Goal: Task Accomplishment & Management: Use online tool/utility

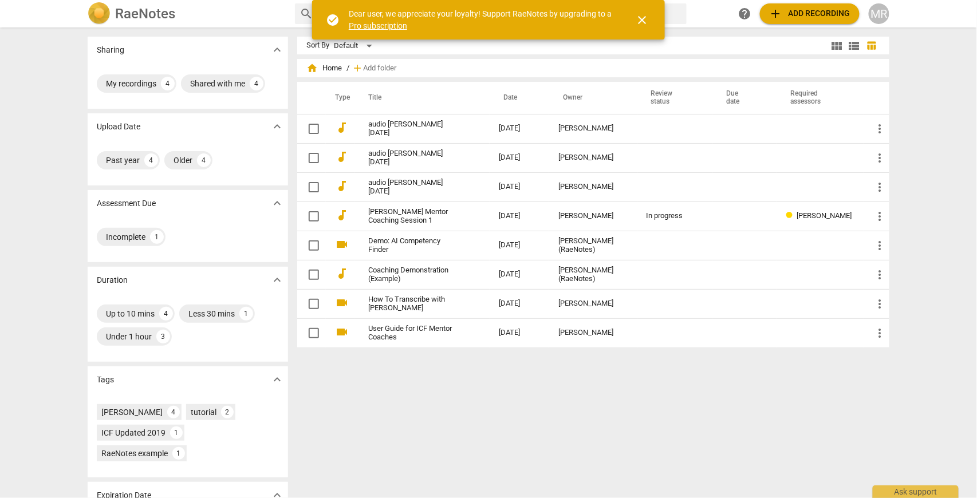
click at [811, 13] on span "add Add recording" at bounding box center [809, 14] width 81 height 14
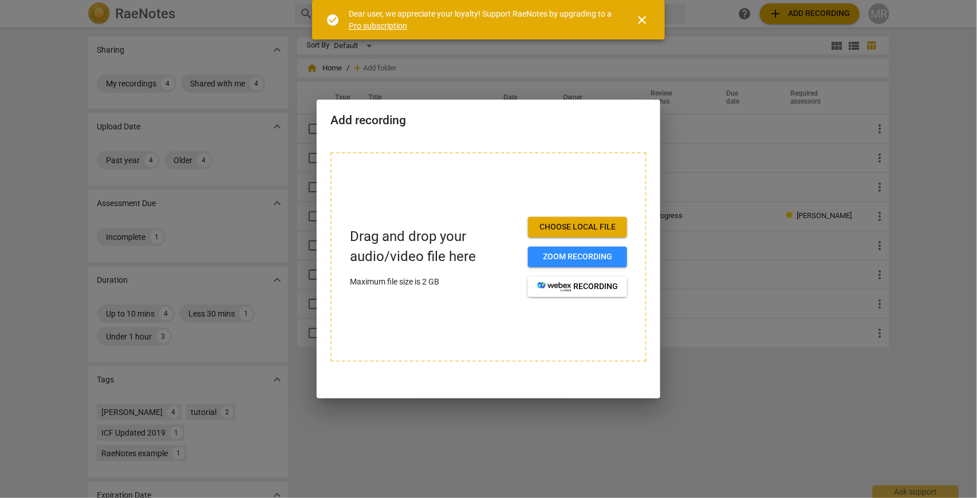
click at [582, 226] on span "Choose local file" at bounding box center [577, 227] width 81 height 11
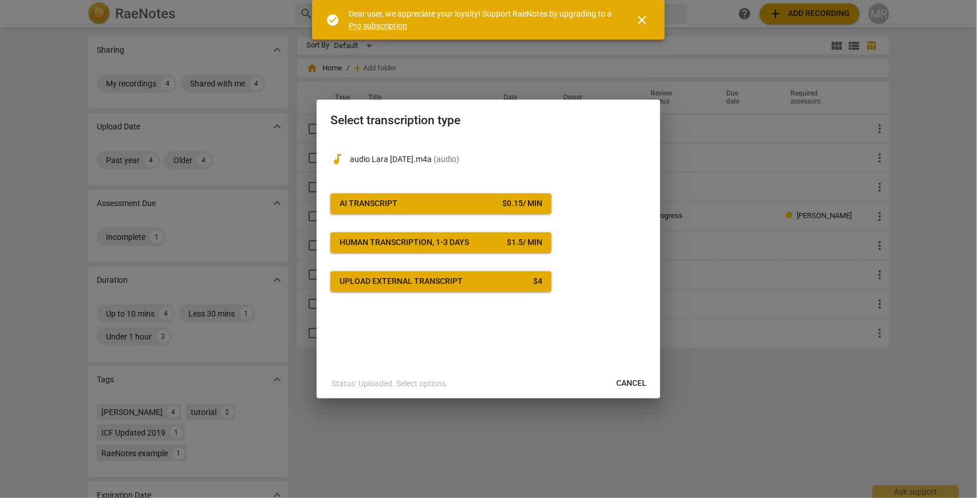
click at [394, 203] on div "AI Transcript" at bounding box center [369, 203] width 58 height 11
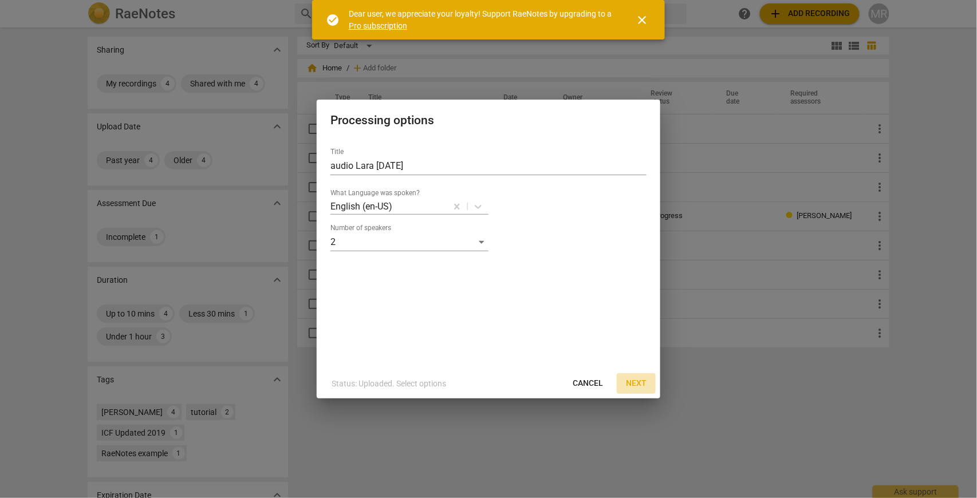
click at [638, 384] on span "Next" at bounding box center [636, 383] width 21 height 11
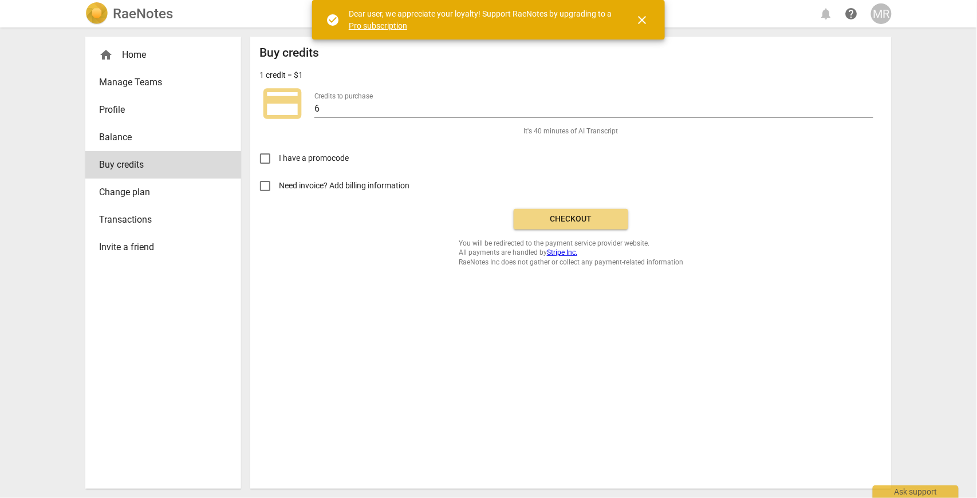
click at [578, 219] on span "Checkout" at bounding box center [571, 219] width 96 height 11
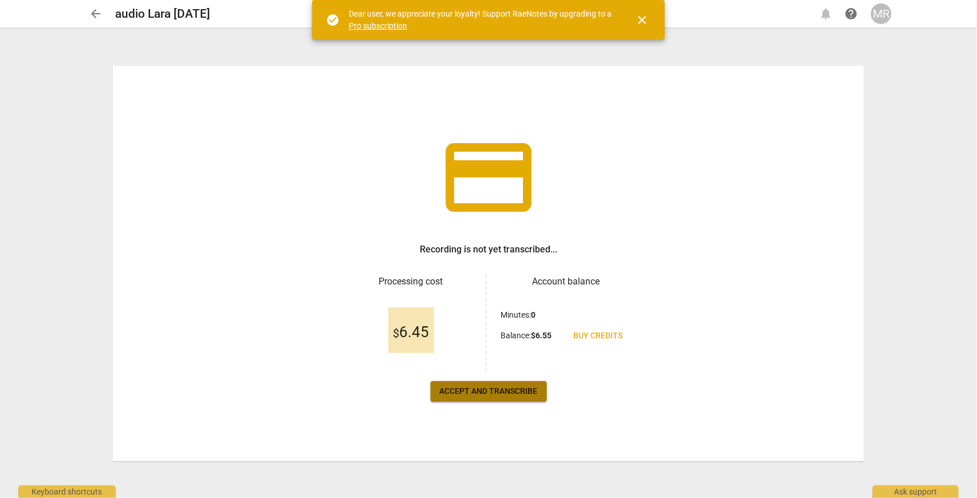
click at [499, 390] on span "Accept and transcribe" at bounding box center [489, 391] width 98 height 11
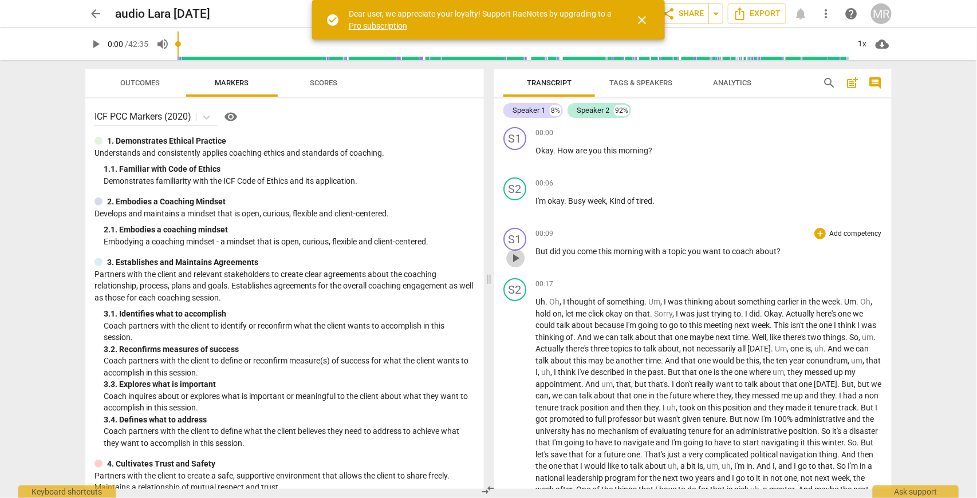
click at [518, 256] on span "play_arrow" at bounding box center [515, 258] width 14 height 14
click at [518, 257] on span "pause" at bounding box center [515, 258] width 14 height 14
click at [542, 251] on span "But" at bounding box center [542, 251] width 14 height 9
click at [518, 257] on span "pause" at bounding box center [515, 258] width 14 height 14
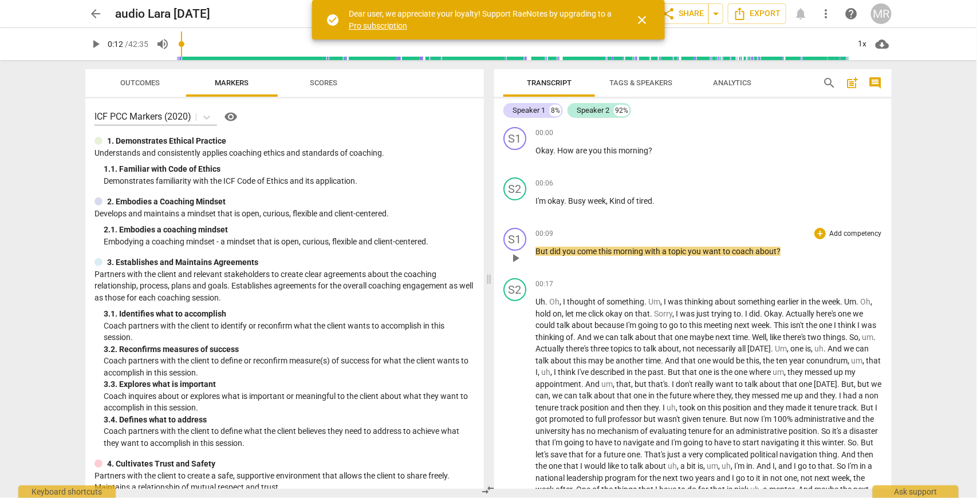
type input "12"
click at [550, 250] on span "did" at bounding box center [556, 251] width 13 height 9
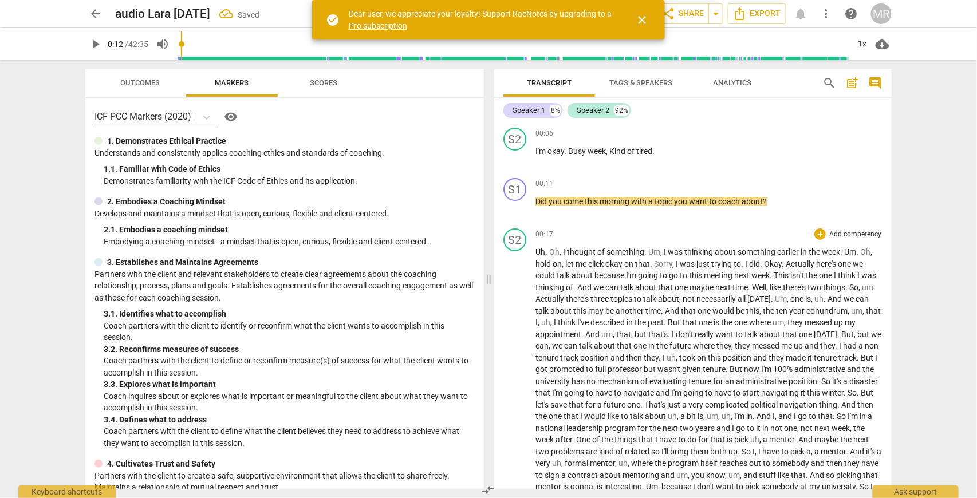
scroll to position [38, 0]
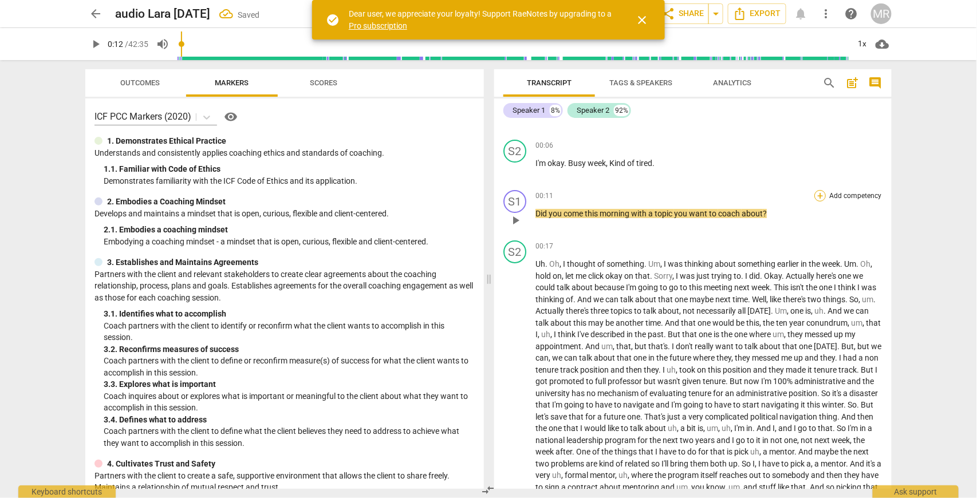
click at [820, 195] on div "+" at bounding box center [819, 195] width 11 height 11
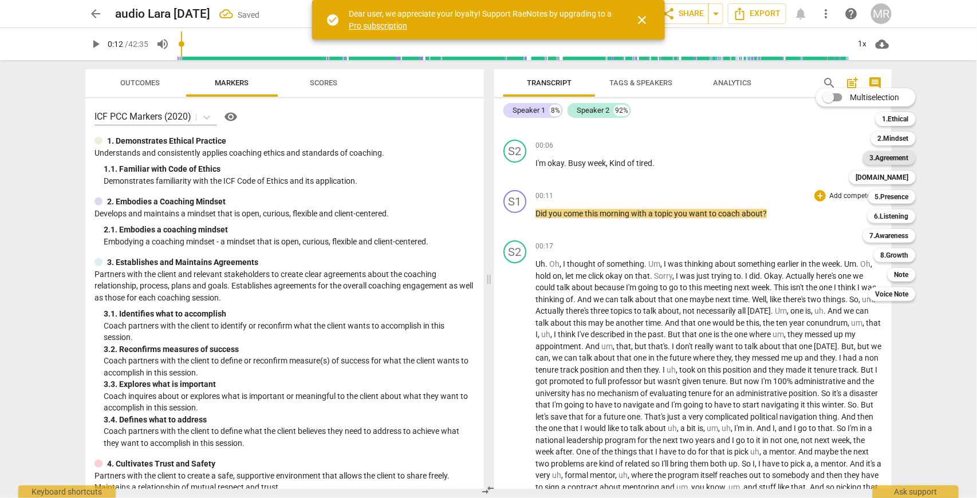
click at [887, 161] on b "3.Agreement" at bounding box center [889, 158] width 39 height 14
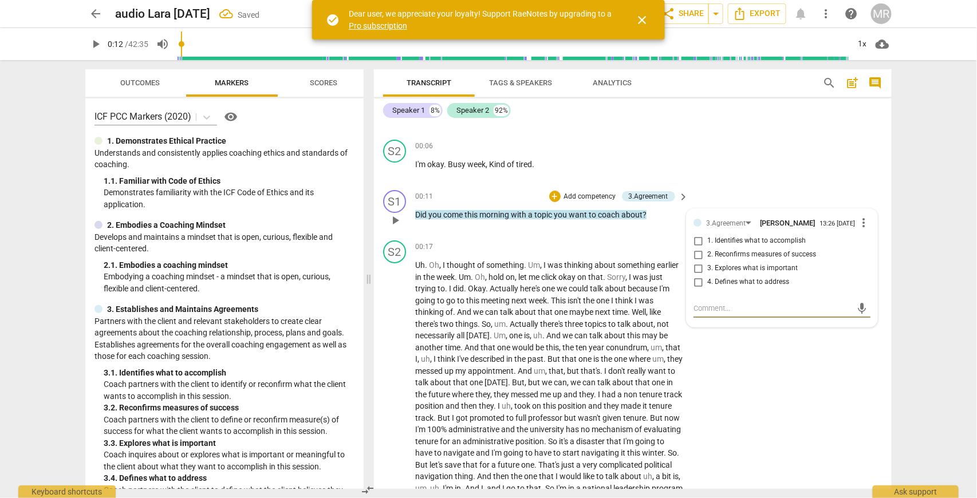
click at [698, 246] on input "1. Identifies what to accomplish" at bounding box center [698, 241] width 18 height 14
checkbox input "true"
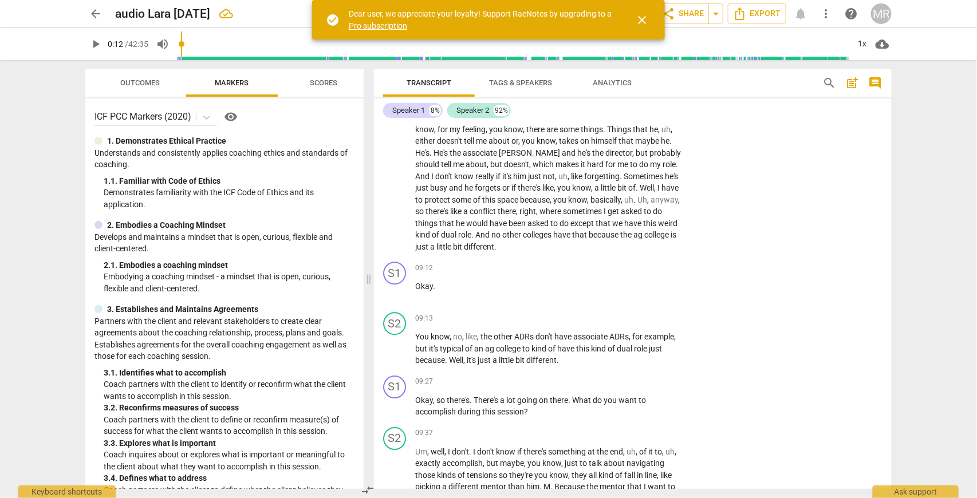
scroll to position [1145, 0]
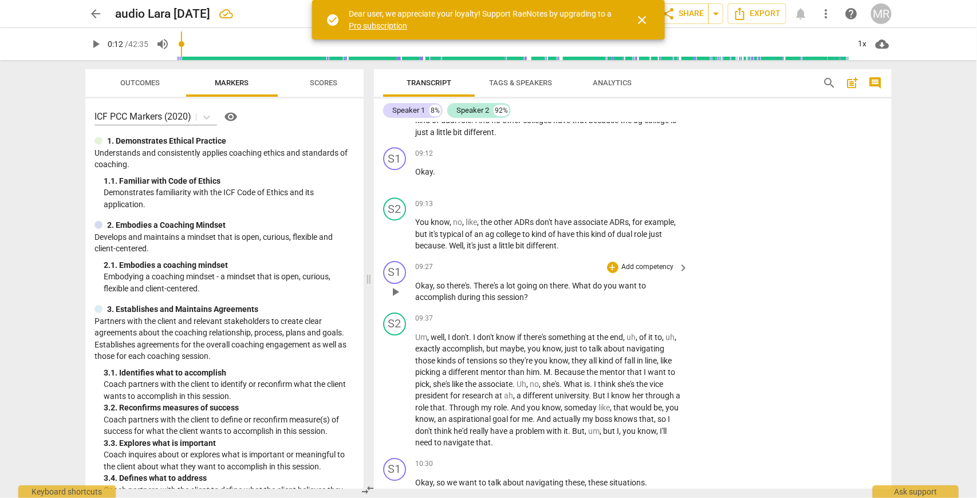
click at [500, 290] on span "There's" at bounding box center [486, 285] width 26 height 9
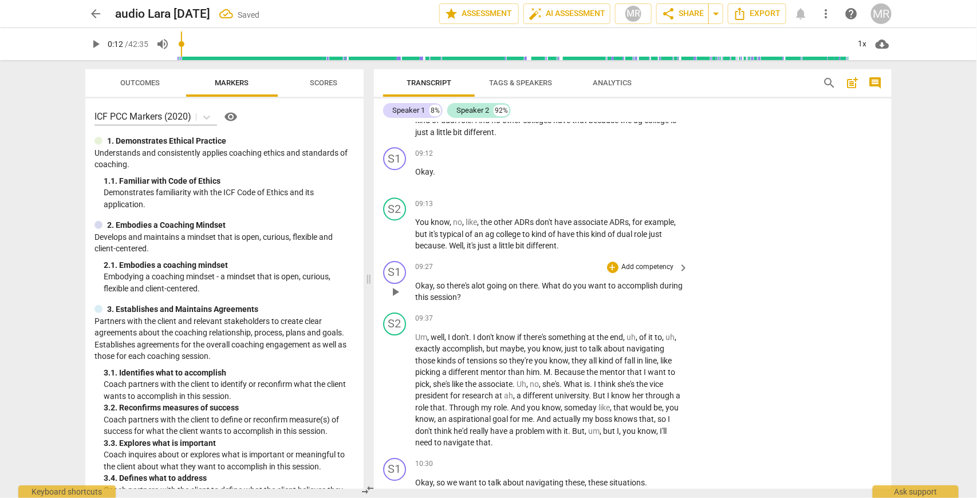
click at [681, 275] on span "keyboard_arrow_right" at bounding box center [684, 268] width 14 height 14
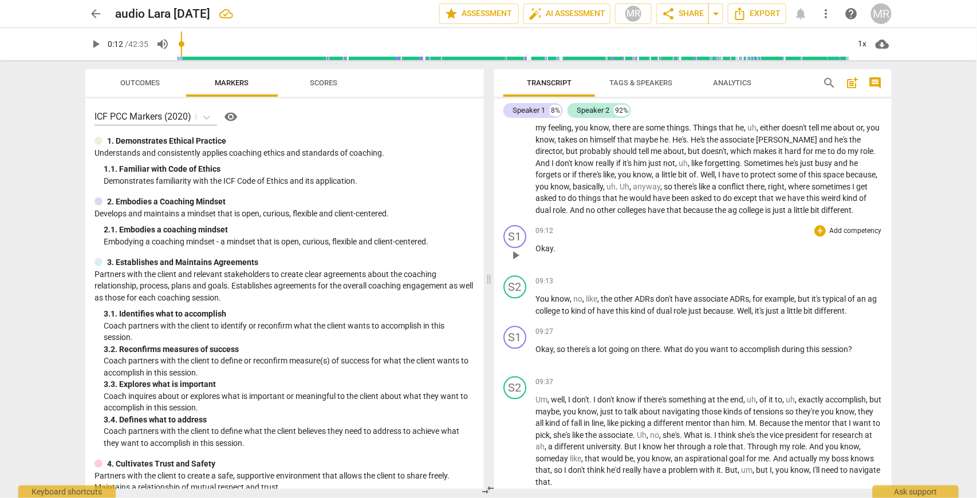
scroll to position [874, 0]
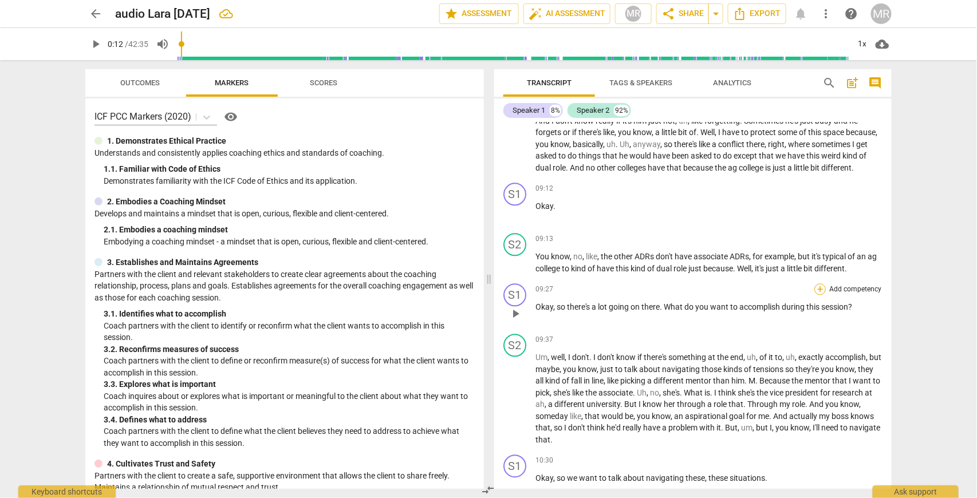
click at [818, 295] on div "+" at bounding box center [819, 288] width 11 height 11
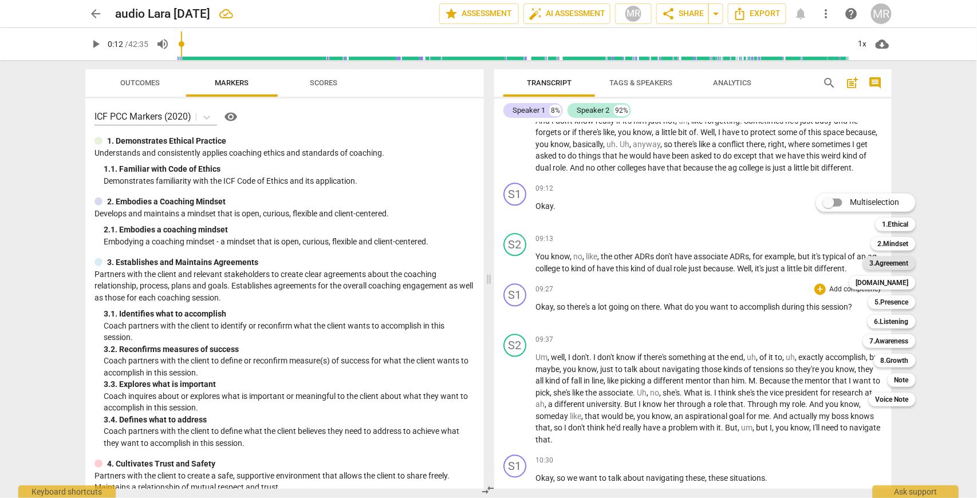
click at [894, 266] on b "3.Agreement" at bounding box center [889, 263] width 39 height 14
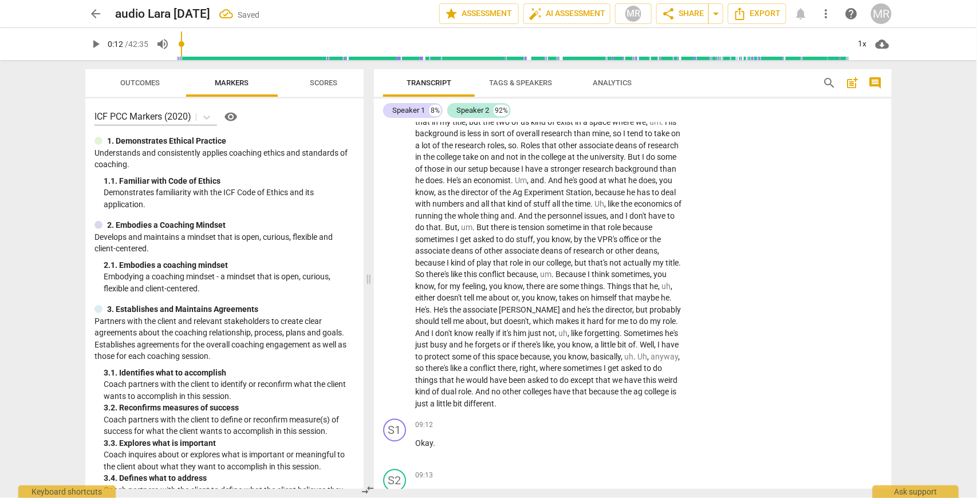
scroll to position [1233, 0]
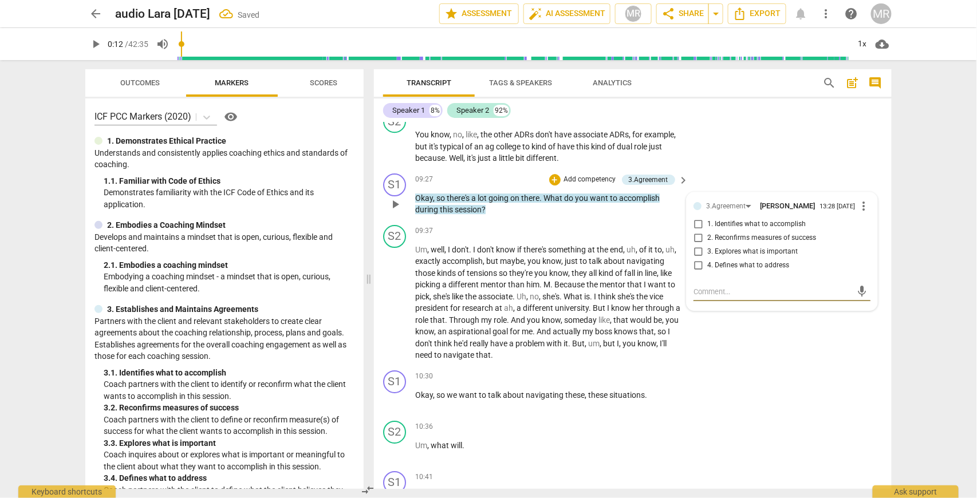
click at [696, 231] on input "1. Identifies what to accomplish" at bounding box center [698, 225] width 18 height 14
checkbox input "true"
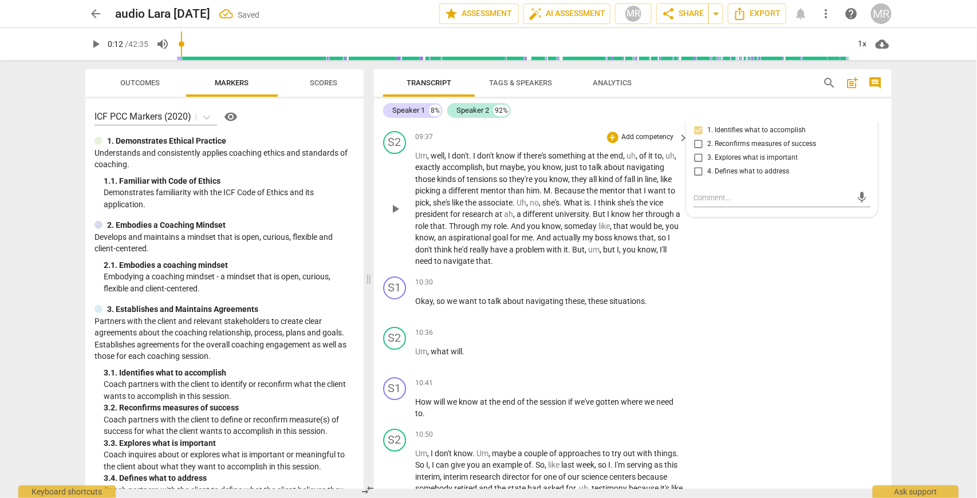
scroll to position [1309, 0]
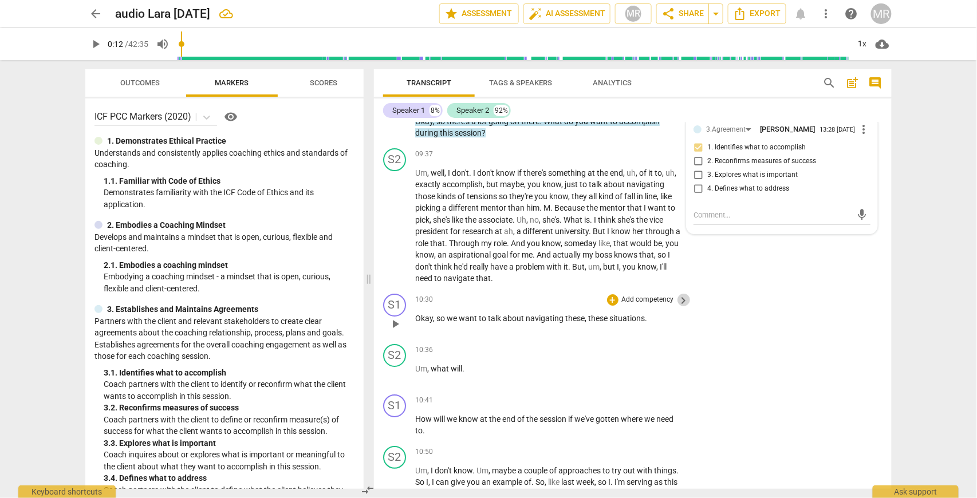
click at [680, 307] on span "keyboard_arrow_right" at bounding box center [684, 301] width 14 height 14
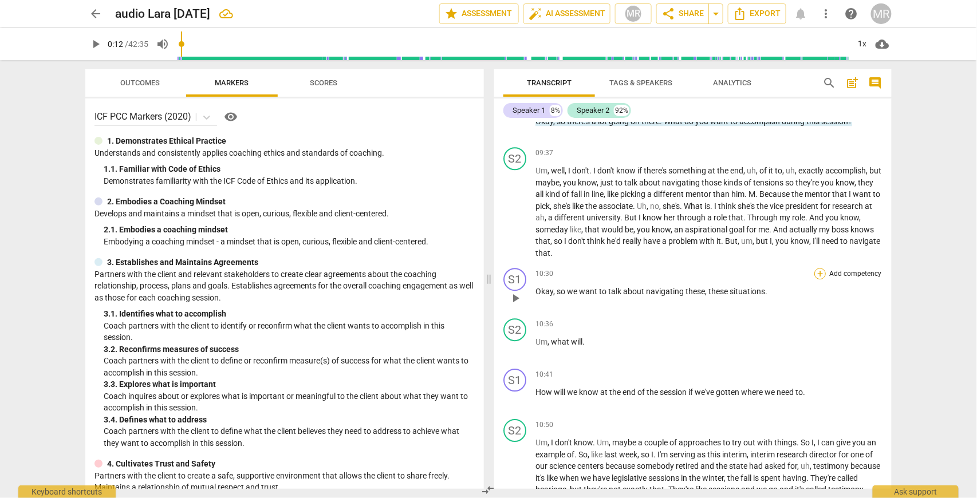
click at [818, 279] on div "+" at bounding box center [819, 273] width 11 height 11
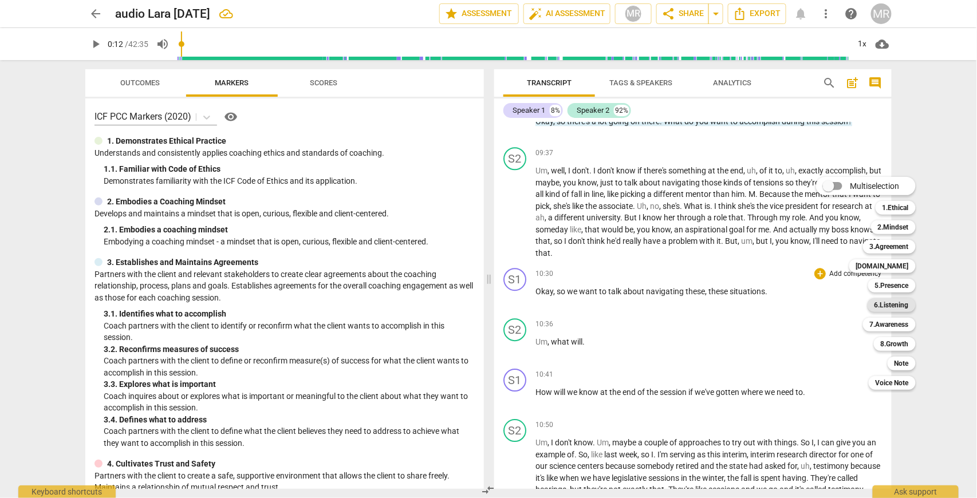
click at [898, 307] on b "6.Listening" at bounding box center [891, 305] width 34 height 14
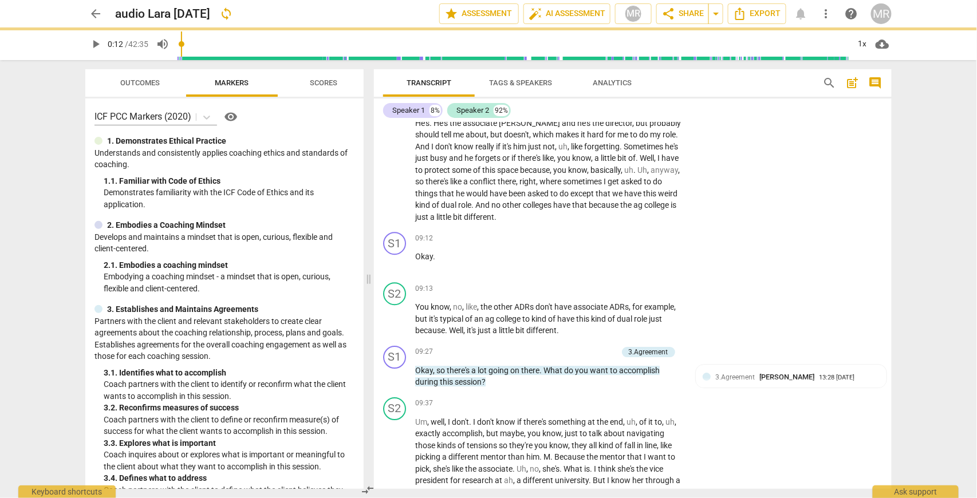
scroll to position [1309, 0]
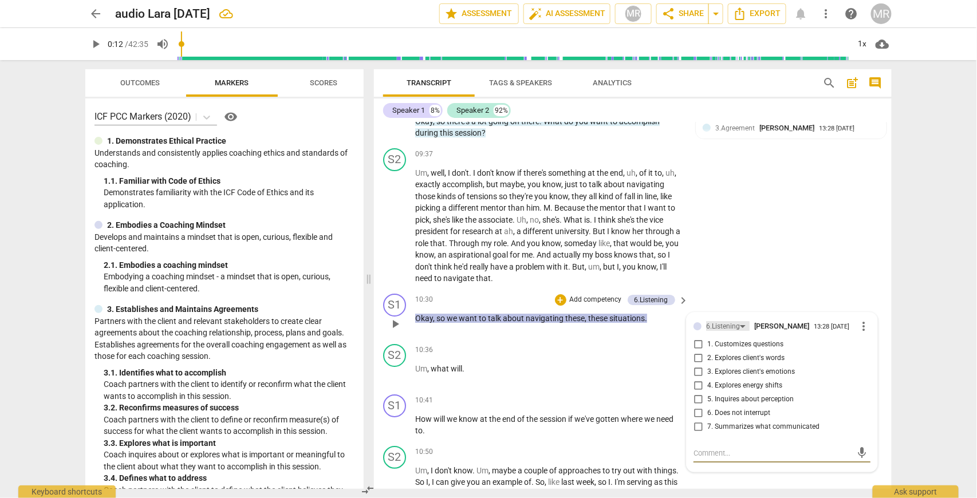
click at [740, 331] on div "6.Listening" at bounding box center [728, 326] width 44 height 10
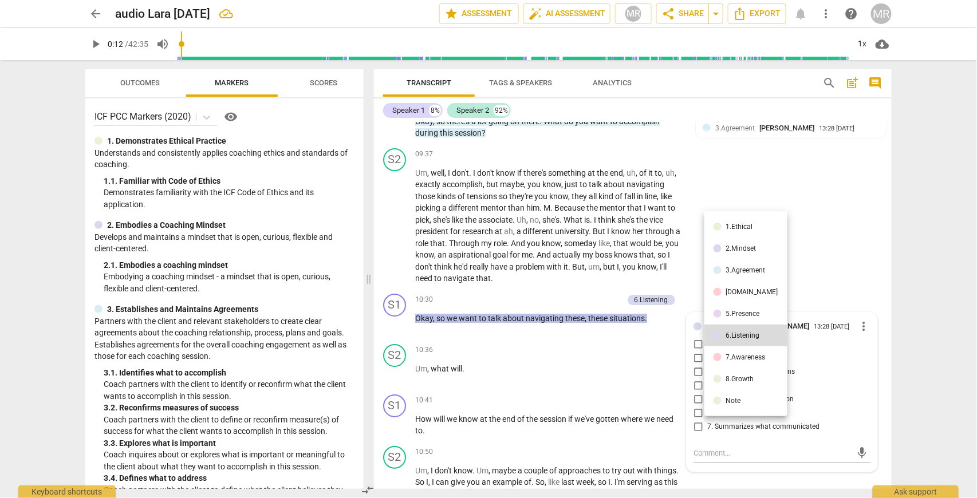
click at [739, 313] on div "5.Presence" at bounding box center [743, 313] width 34 height 7
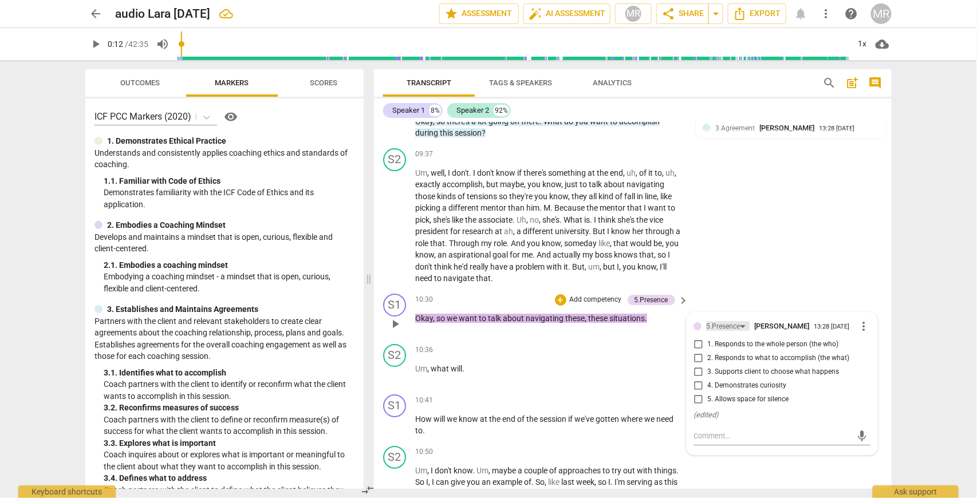
click at [740, 331] on div "5.Presence" at bounding box center [728, 326] width 44 height 10
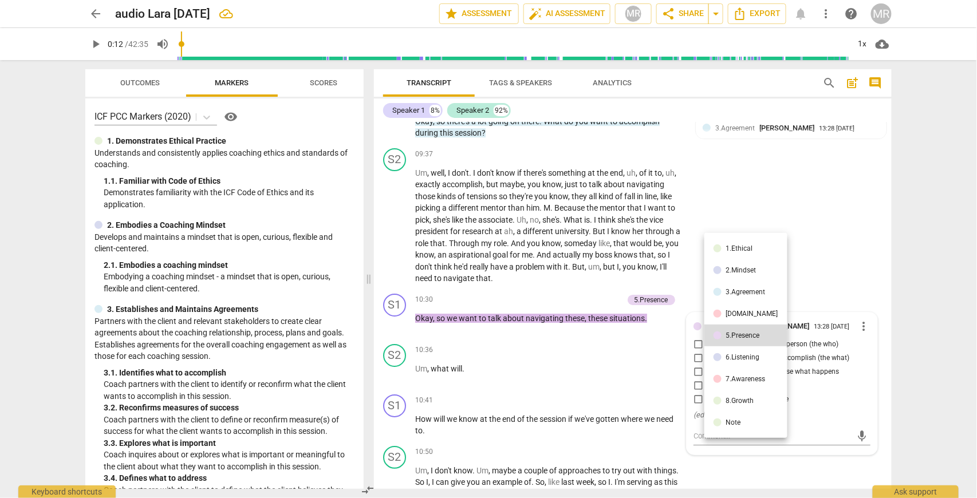
click at [744, 273] on div "2.Mindset" at bounding box center [741, 270] width 30 height 7
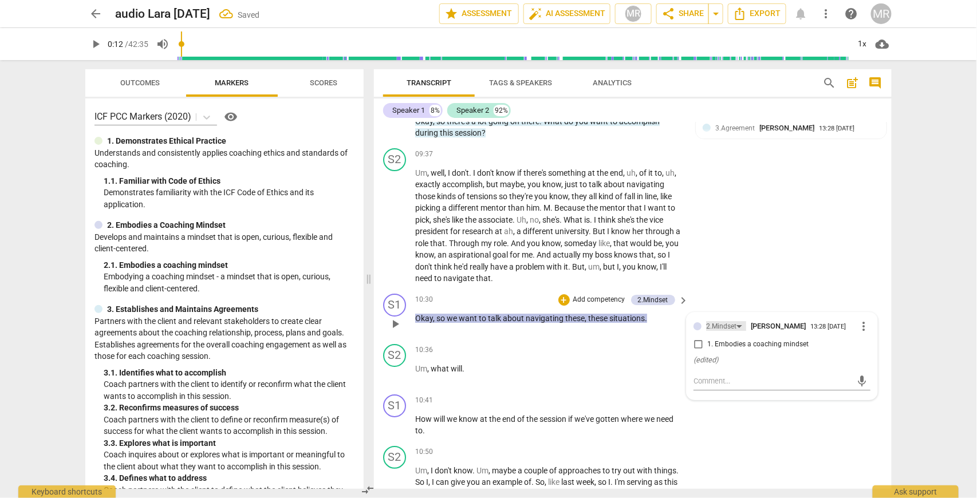
click at [736, 331] on div "2.Mindset" at bounding box center [726, 326] width 40 height 10
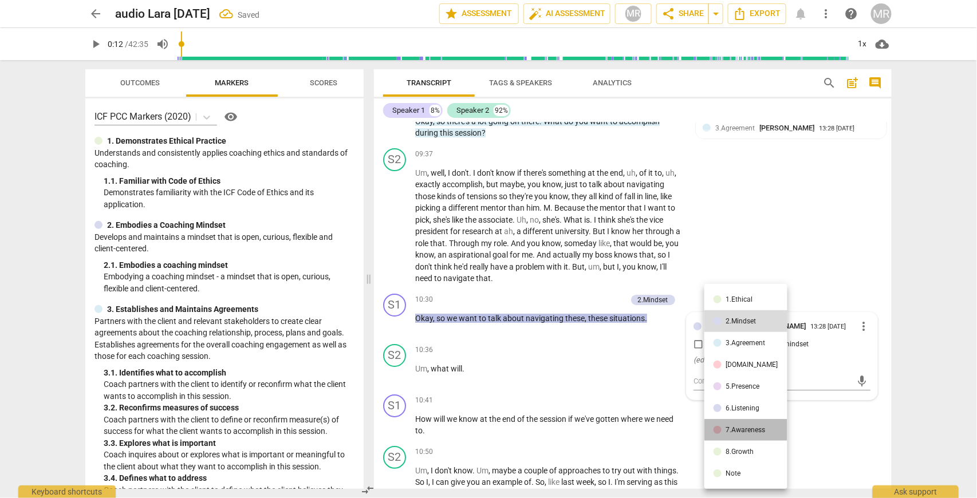
click at [748, 428] on div "7.Awareness" at bounding box center [746, 430] width 40 height 7
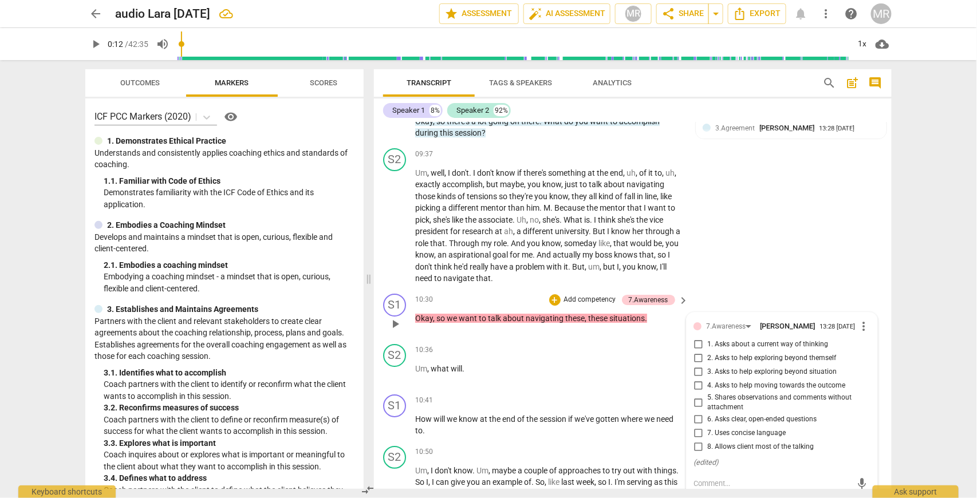
click at [682, 307] on span "keyboard_arrow_right" at bounding box center [684, 301] width 14 height 14
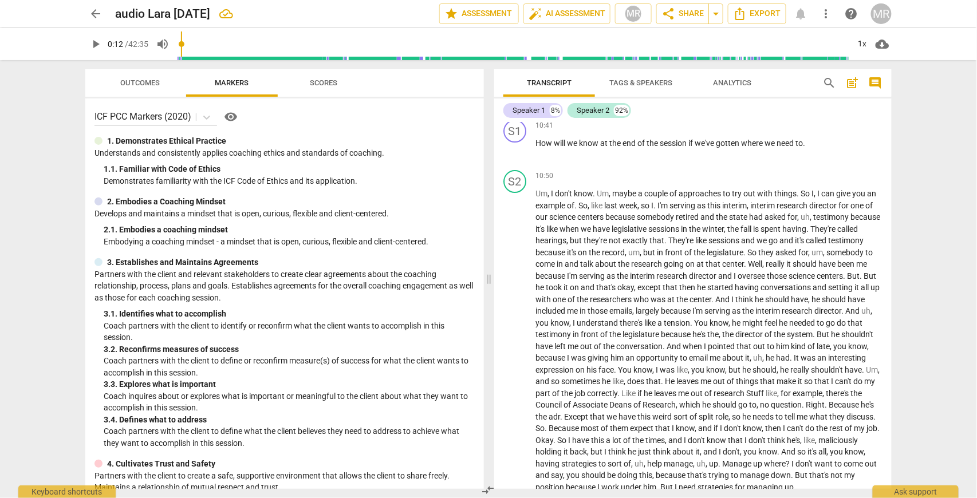
scroll to position [1060, 0]
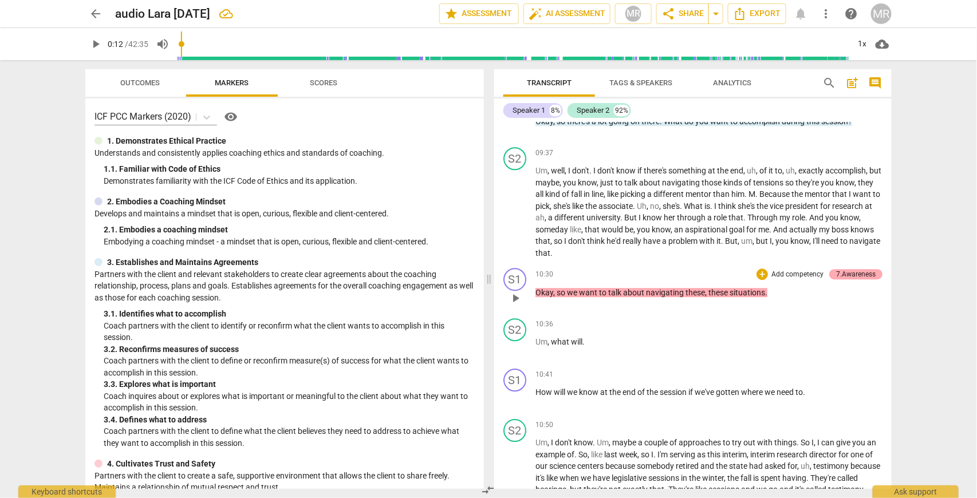
click at [851, 279] on div "7.Awareness" at bounding box center [856, 274] width 40 height 10
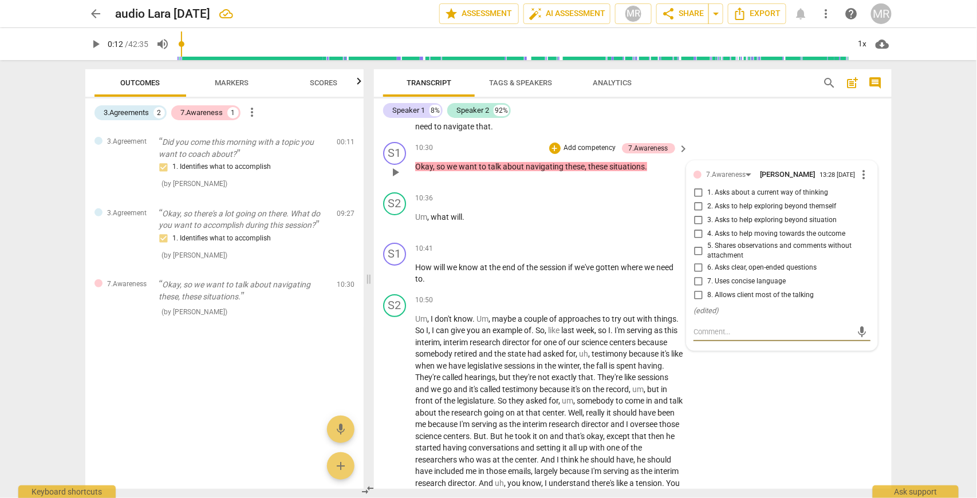
scroll to position [1422, 0]
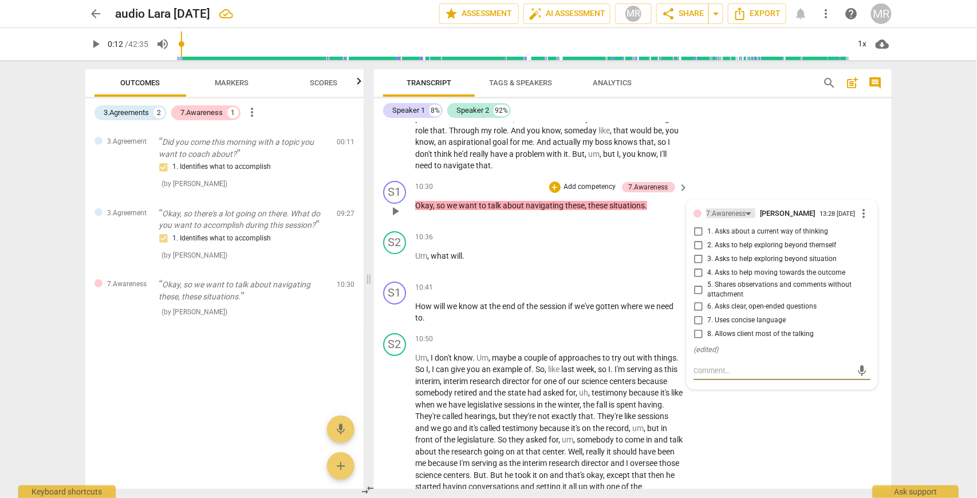
click at [744, 218] on div "7.Awareness" at bounding box center [730, 213] width 49 height 10
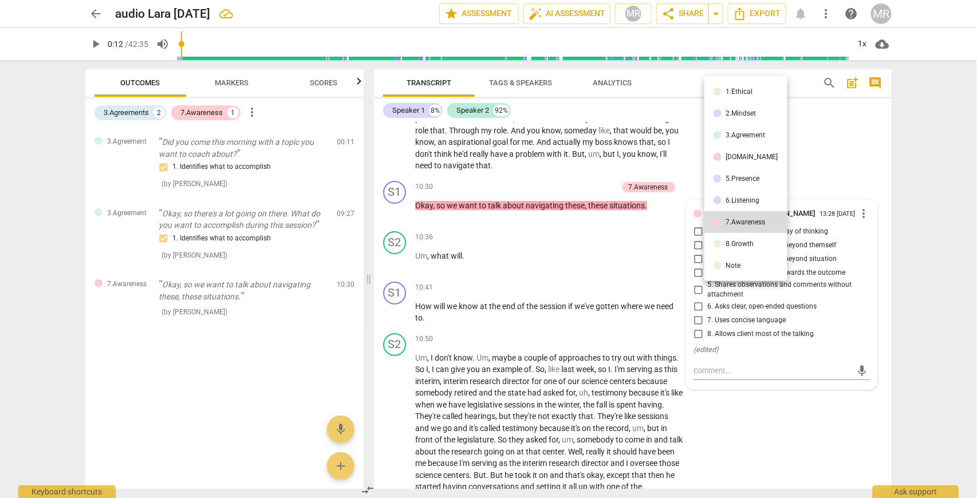
click at [738, 155] on div "[DOMAIN_NAME]" at bounding box center [752, 156] width 52 height 7
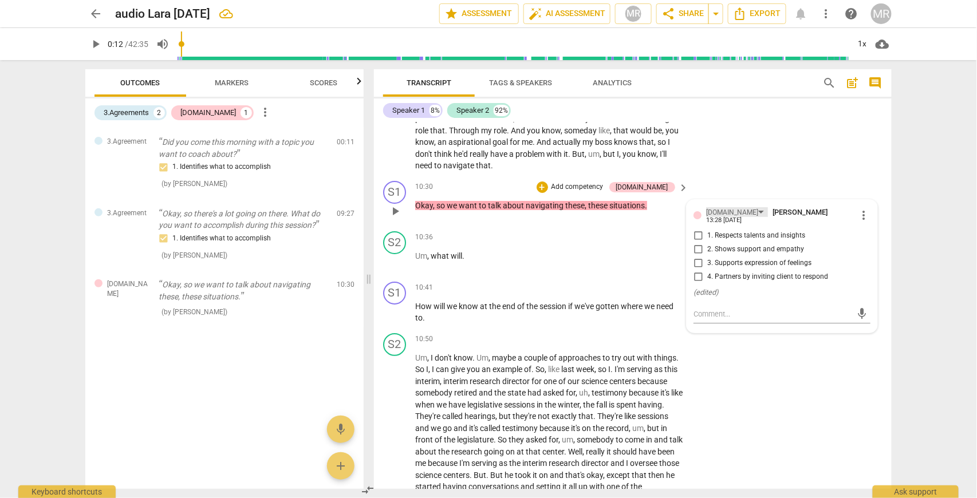
click at [728, 217] on div "[DOMAIN_NAME]" at bounding box center [737, 212] width 62 height 10
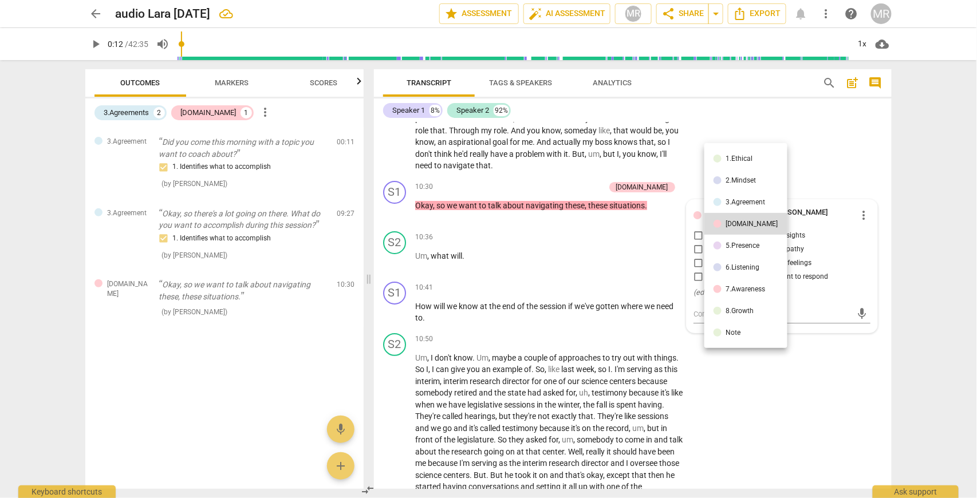
click at [735, 245] on div "5.Presence" at bounding box center [743, 245] width 34 height 7
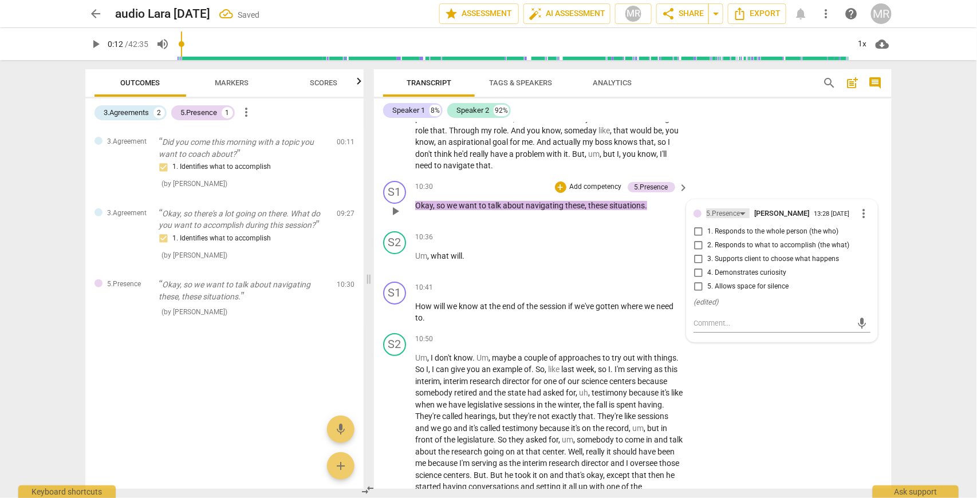
click at [742, 218] on div "5.Presence" at bounding box center [728, 213] width 44 height 10
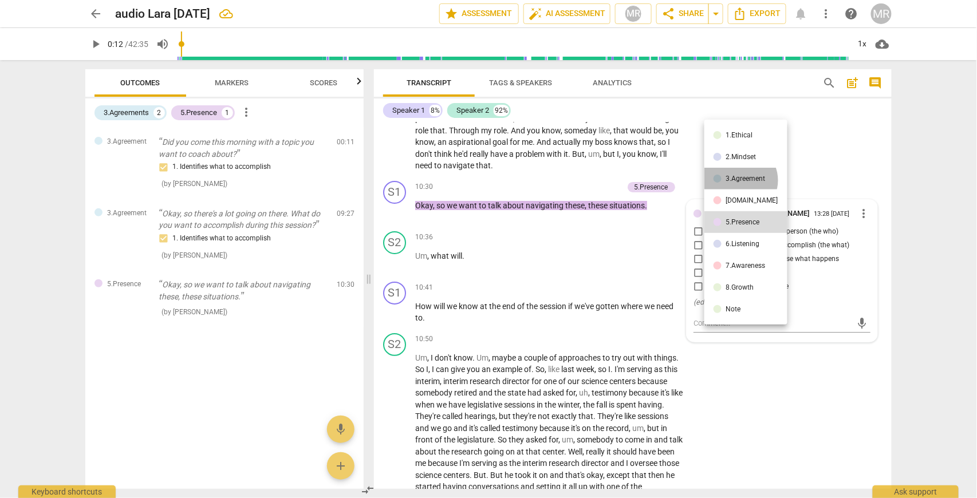
click at [740, 180] on div "3.Agreement" at bounding box center [746, 178] width 40 height 7
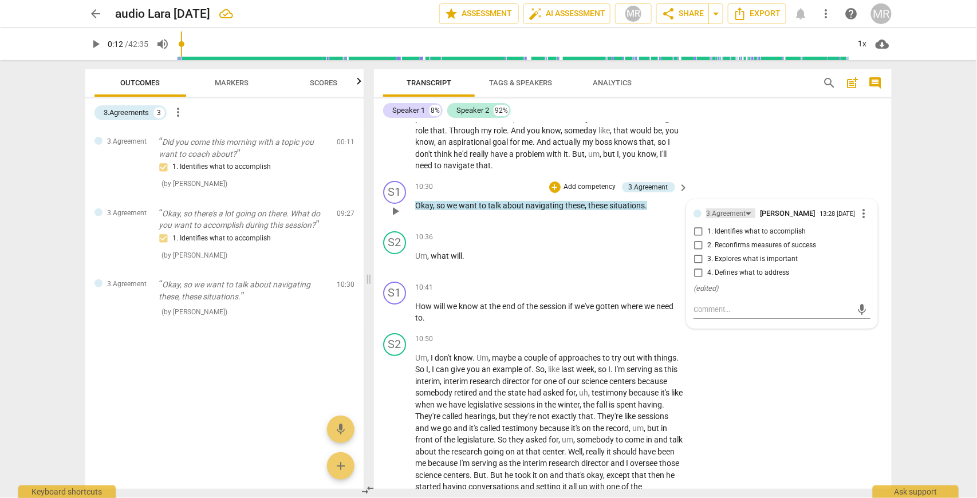
click at [748, 218] on div "3.Agreement" at bounding box center [730, 213] width 49 height 10
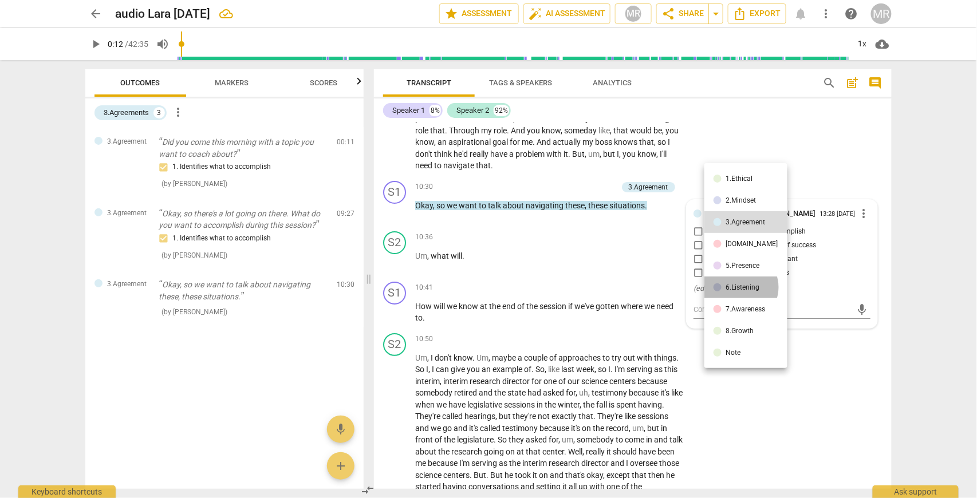
click at [740, 287] on div "6.Listening" at bounding box center [743, 287] width 34 height 7
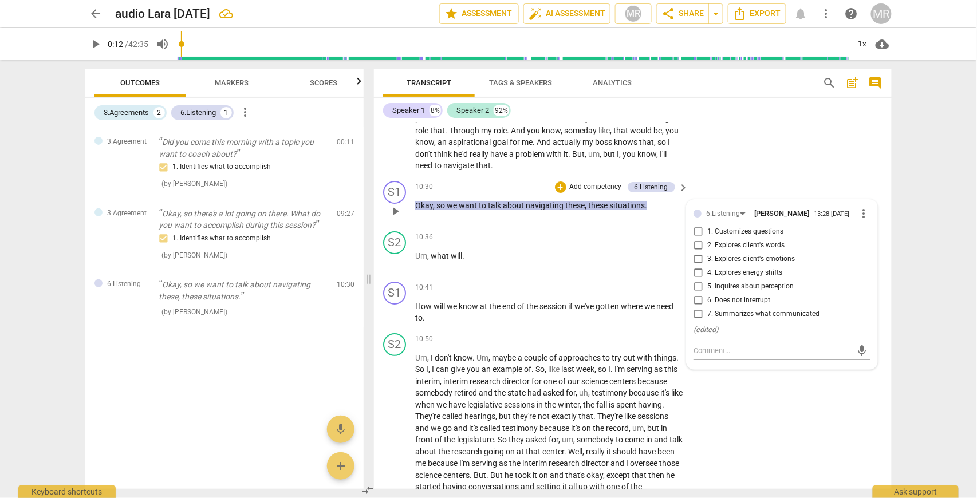
click at [697, 321] on input "7. Summarizes what communicated" at bounding box center [698, 314] width 18 height 14
checkbox input "true"
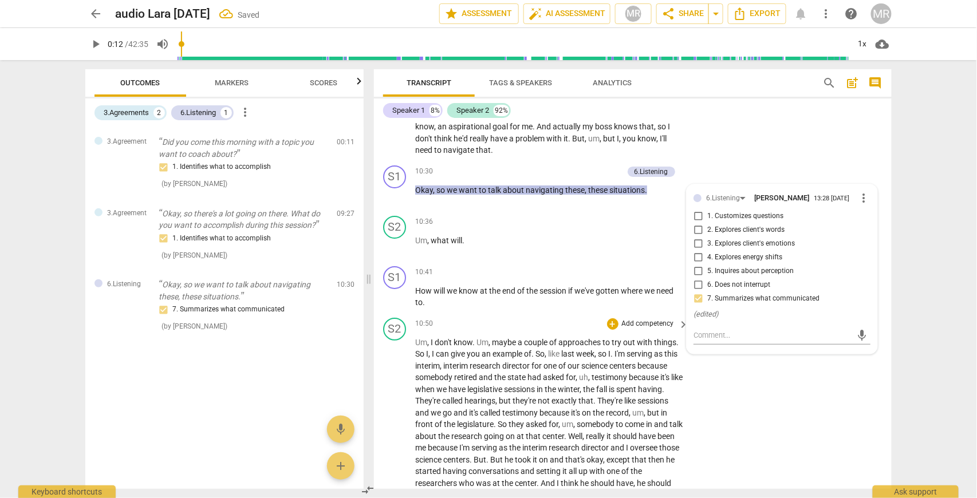
scroll to position [1460, 0]
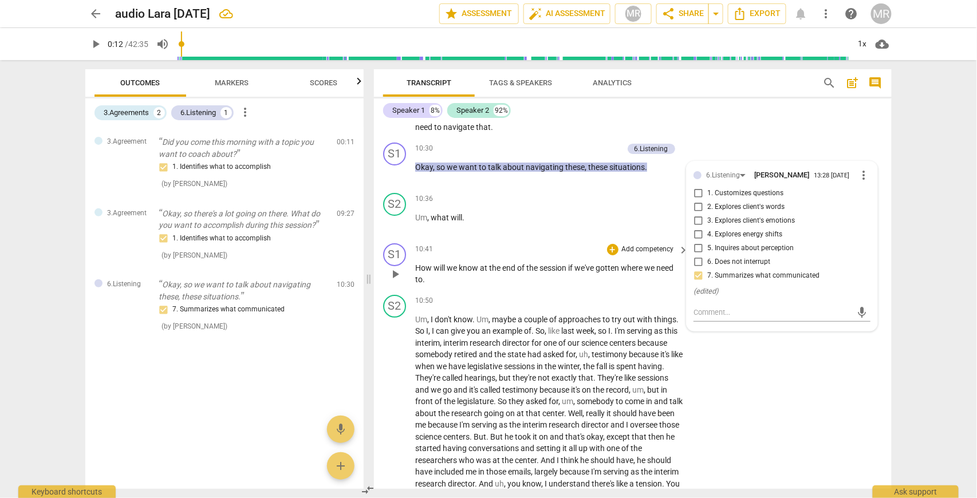
click at [662, 255] on p "Add competency" at bounding box center [648, 249] width 54 height 10
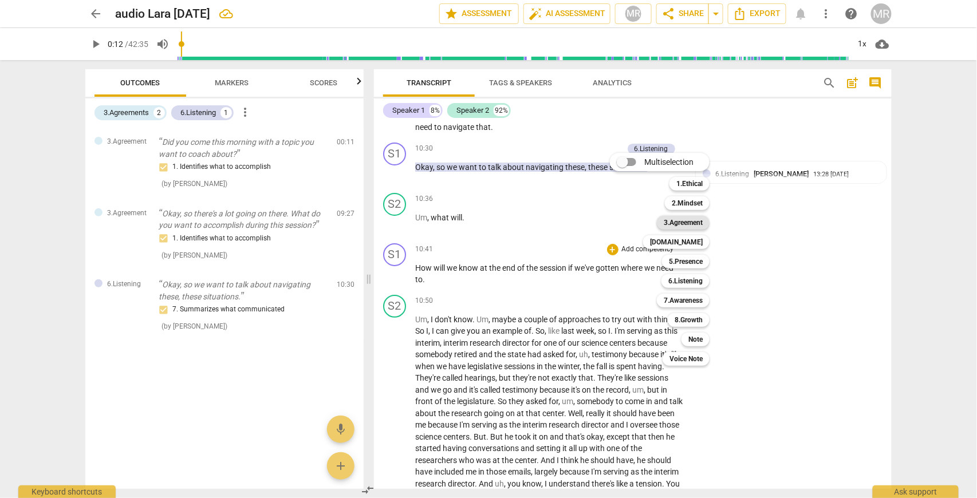
click at [686, 223] on b "3.Agreement" at bounding box center [683, 223] width 39 height 14
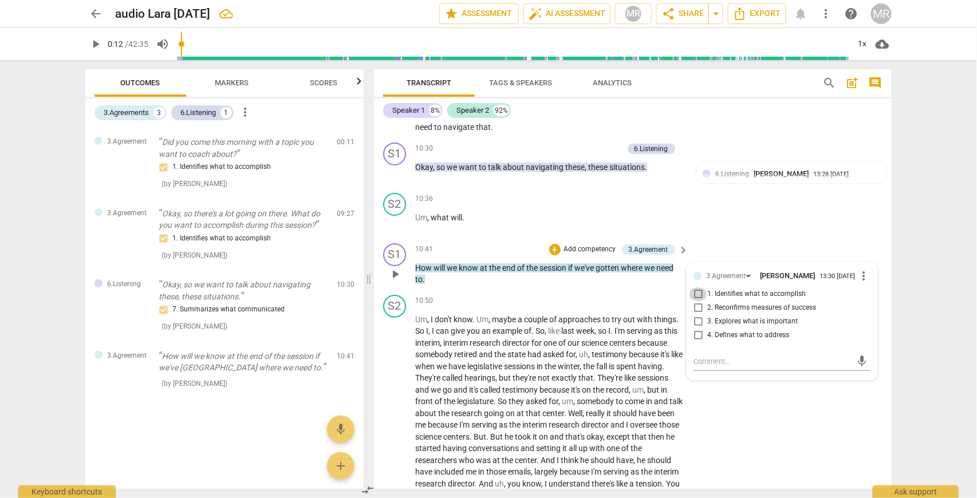
click at [698, 301] on input "1. Identifies what to accomplish" at bounding box center [698, 294] width 18 height 14
checkbox input "true"
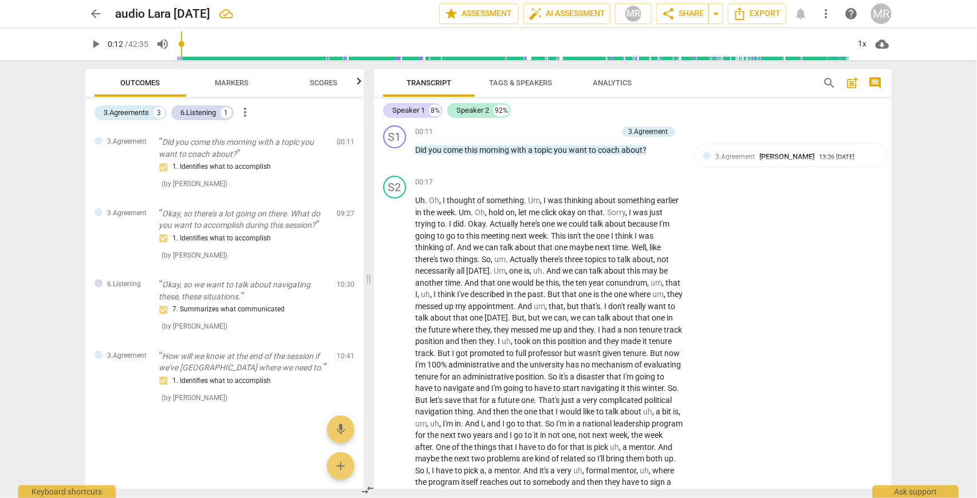
scroll to position [10, 0]
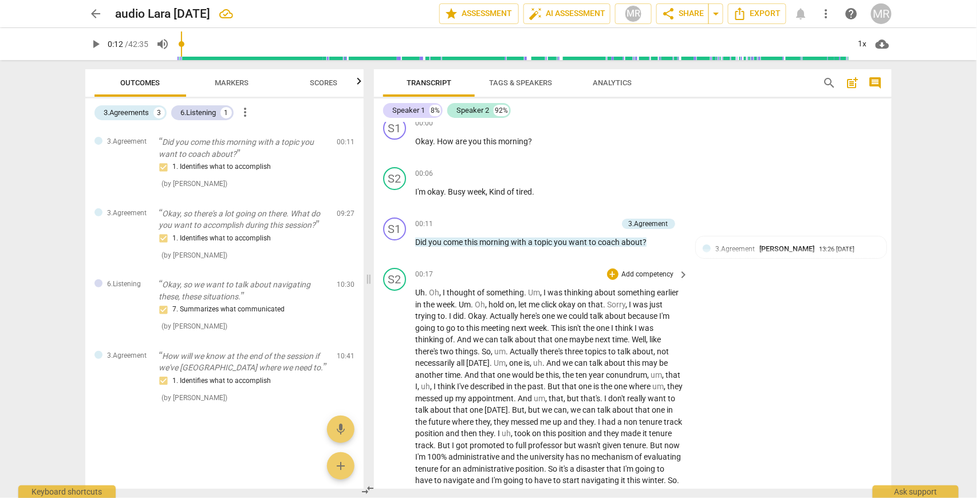
click at [667, 275] on p "Add competency" at bounding box center [648, 275] width 54 height 10
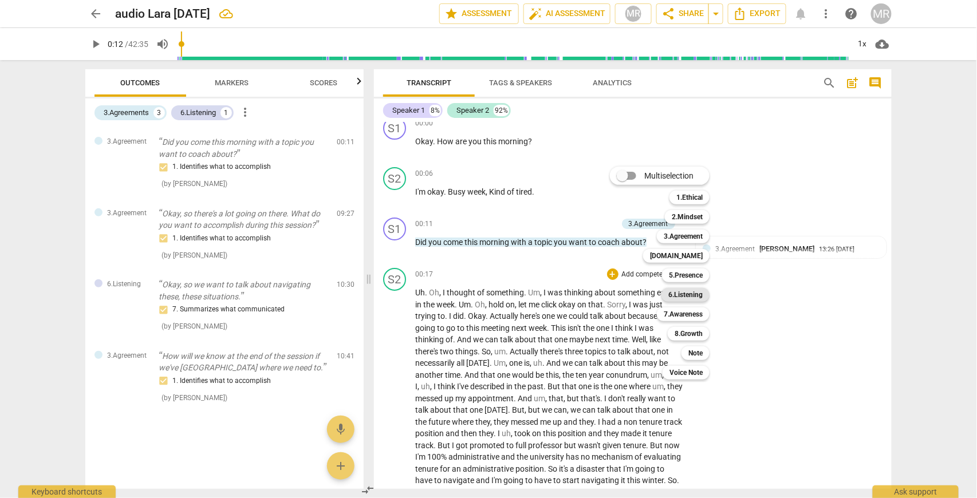
click at [693, 294] on b "6.Listening" at bounding box center [685, 295] width 34 height 14
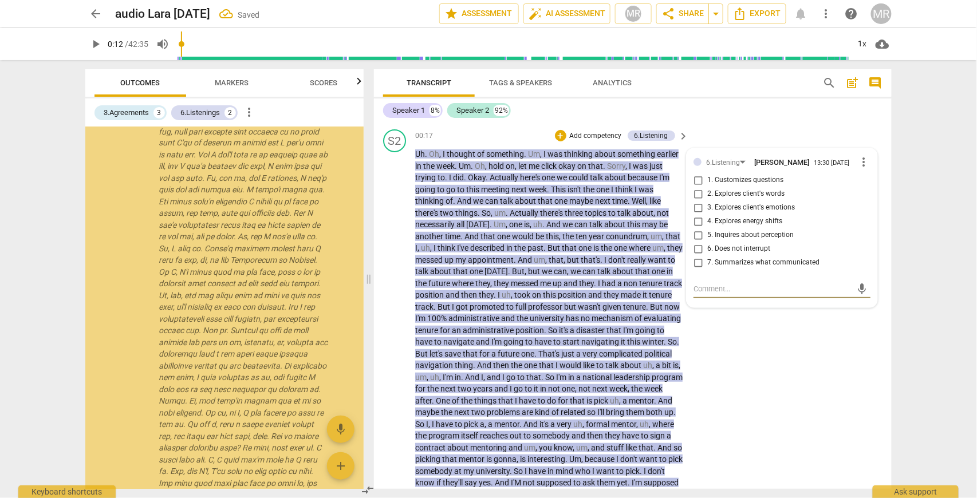
scroll to position [717, 0]
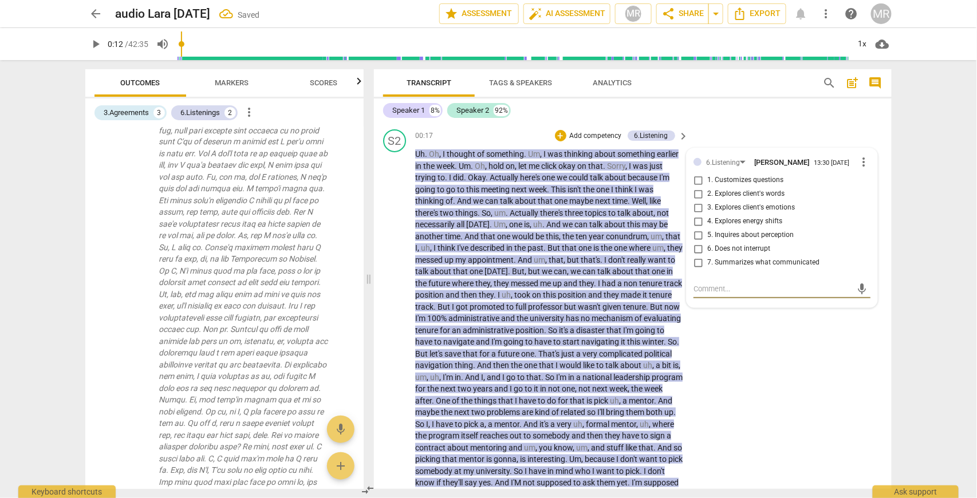
click at [697, 254] on input "6. Does not interrupt" at bounding box center [698, 249] width 18 height 14
checkbox input "true"
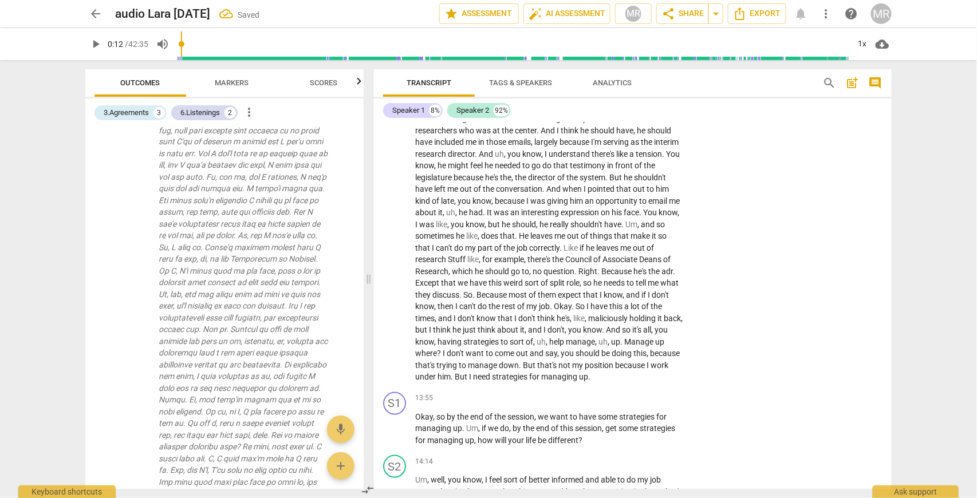
scroll to position [1943, 0]
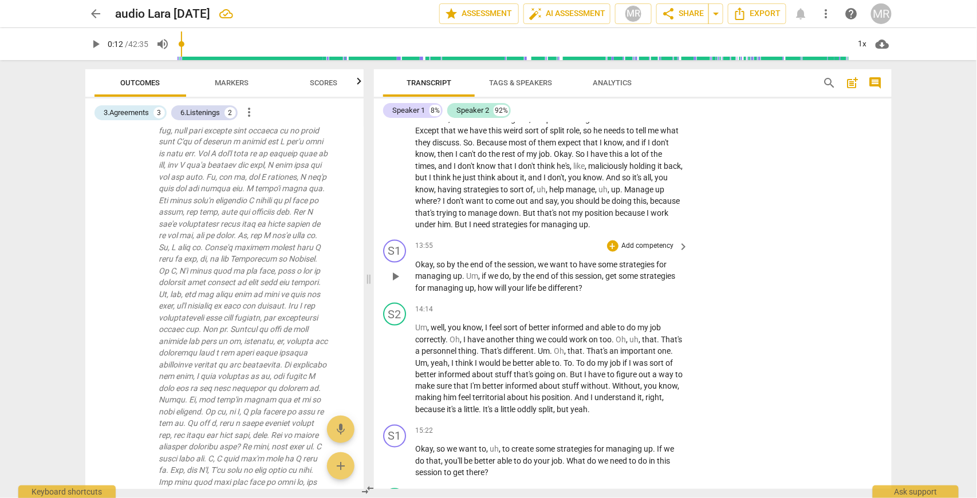
click at [681, 254] on span "keyboard_arrow_right" at bounding box center [684, 247] width 14 height 14
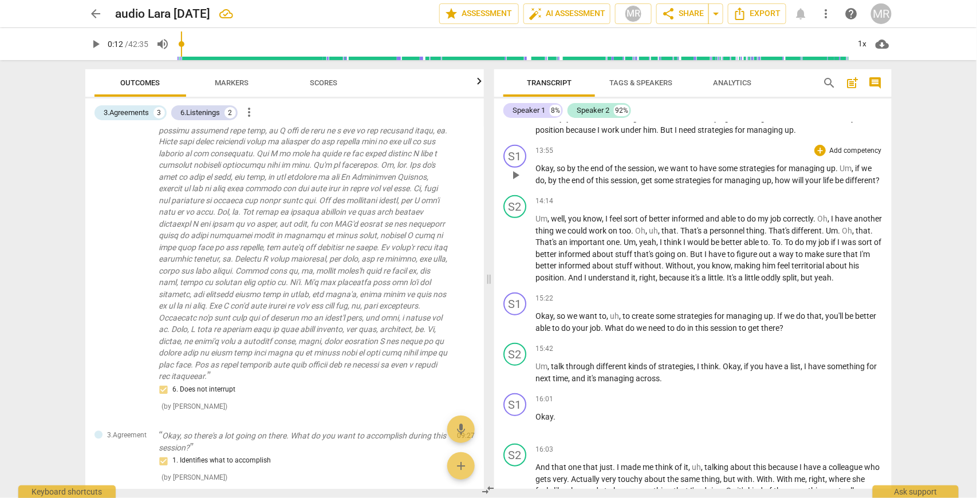
scroll to position [705, 0]
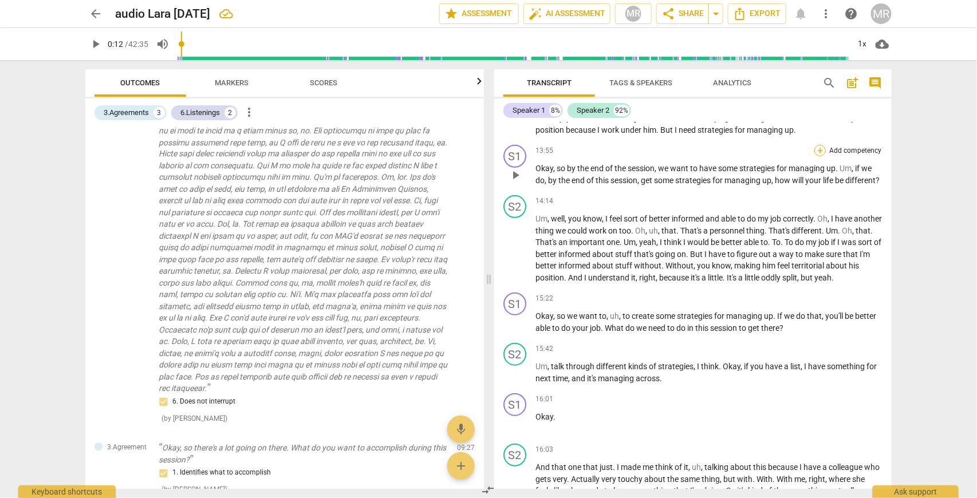
click at [818, 156] on div "+" at bounding box center [819, 150] width 11 height 11
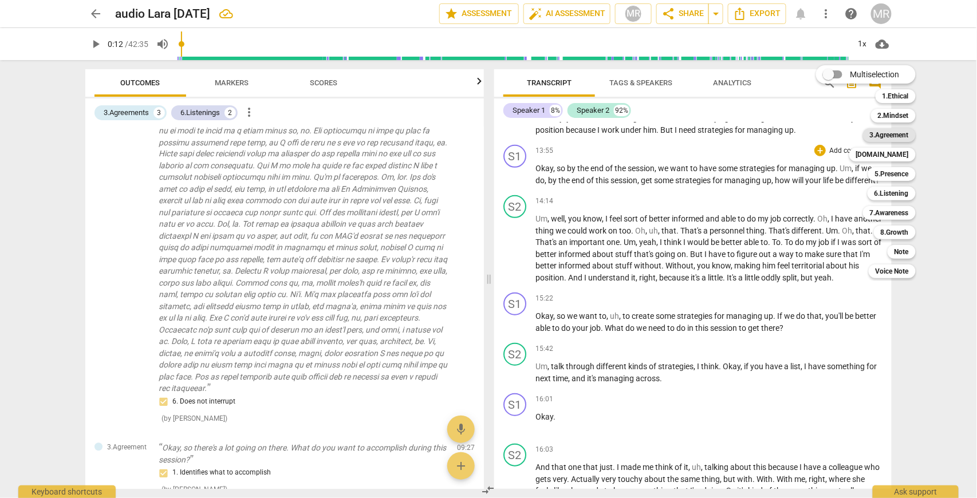
click at [896, 134] on b "3.Agreement" at bounding box center [889, 135] width 39 height 14
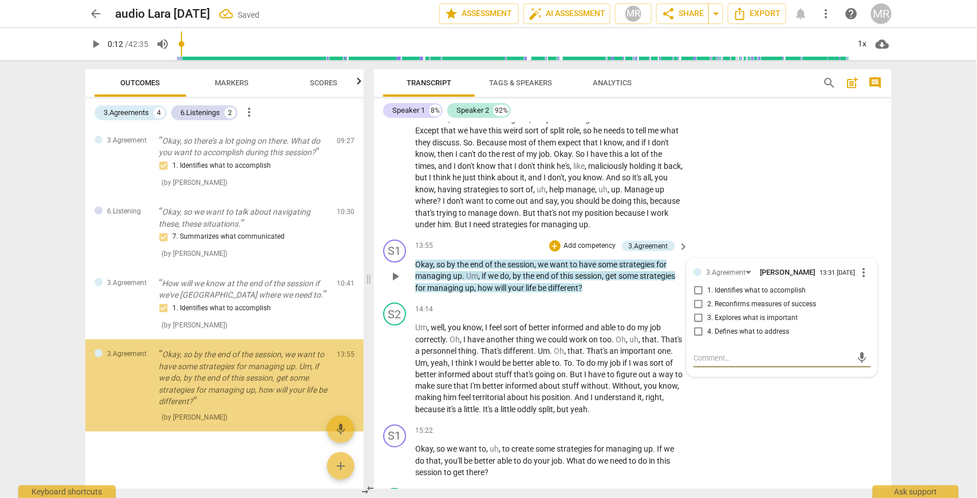
scroll to position [1740, 0]
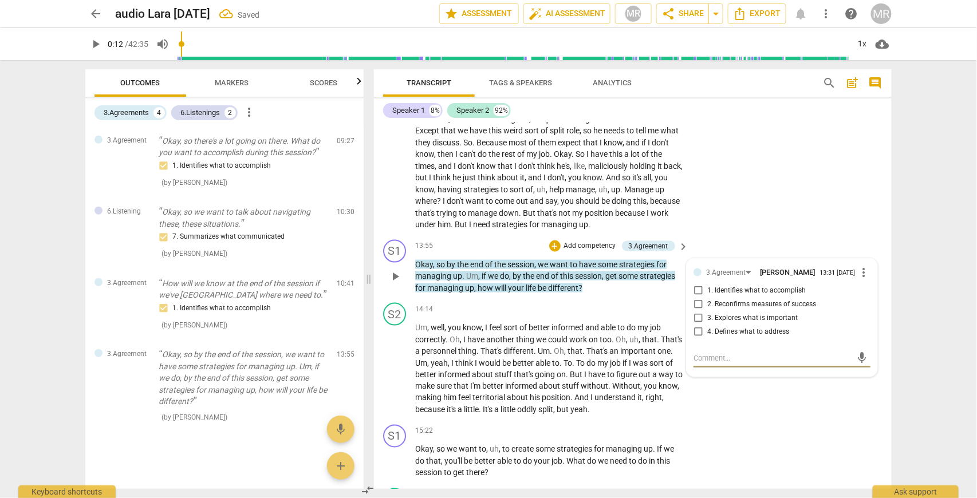
click at [698, 325] on input "3. Explores what is important" at bounding box center [698, 318] width 18 height 14
checkbox input "true"
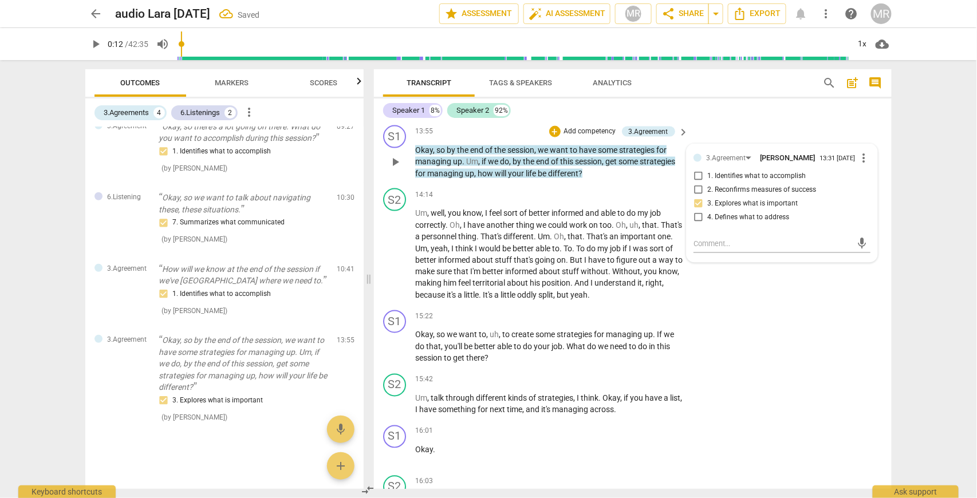
scroll to position [2095, 0]
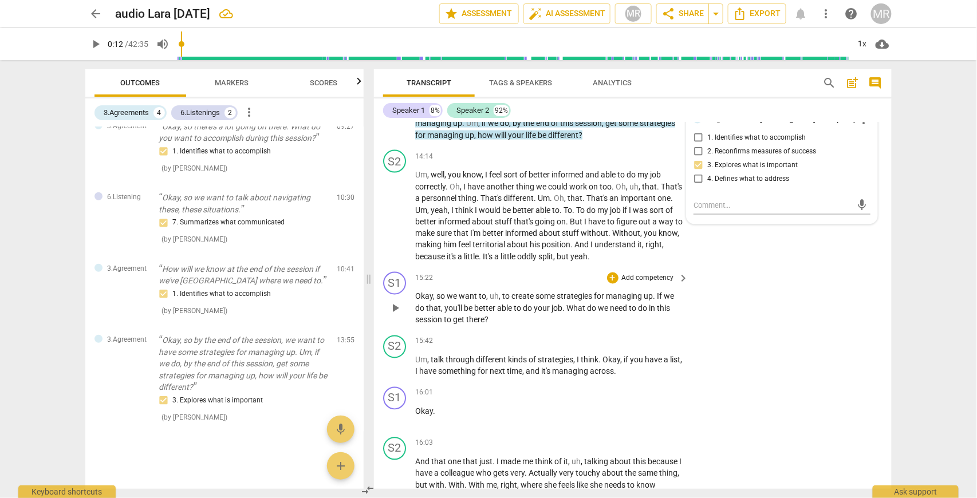
click at [682, 286] on span "keyboard_arrow_right" at bounding box center [684, 279] width 14 height 14
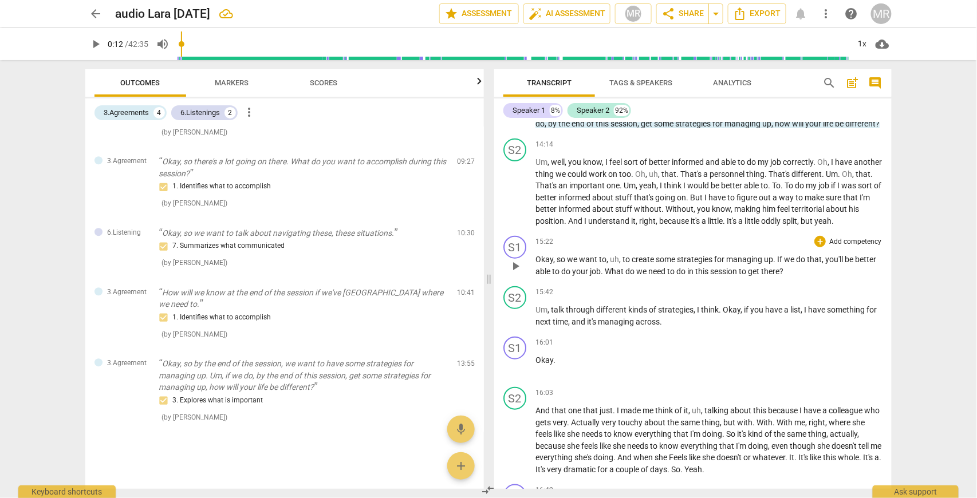
scroll to position [991, 0]
click at [816, 298] on div "+" at bounding box center [819, 291] width 11 height 11
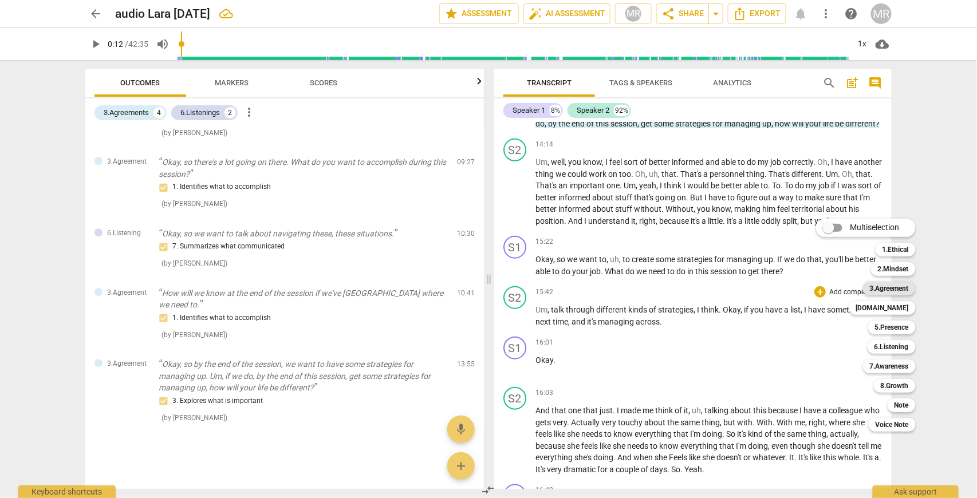
click at [898, 289] on b "3.Agreement" at bounding box center [889, 289] width 39 height 14
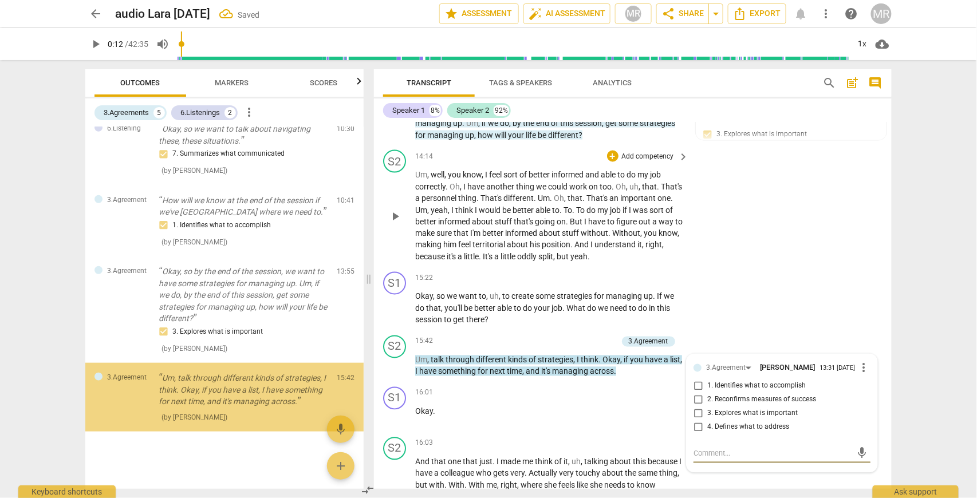
scroll to position [1834, 0]
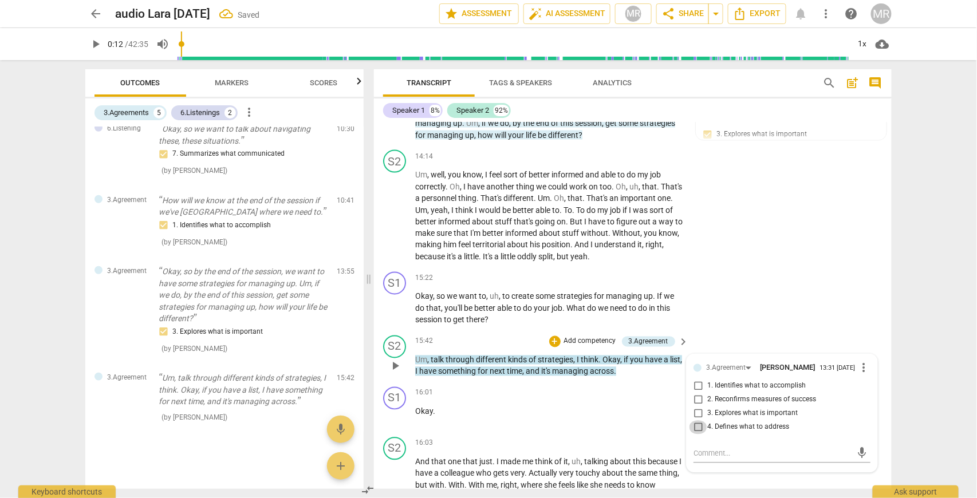
click at [696, 435] on input "4. Defines what to address" at bounding box center [698, 428] width 18 height 14
checkbox input "true"
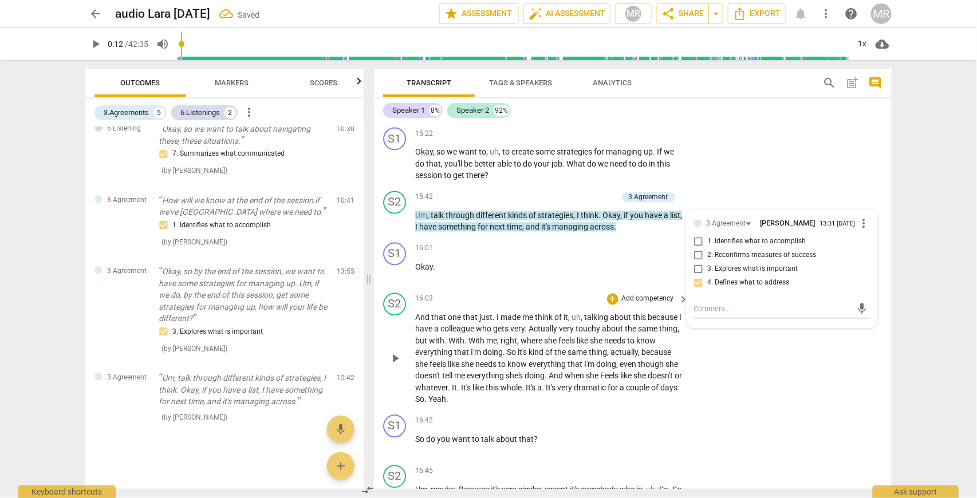
scroll to position [2286, 0]
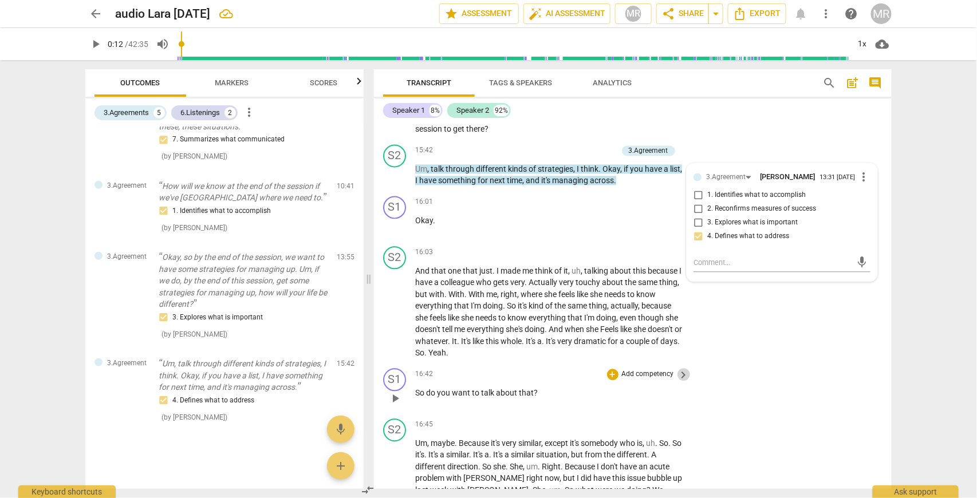
click at [680, 382] on span "keyboard_arrow_right" at bounding box center [684, 376] width 14 height 14
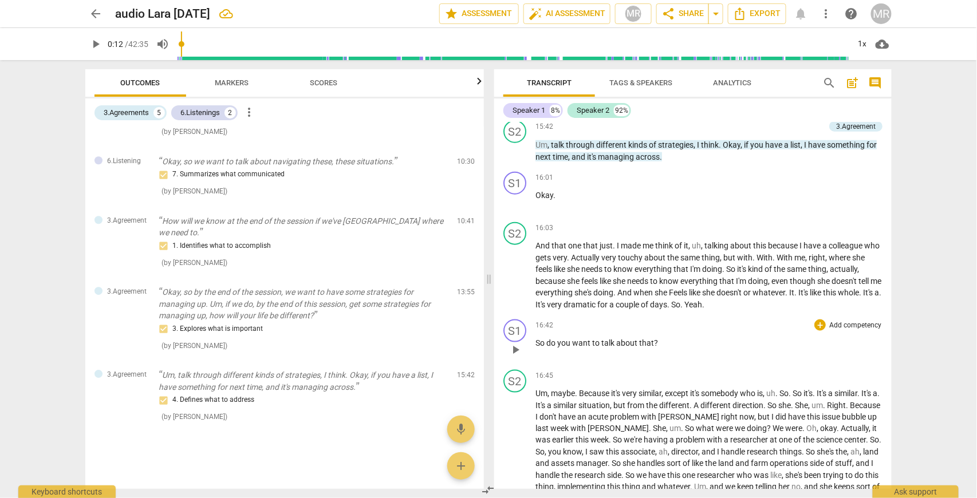
scroll to position [1063, 0]
click at [832, 381] on p "Add competency" at bounding box center [855, 376] width 54 height 10
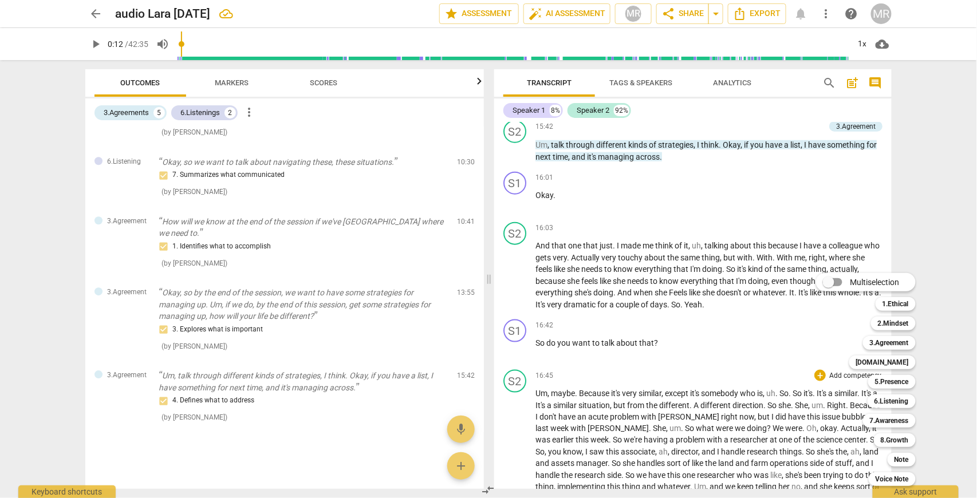
click at [739, 384] on div at bounding box center [488, 249] width 977 height 498
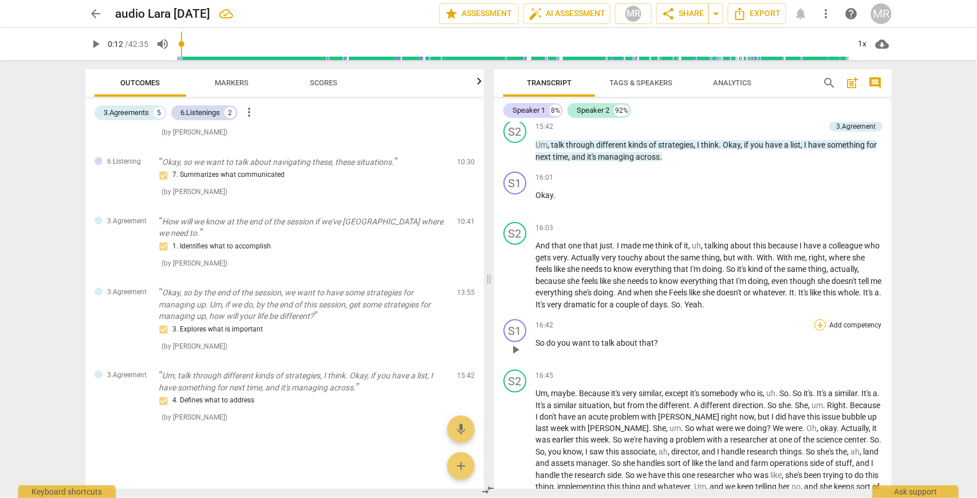
click at [817, 331] on div "+" at bounding box center [819, 324] width 11 height 11
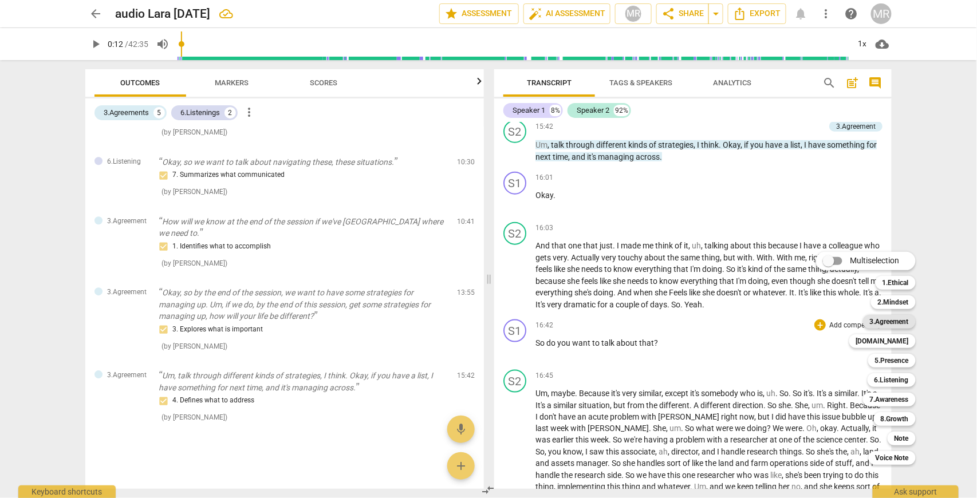
click at [902, 319] on b "3.Agreement" at bounding box center [889, 322] width 39 height 14
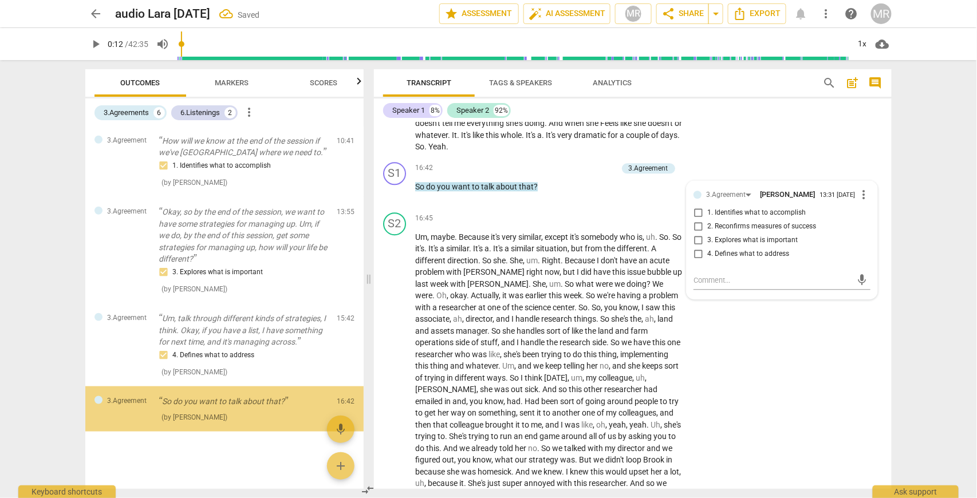
scroll to position [1894, 0]
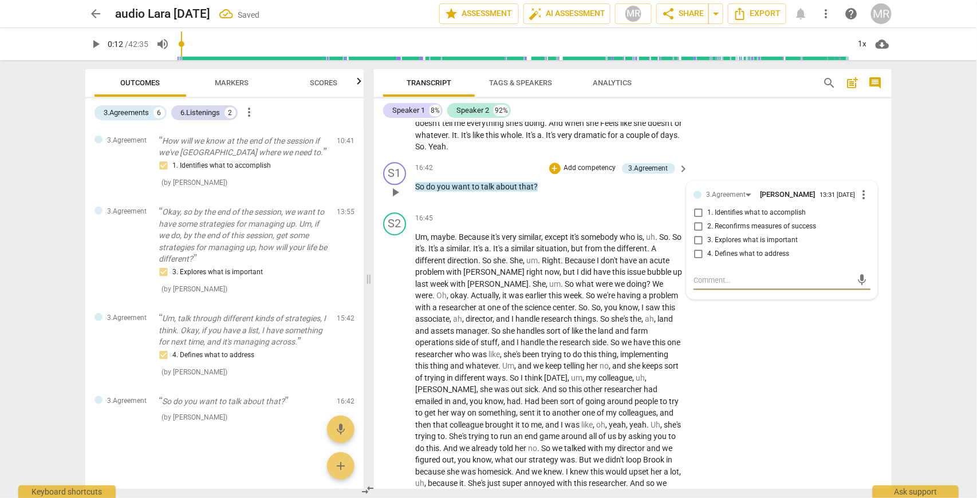
click at [697, 220] on input "1. Identifies what to accomplish" at bounding box center [698, 213] width 18 height 14
checkbox input "true"
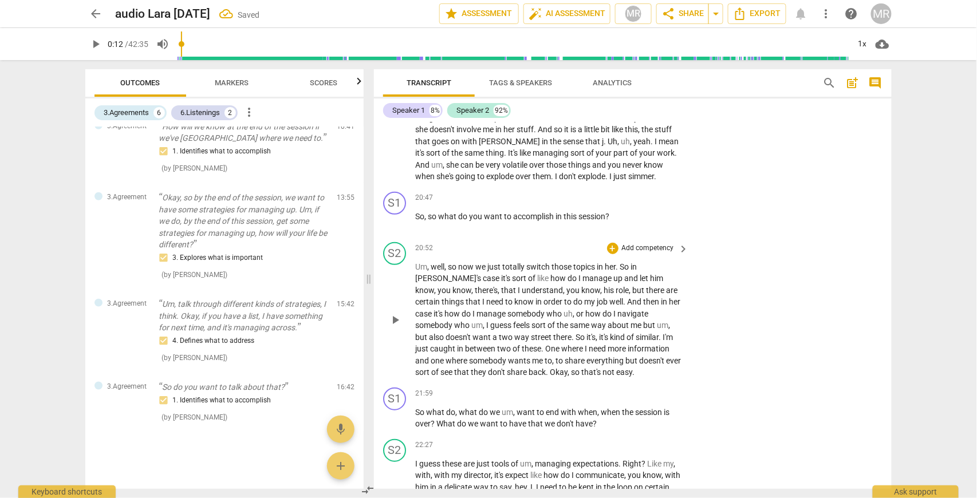
scroll to position [3141, 0]
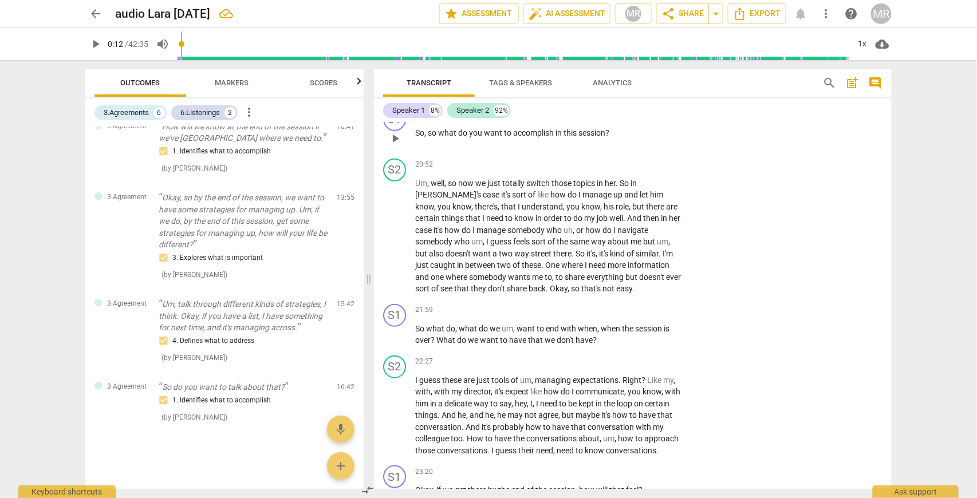
click at [680, 122] on span "keyboard_arrow_right" at bounding box center [684, 115] width 14 height 14
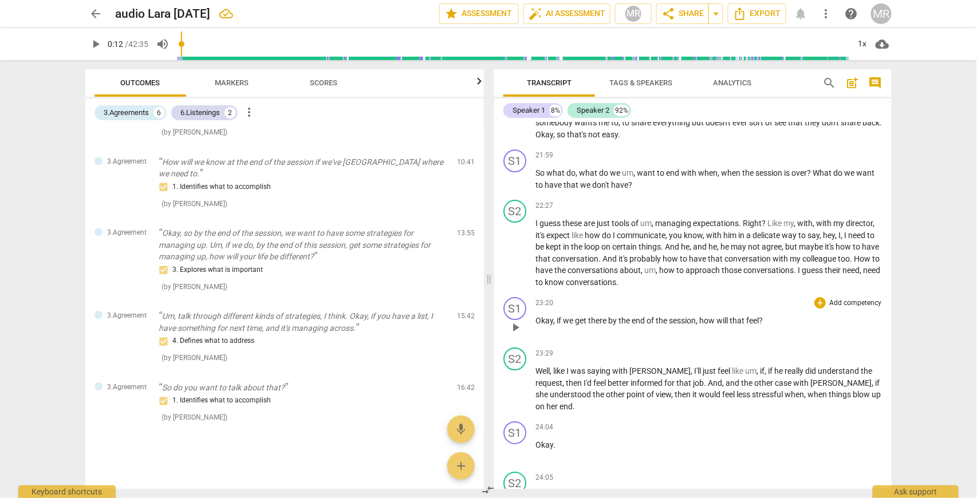
scroll to position [2824, 0]
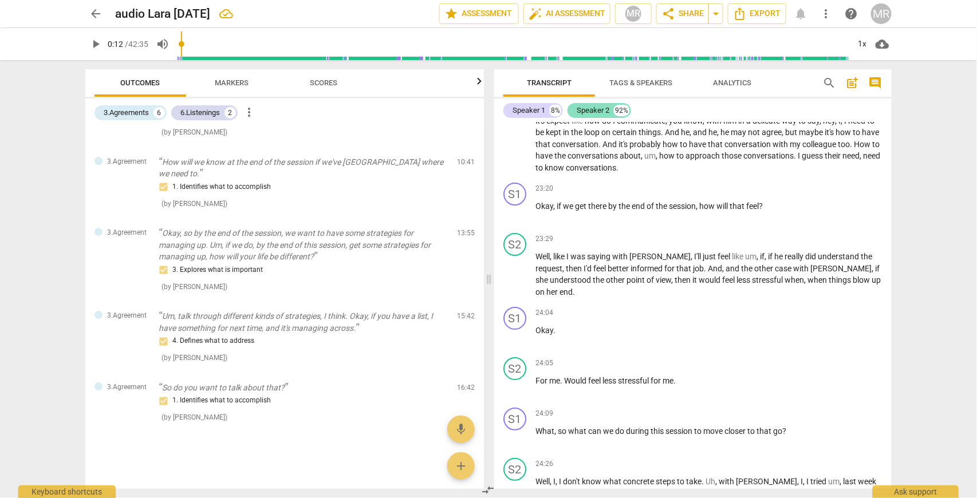
click at [590, 110] on div "Speaker 2" at bounding box center [593, 110] width 33 height 11
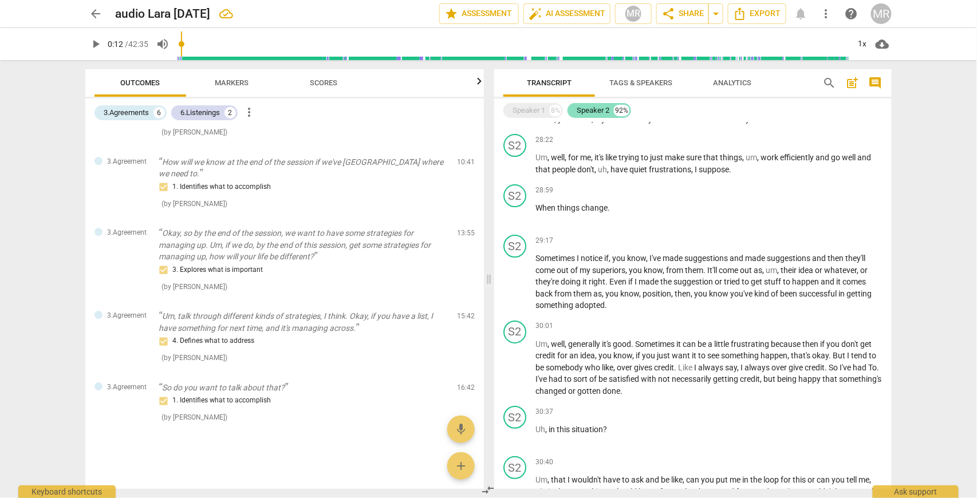
scroll to position [2208, 0]
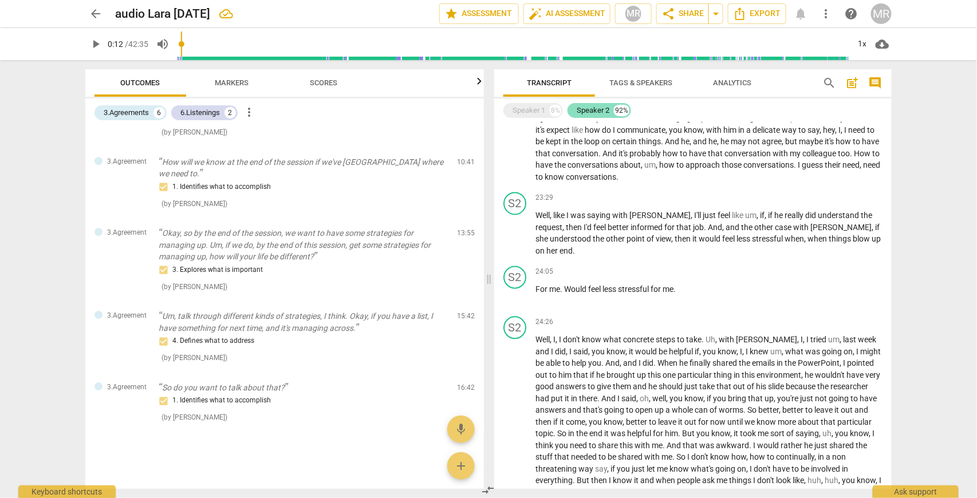
click at [590, 110] on div "Speaker 2" at bounding box center [593, 110] width 33 height 11
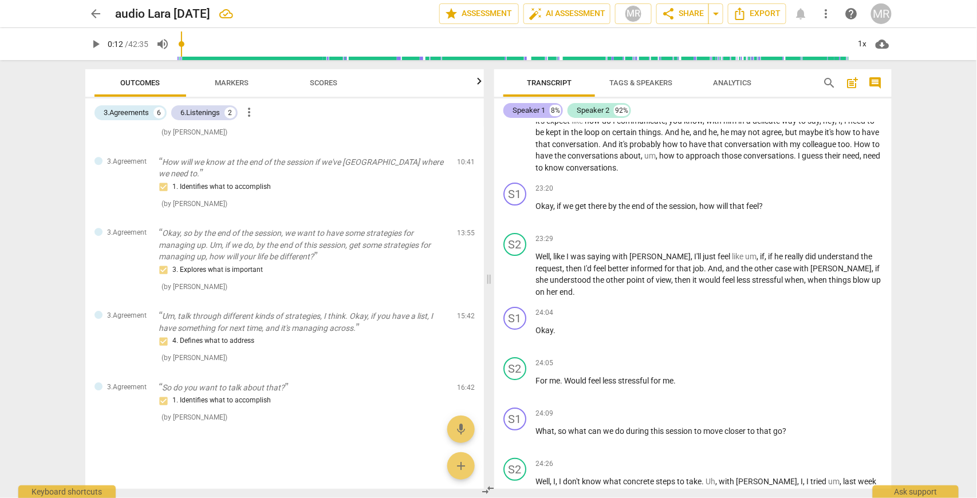
click at [538, 109] on div "Speaker 1" at bounding box center [528, 110] width 33 height 11
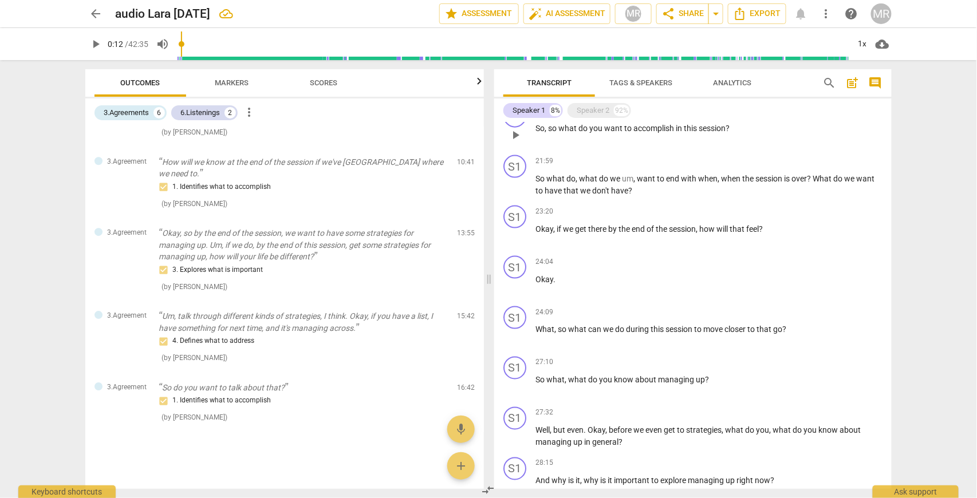
scroll to position [451, 0]
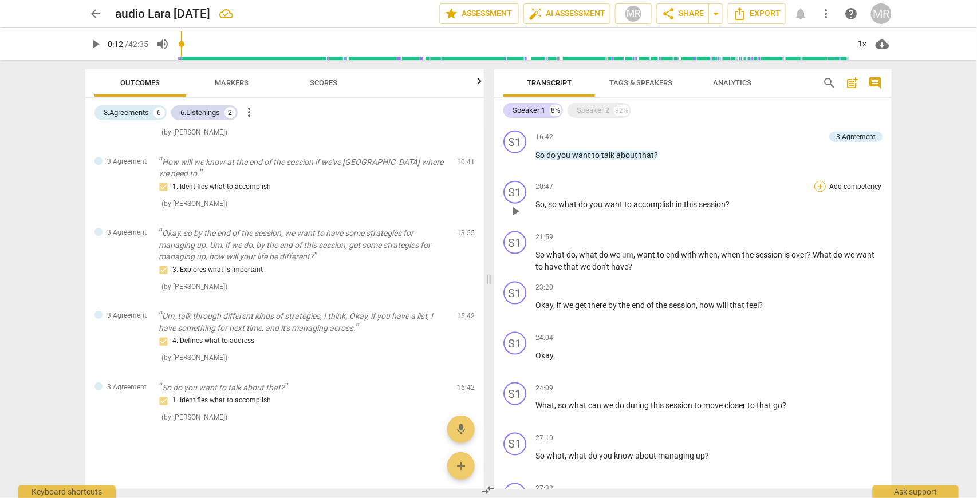
click at [819, 192] on div "+" at bounding box center [819, 186] width 11 height 11
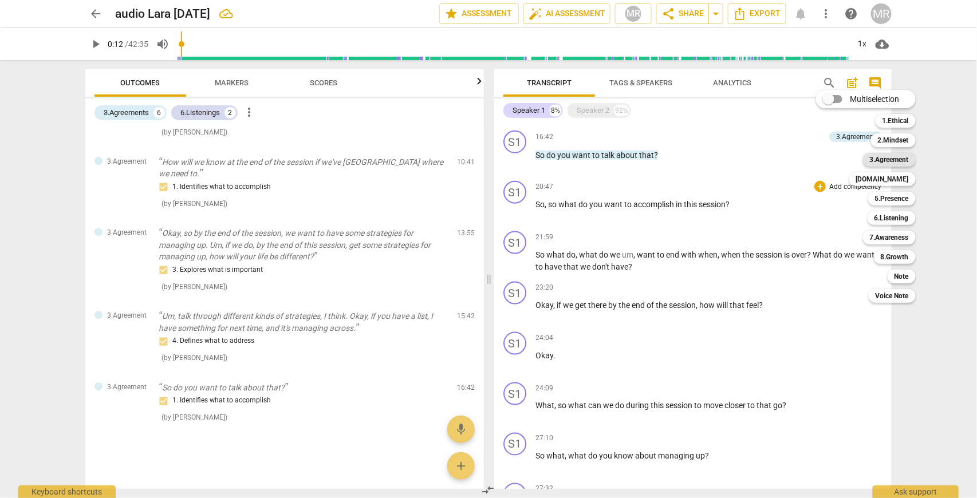
click at [894, 158] on b "3.Agreement" at bounding box center [889, 160] width 39 height 14
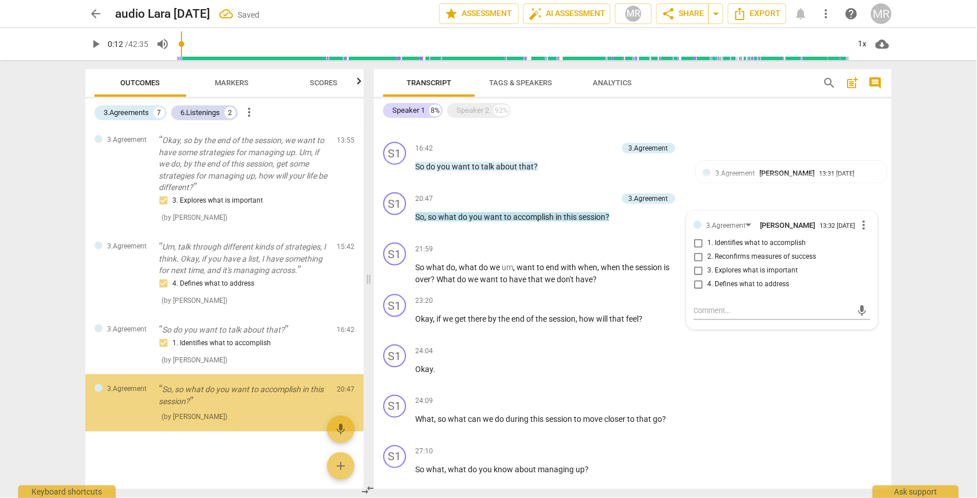
scroll to position [1965, 0]
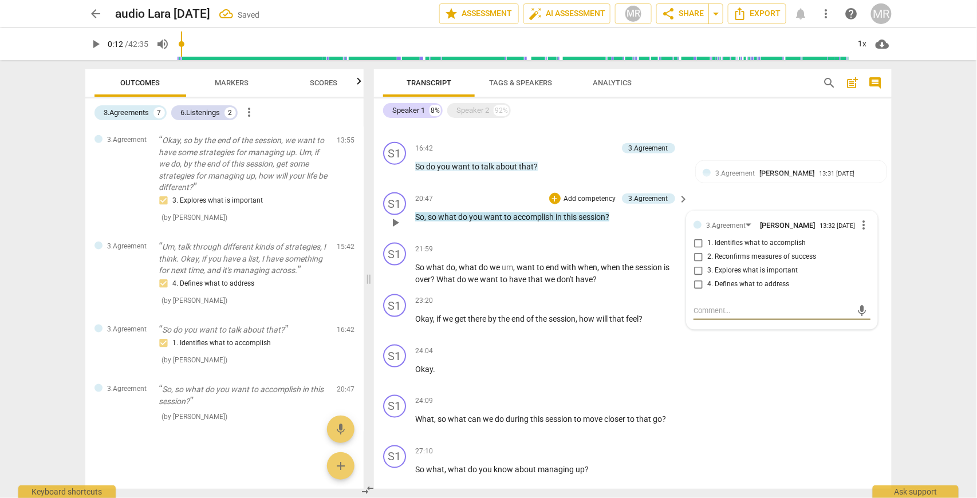
click at [698, 245] on input "1. Identifies what to accomplish" at bounding box center [698, 243] width 18 height 14
checkbox input "true"
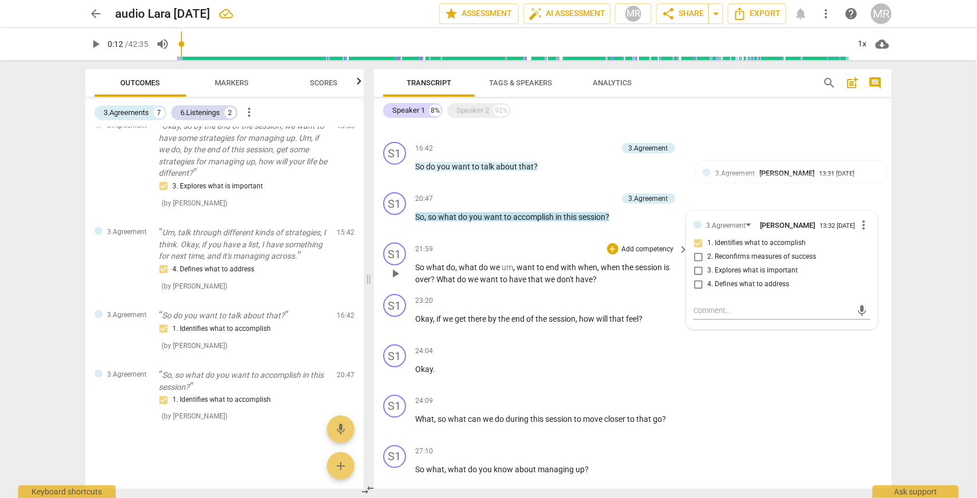
click at [639, 281] on p "So what do , what do we um , want to end with when , when the session is over ?…" at bounding box center [549, 273] width 268 height 23
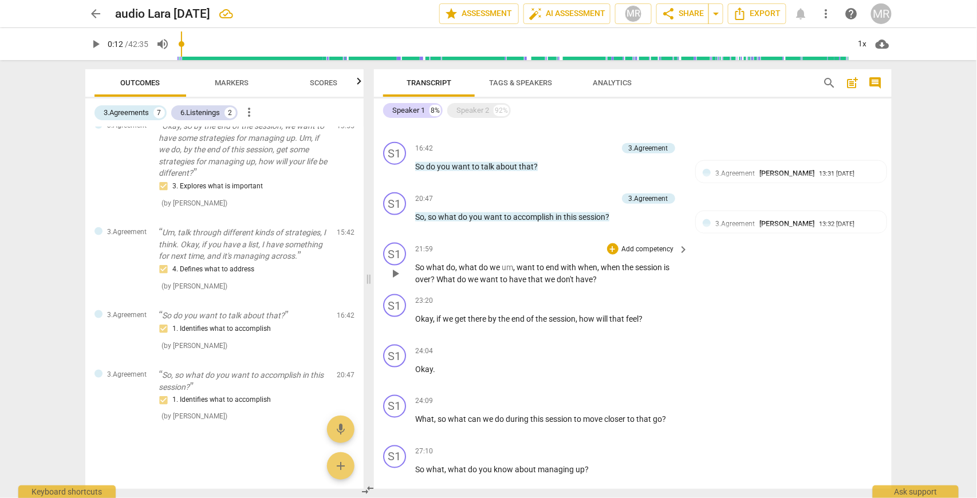
click at [668, 247] on p "Add competency" at bounding box center [648, 249] width 54 height 10
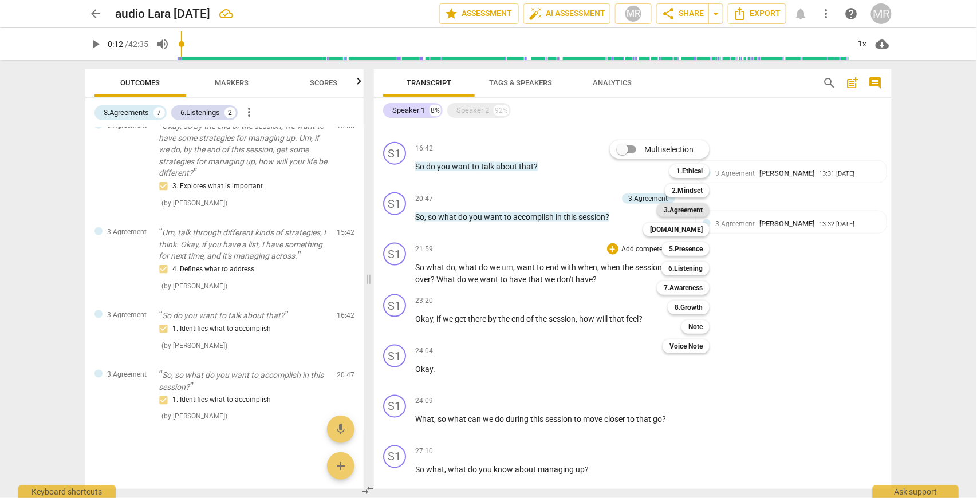
click at [691, 210] on b "3.Agreement" at bounding box center [683, 210] width 39 height 14
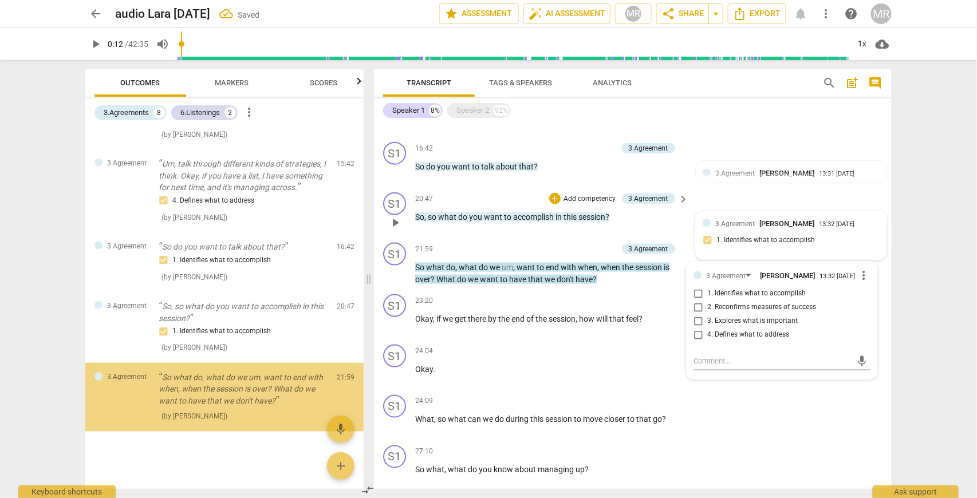
scroll to position [2048, 0]
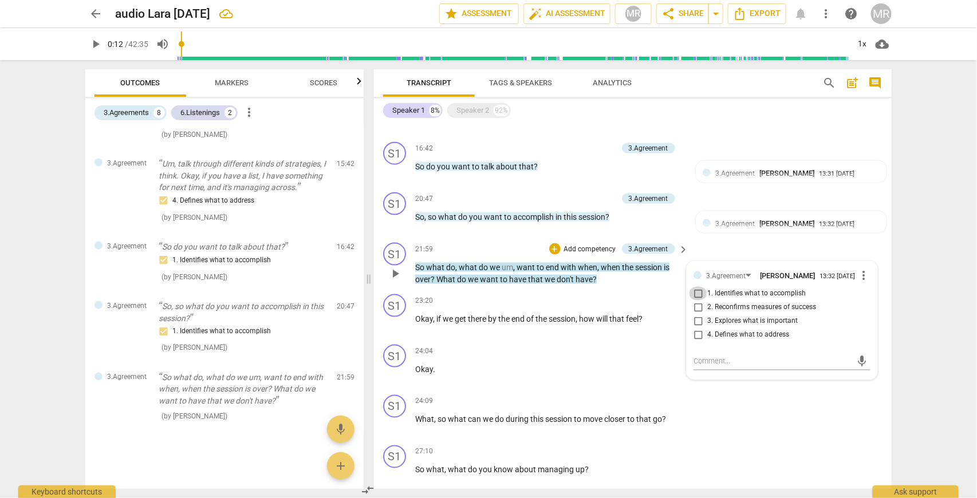
click at [696, 295] on input "1. Identifies what to accomplish" at bounding box center [698, 294] width 18 height 14
checkbox input "true"
click at [663, 286] on div "S1 play_arrow pause 21:59 + Add competency 3.Agreement keyboard_arrow_right So …" at bounding box center [633, 264] width 518 height 52
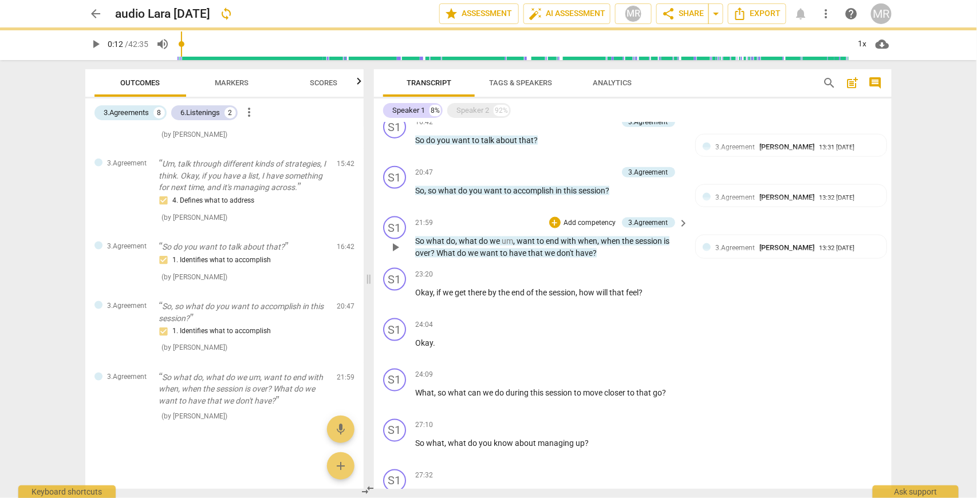
scroll to position [505, 0]
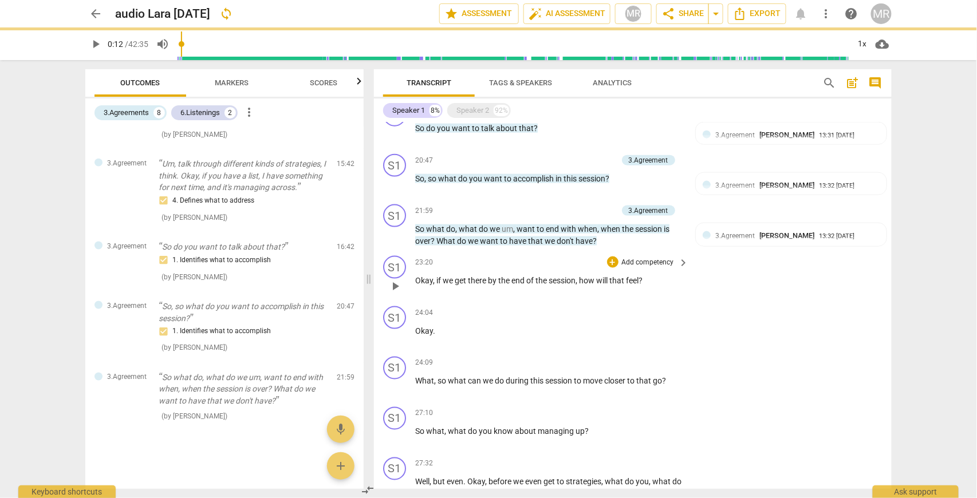
click at [678, 263] on span "keyboard_arrow_right" at bounding box center [684, 263] width 14 height 14
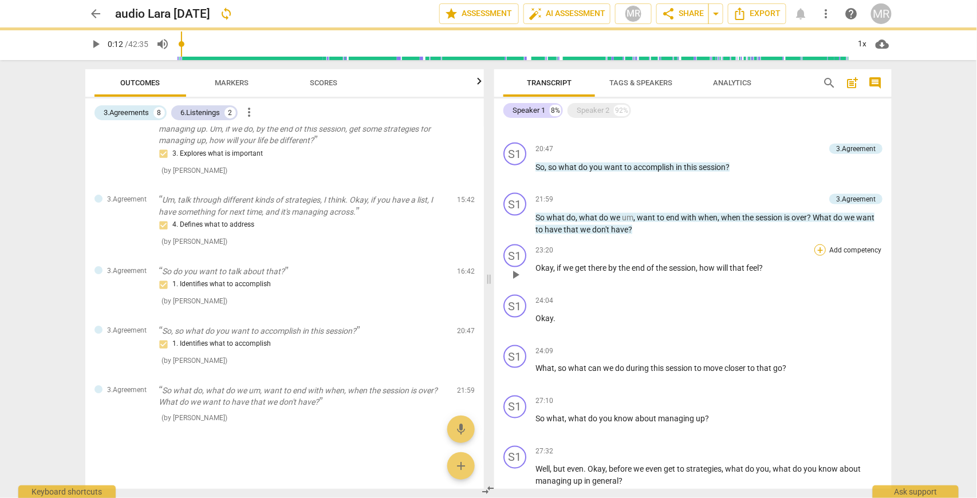
click at [818, 256] on div "+" at bounding box center [819, 249] width 11 height 11
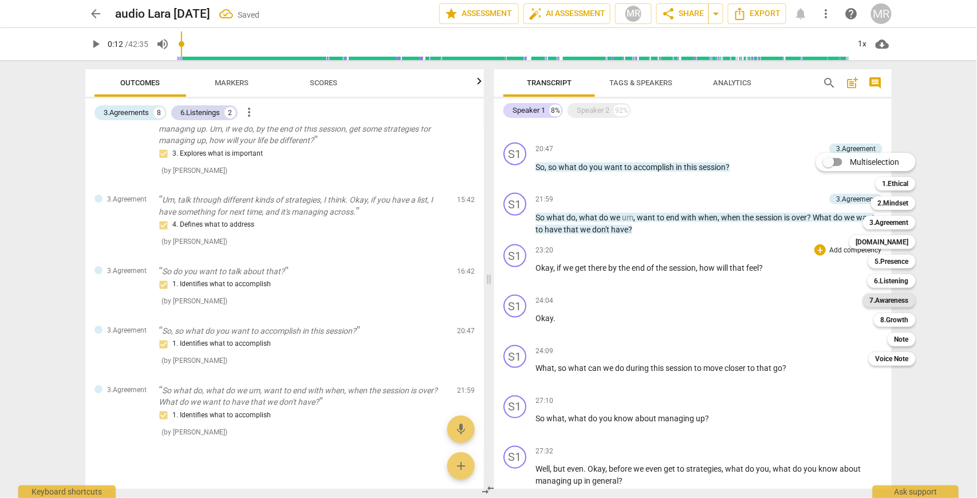
scroll to position [1253, 0]
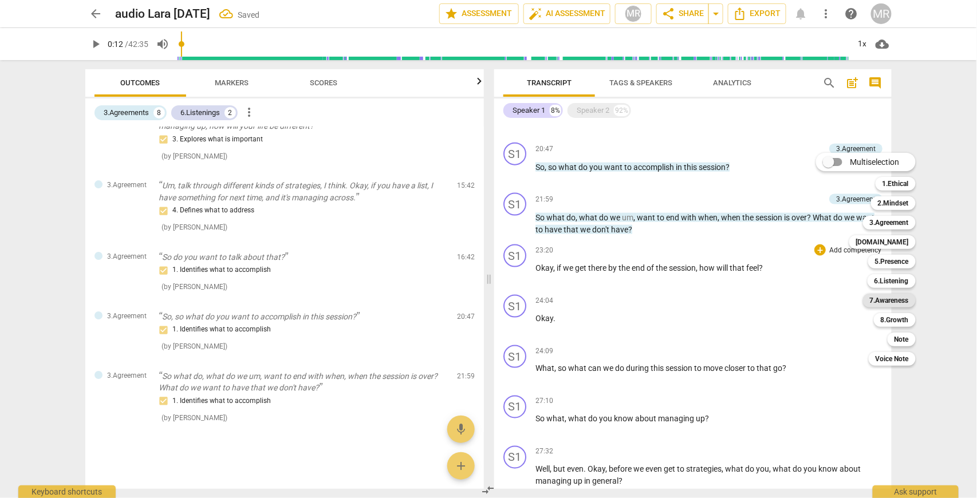
click at [888, 301] on b "7.Awareness" at bounding box center [889, 301] width 39 height 14
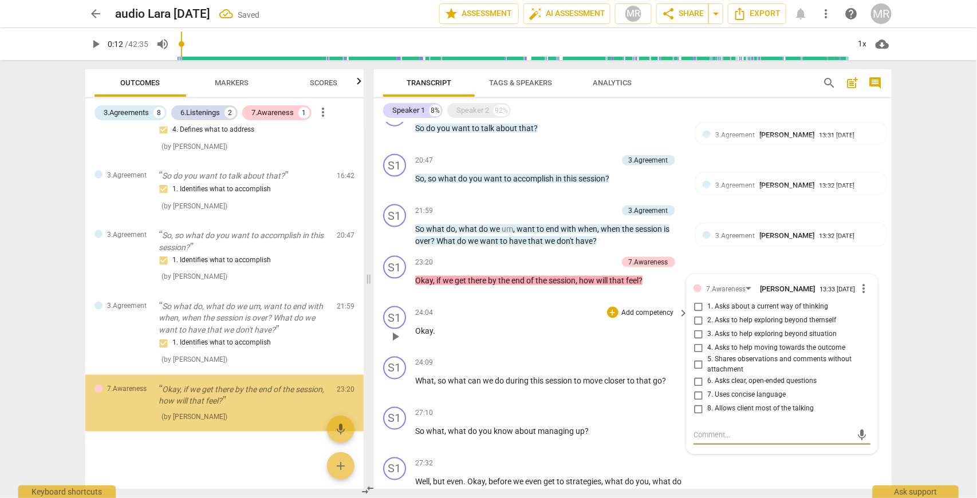
scroll to position [2119, 0]
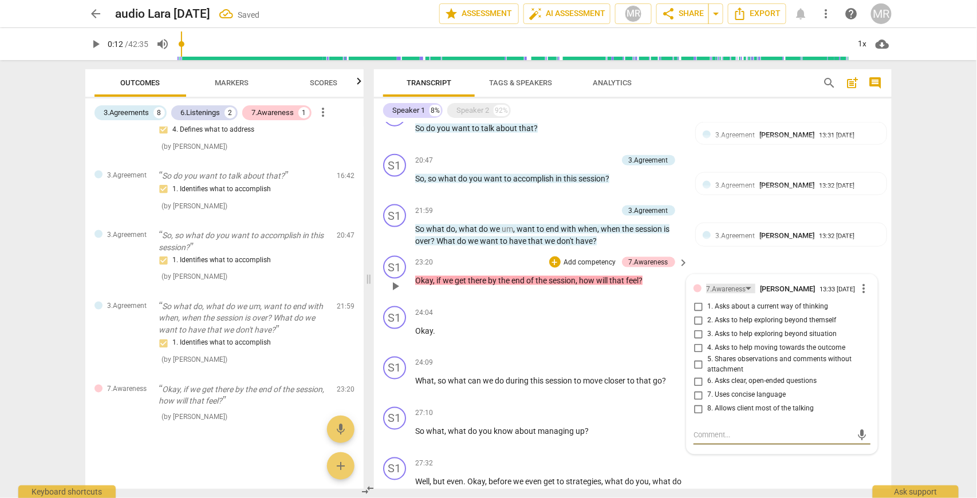
click at [729, 287] on div "7.Awareness" at bounding box center [726, 289] width 40 height 11
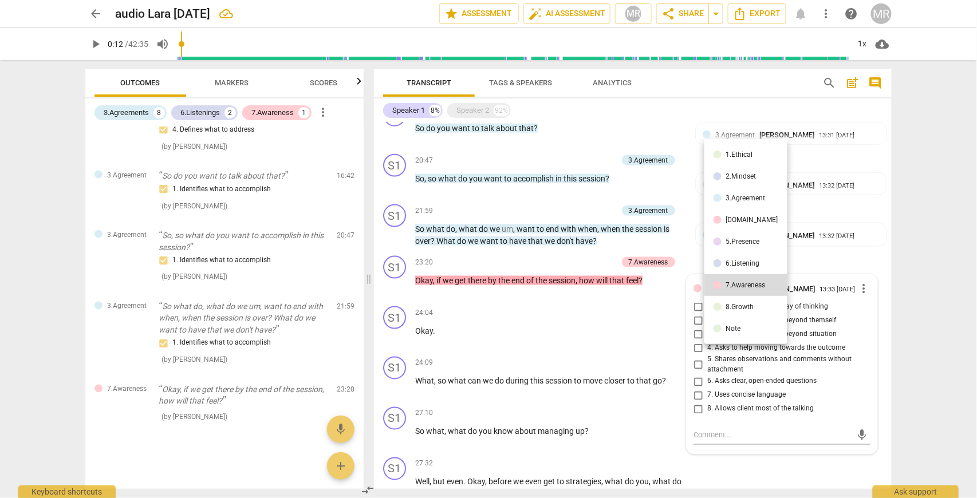
click at [744, 244] on div "5.Presence" at bounding box center [743, 241] width 34 height 7
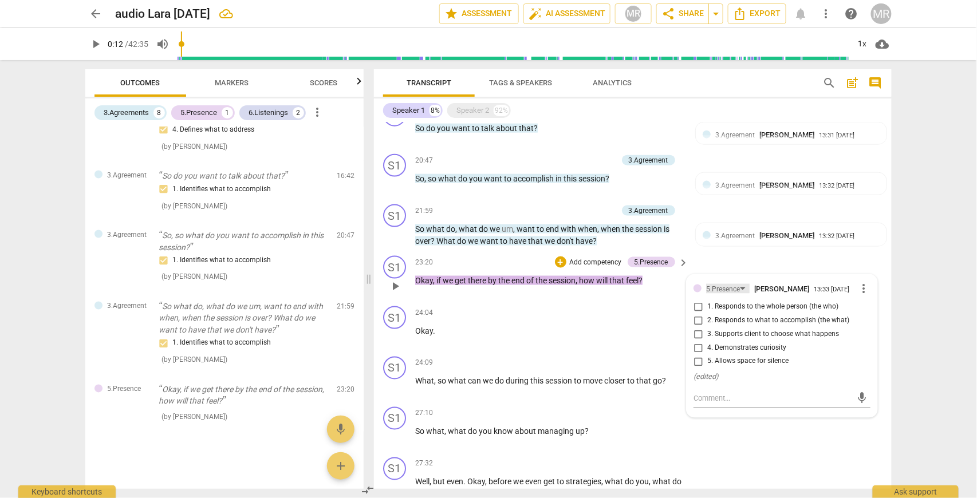
click at [740, 285] on div "5.Presence" at bounding box center [728, 289] width 44 height 10
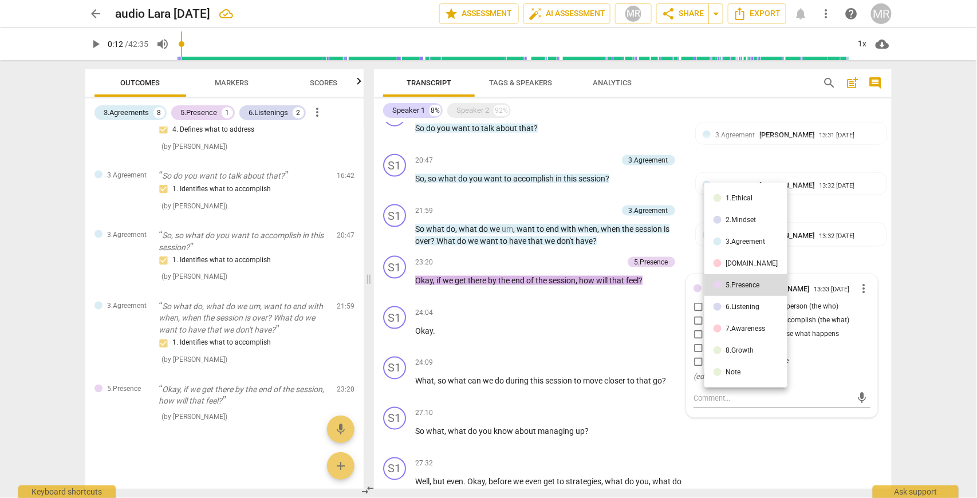
click at [739, 306] on div "6.Listening" at bounding box center [743, 306] width 34 height 7
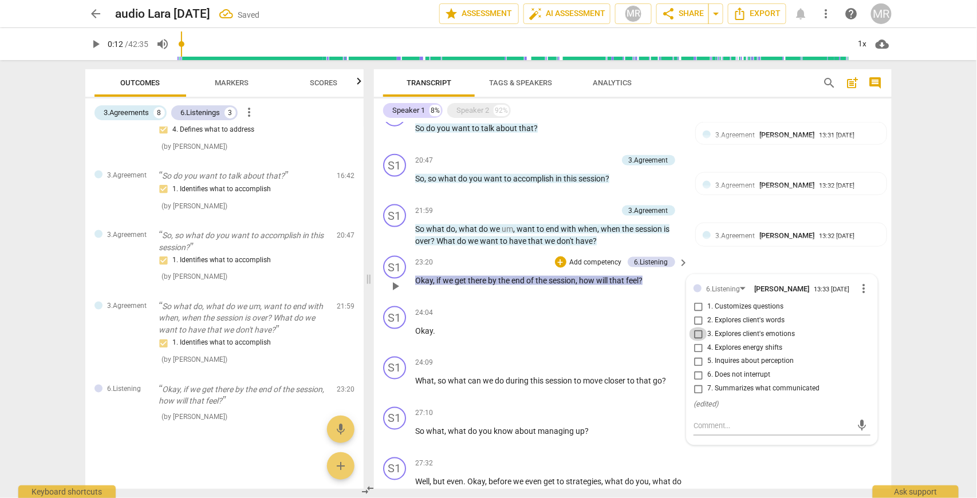
click at [697, 337] on input "3. Explores client's emotions" at bounding box center [698, 334] width 18 height 14
checkbox input "true"
click at [739, 289] on div "6.Listening" at bounding box center [728, 289] width 44 height 10
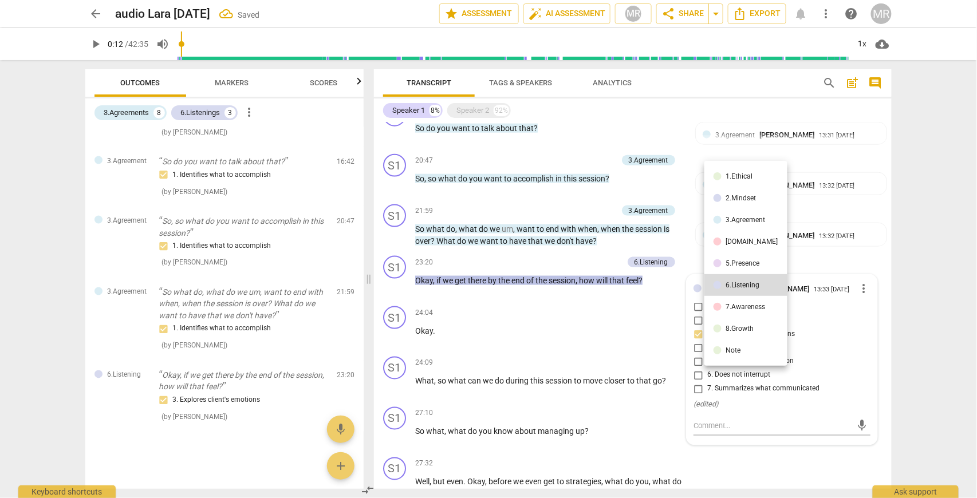
click at [742, 219] on div "3.Agreement" at bounding box center [746, 219] width 40 height 7
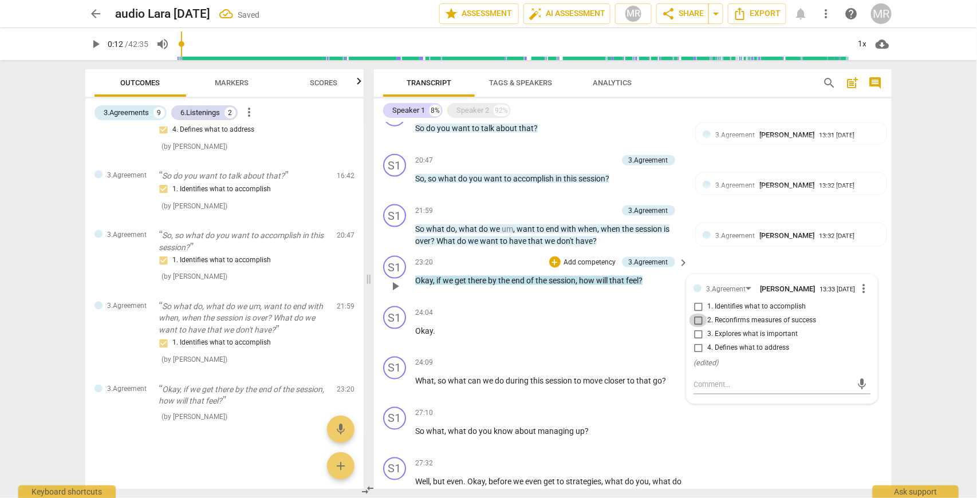
click at [696, 322] on input "2. Reconfirms measures of success" at bounding box center [698, 321] width 18 height 14
checkbox input "true"
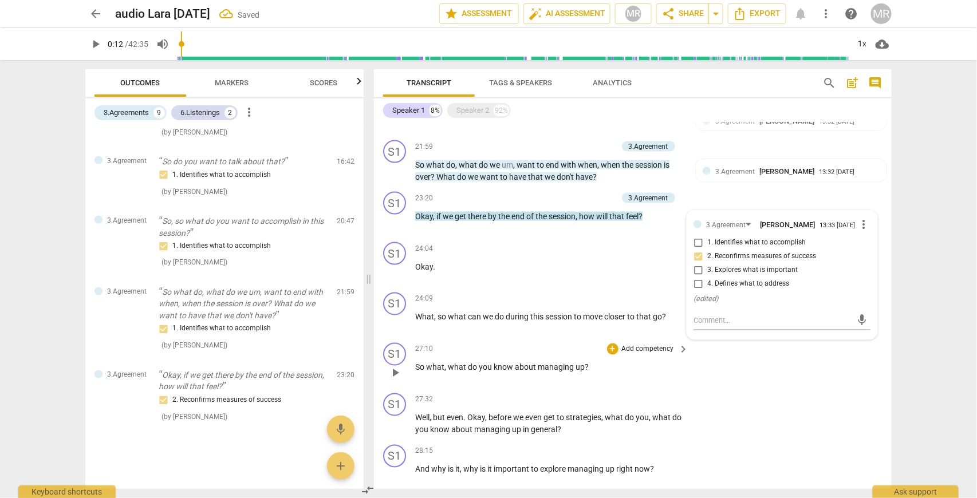
scroll to position [581, 0]
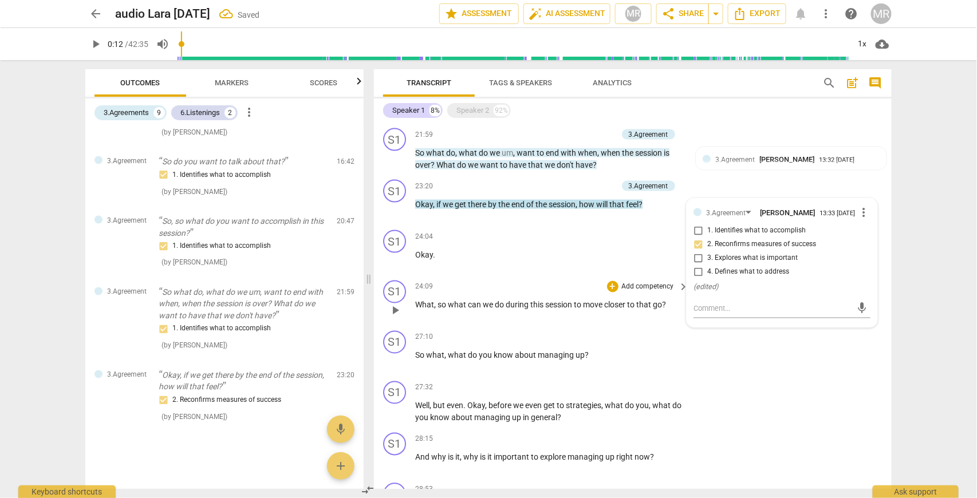
click at [661, 285] on p "Add competency" at bounding box center [648, 287] width 54 height 10
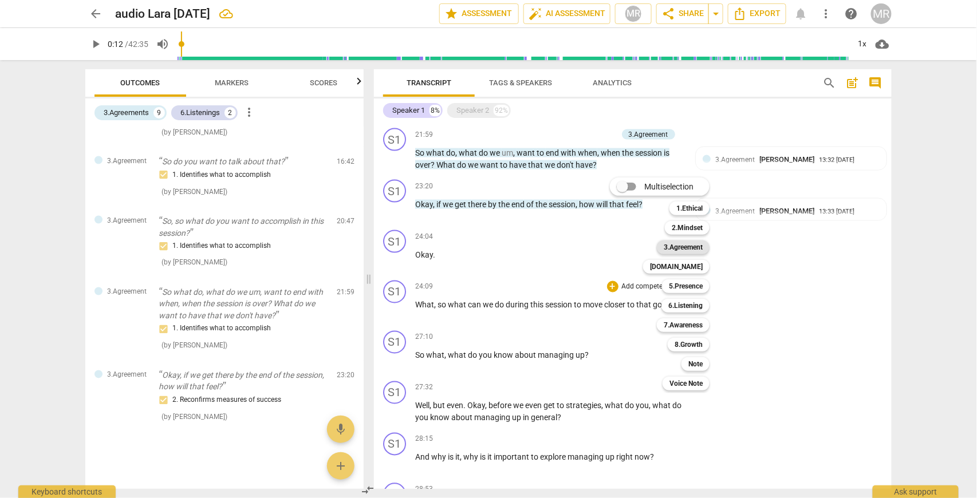
click at [689, 248] on b "3.Agreement" at bounding box center [683, 247] width 39 height 14
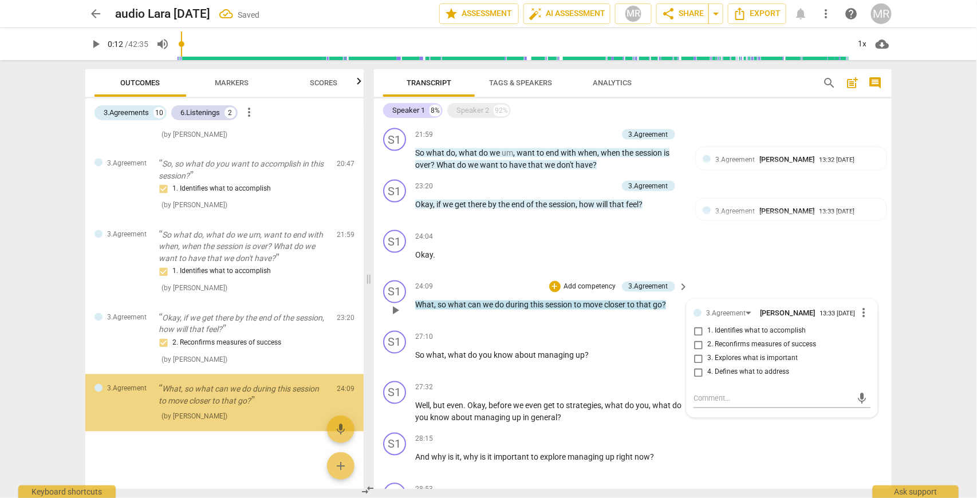
scroll to position [2191, 0]
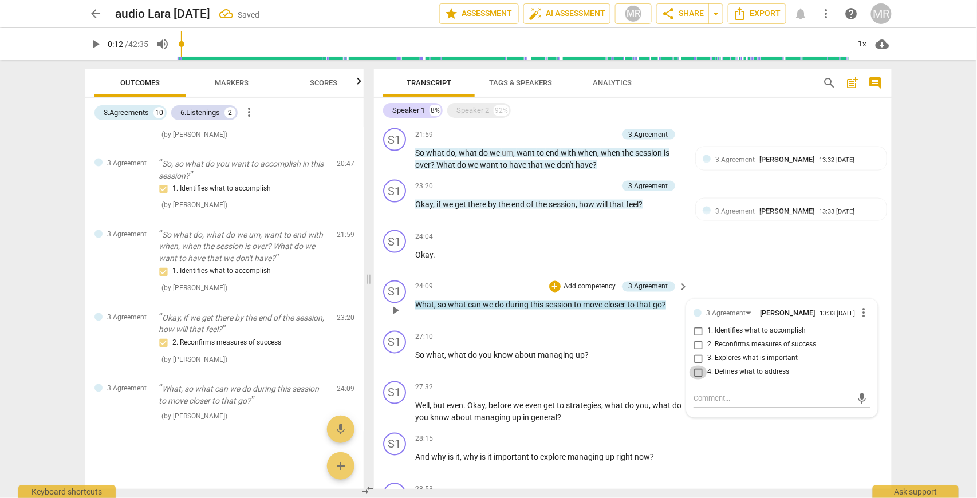
click at [697, 373] on input "4. Defines what to address" at bounding box center [698, 373] width 18 height 14
checkbox input "true"
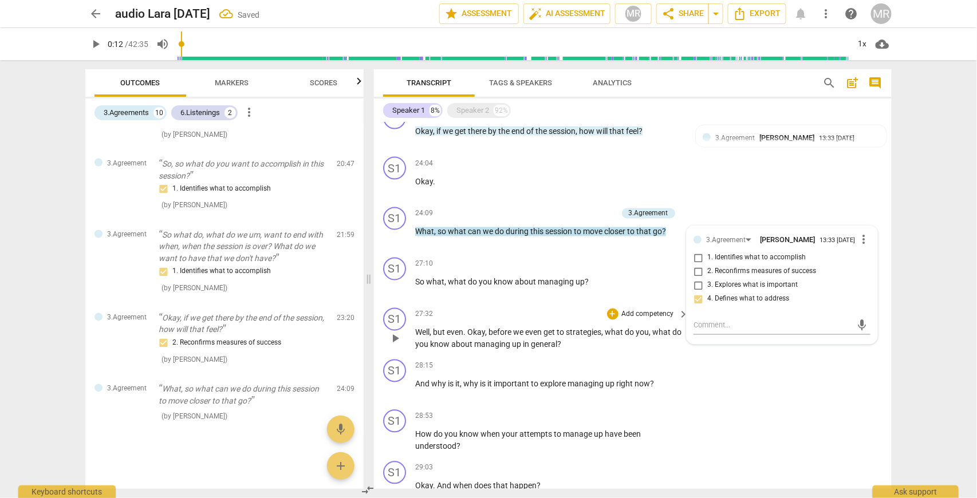
scroll to position [657, 0]
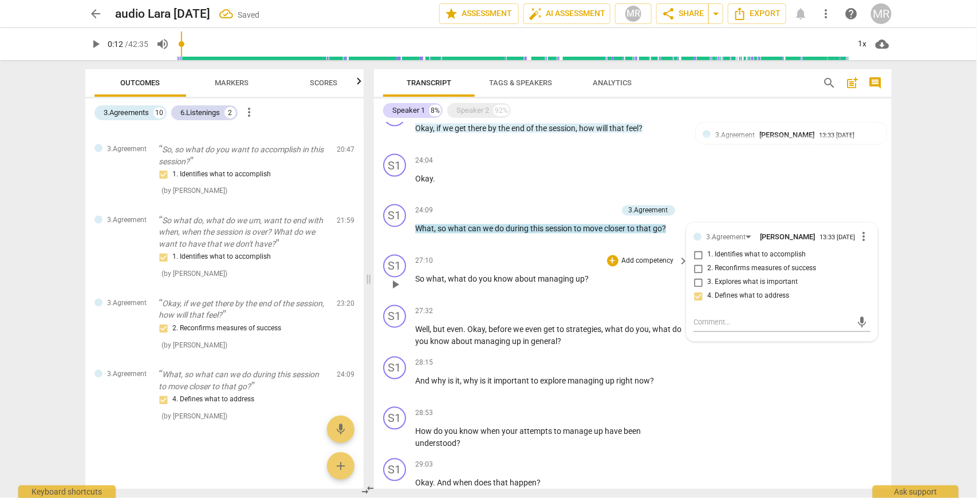
click at [654, 259] on p "Add competency" at bounding box center [648, 261] width 54 height 10
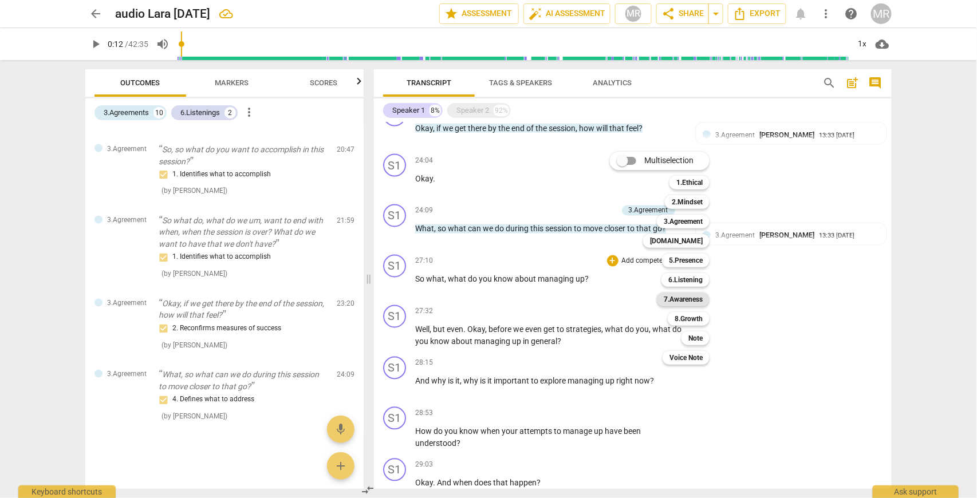
click at [688, 301] on b "7.Awareness" at bounding box center [683, 300] width 39 height 14
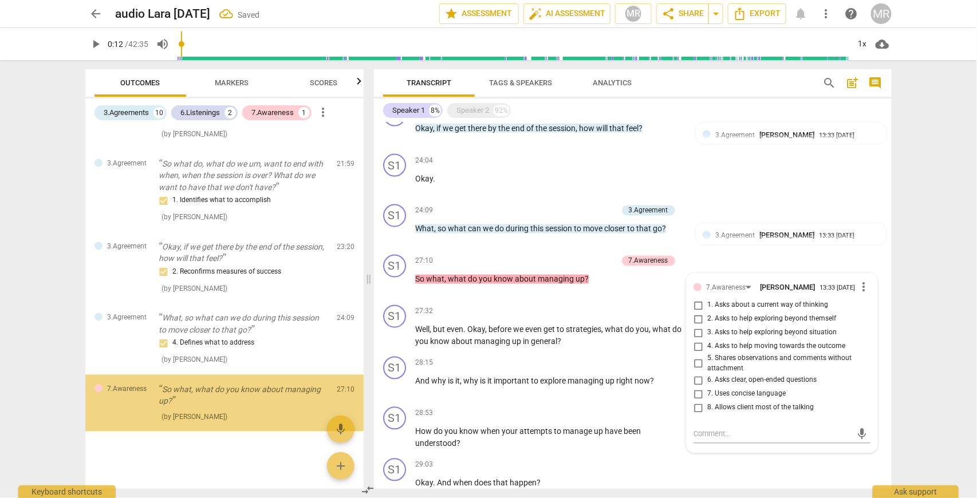
scroll to position [2262, 0]
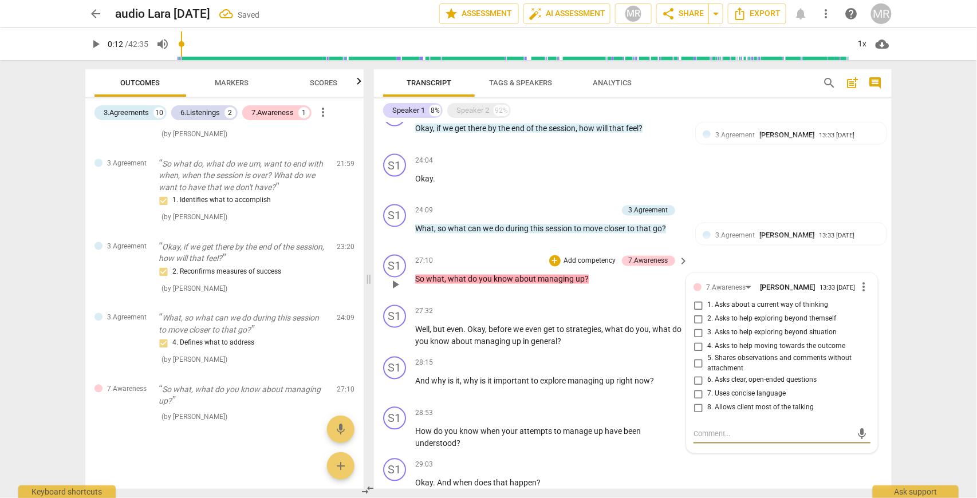
click at [694, 306] on input "1. Asks about a current way of thinking" at bounding box center [698, 306] width 18 height 14
checkbox input "true"
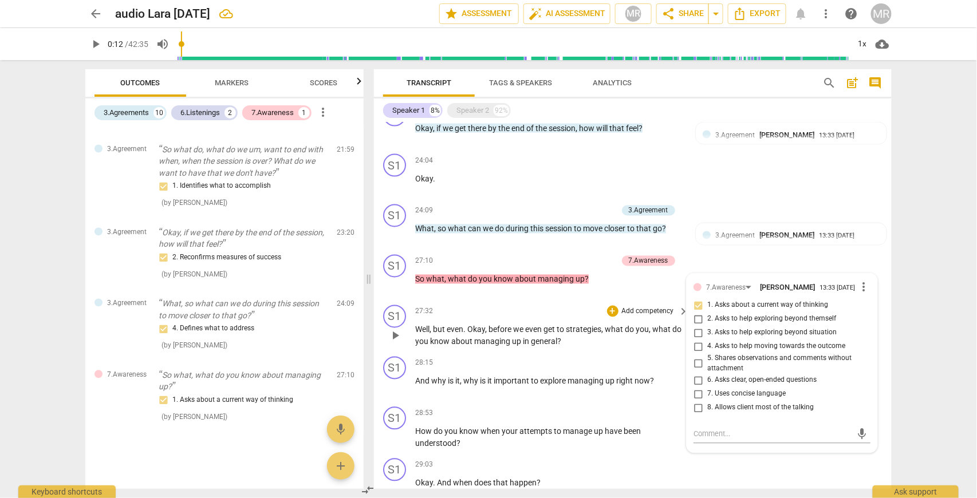
click at [645, 310] on p "Add competency" at bounding box center [648, 312] width 54 height 10
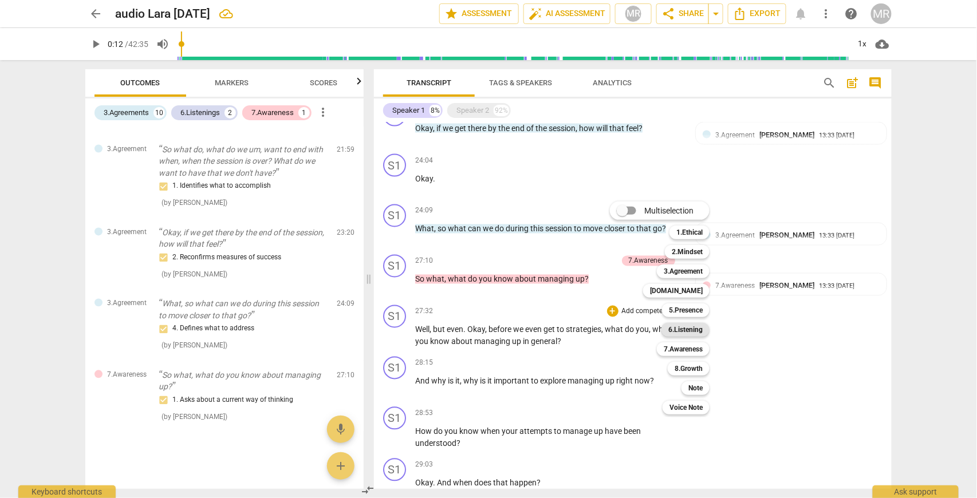
click at [694, 330] on b "6.Listening" at bounding box center [685, 330] width 34 height 14
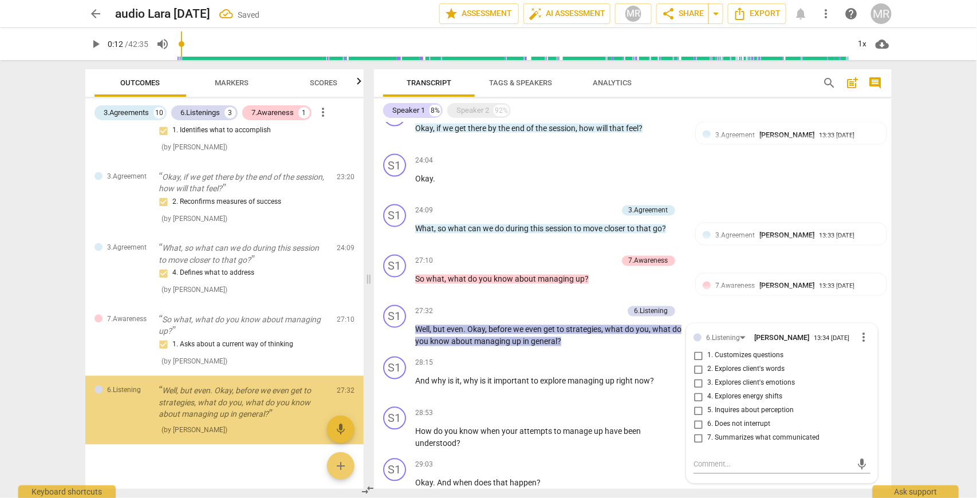
scroll to position [2345, 0]
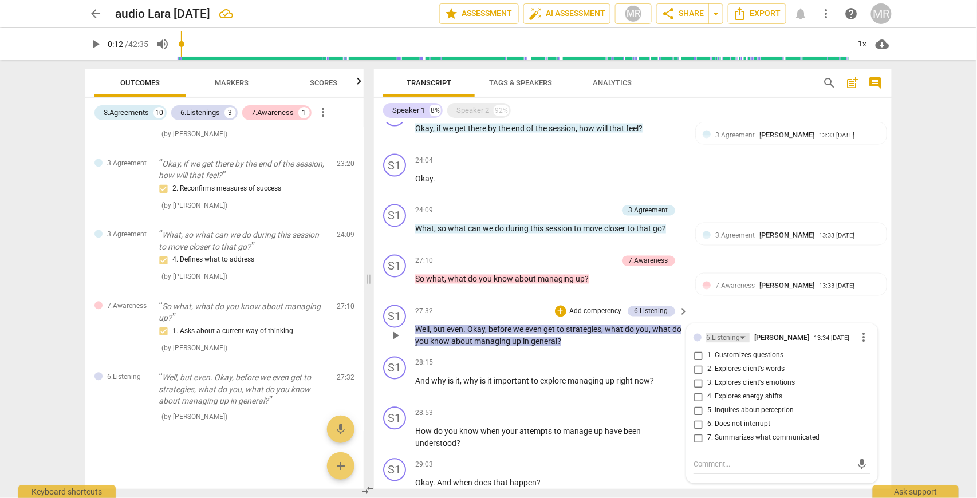
click at [731, 335] on div "6.Listening" at bounding box center [723, 338] width 34 height 11
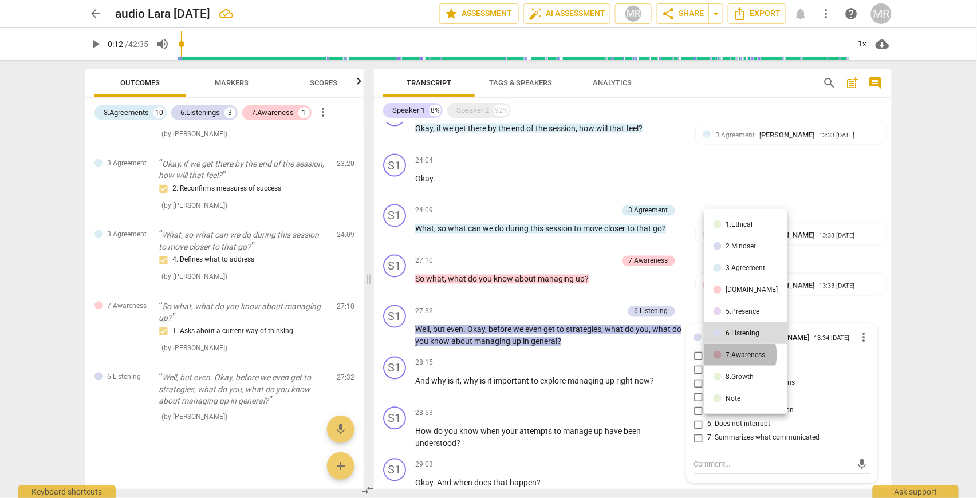
click at [735, 355] on div "7.Awareness" at bounding box center [746, 355] width 40 height 7
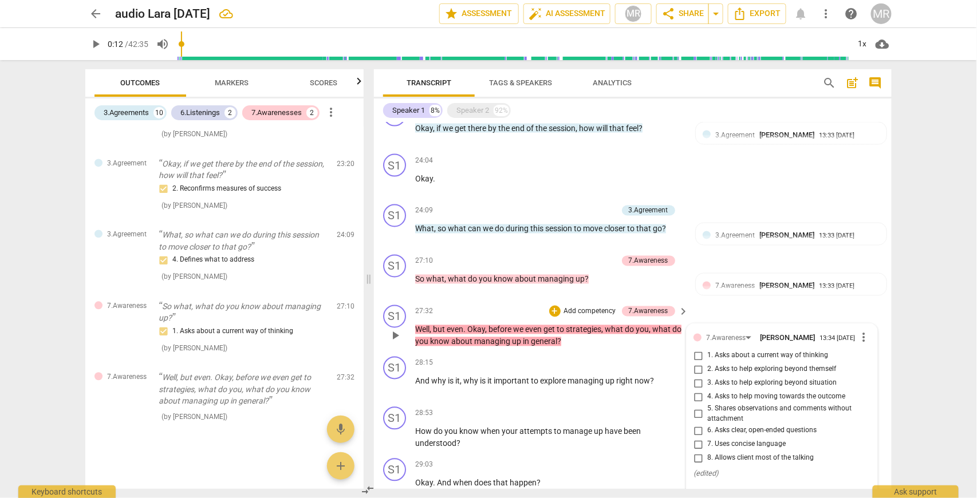
click at [694, 358] on input "1. Asks about a current way of thinking" at bounding box center [698, 356] width 18 height 14
checkbox input "true"
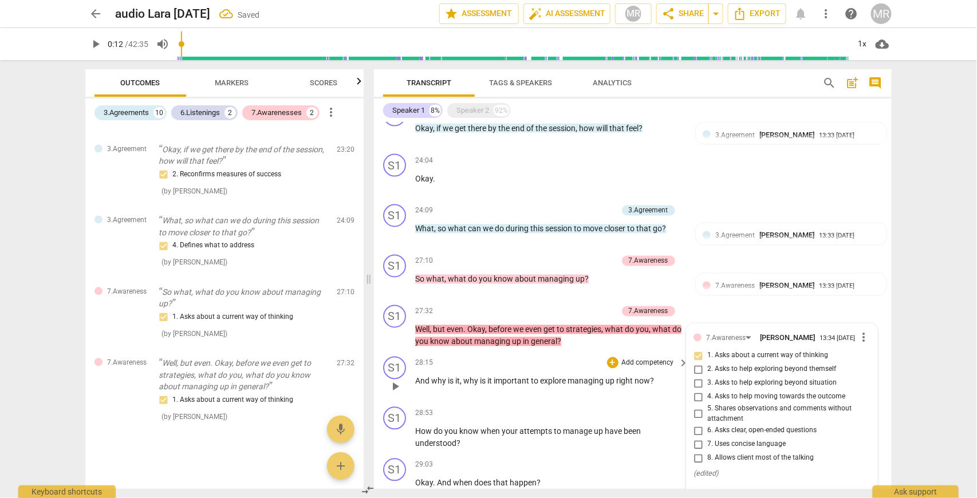
click at [669, 361] on p "Add competency" at bounding box center [648, 363] width 54 height 10
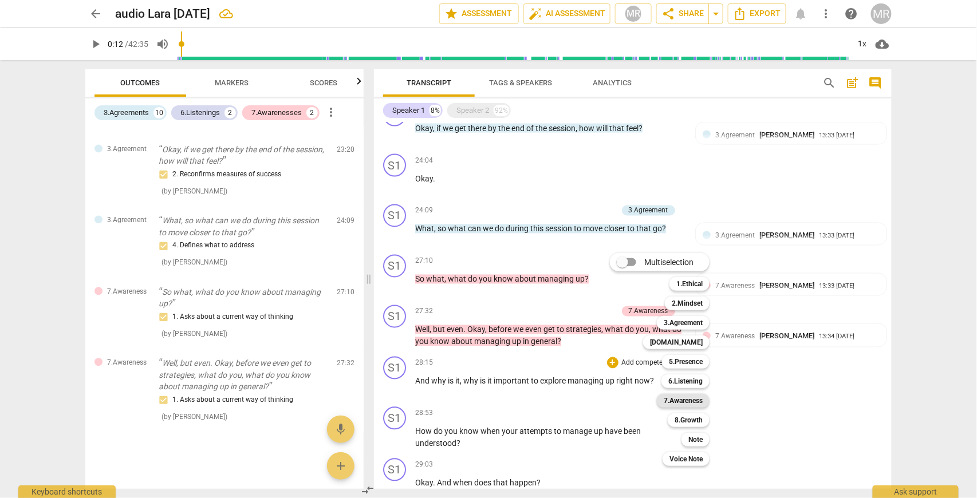
click at [690, 401] on b "7.Awareness" at bounding box center [683, 401] width 39 height 14
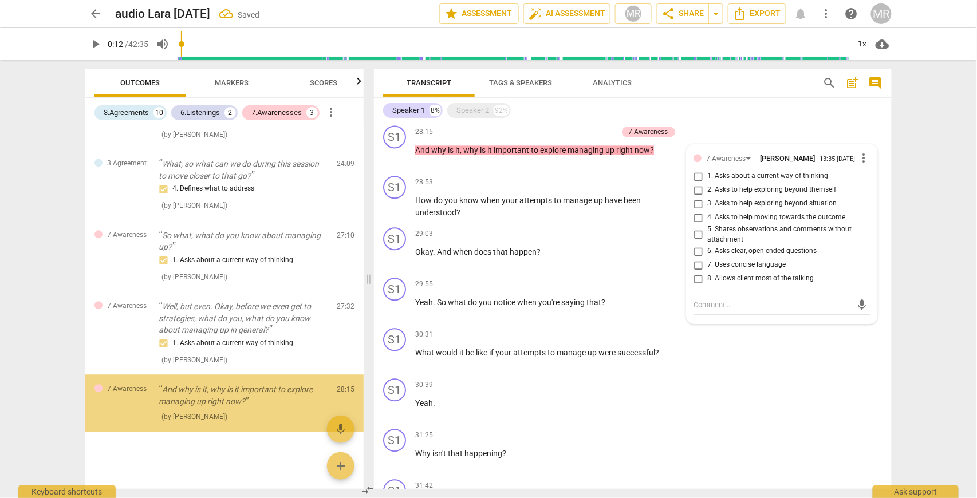
scroll to position [2416, 0]
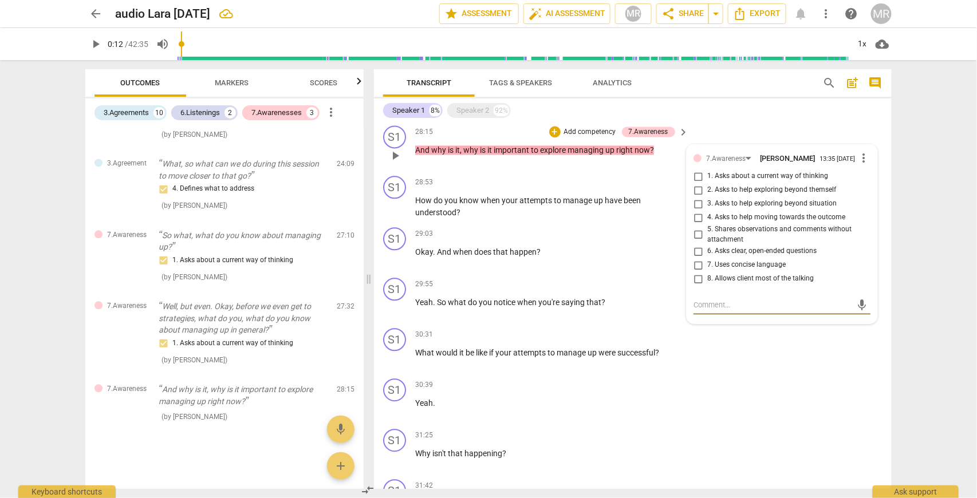
click at [697, 192] on input "2. Asks to help exploring beyond themself" at bounding box center [698, 190] width 18 height 14
checkbox input "true"
click at [697, 205] on input "3. Asks to help exploring beyond situation" at bounding box center [698, 204] width 18 height 14
checkbox input "true"
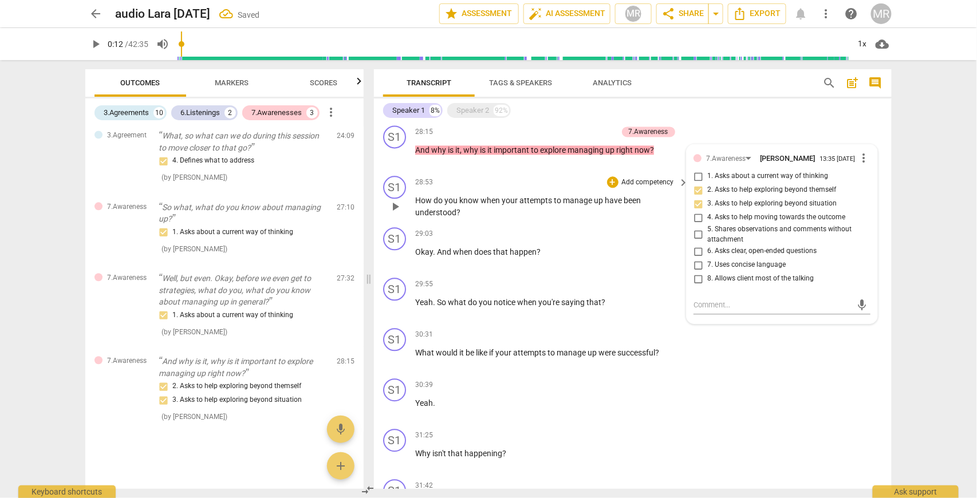
click at [661, 180] on p "Add competency" at bounding box center [648, 182] width 54 height 10
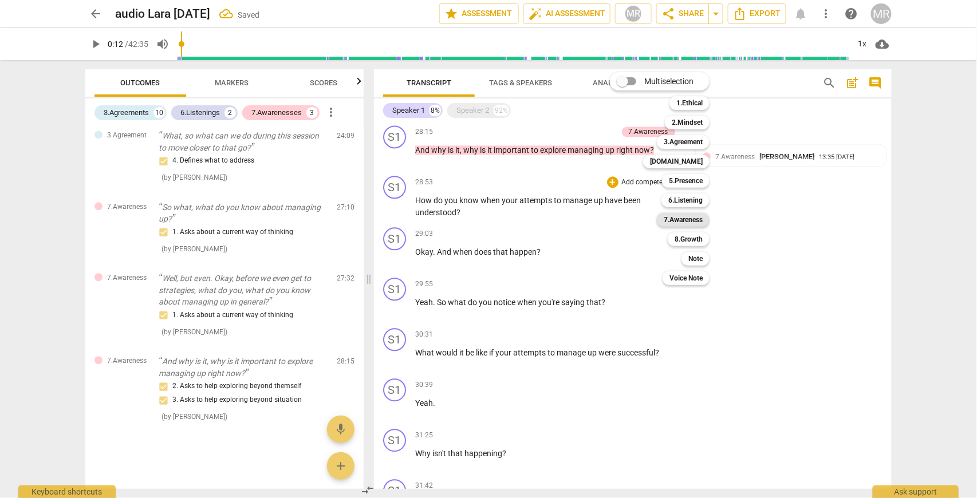
click at [692, 220] on b "7.Awareness" at bounding box center [683, 220] width 39 height 14
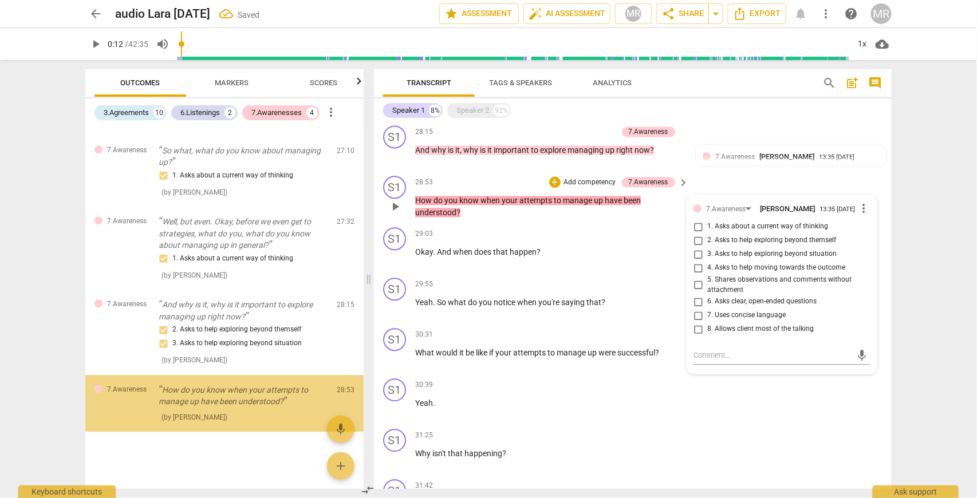
scroll to position [2501, 0]
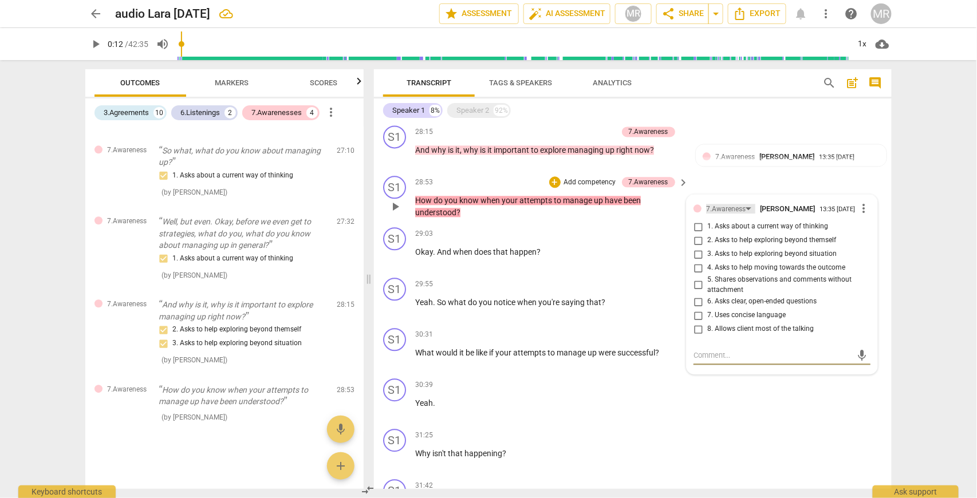
click at [725, 206] on div "7.Awareness" at bounding box center [726, 209] width 40 height 11
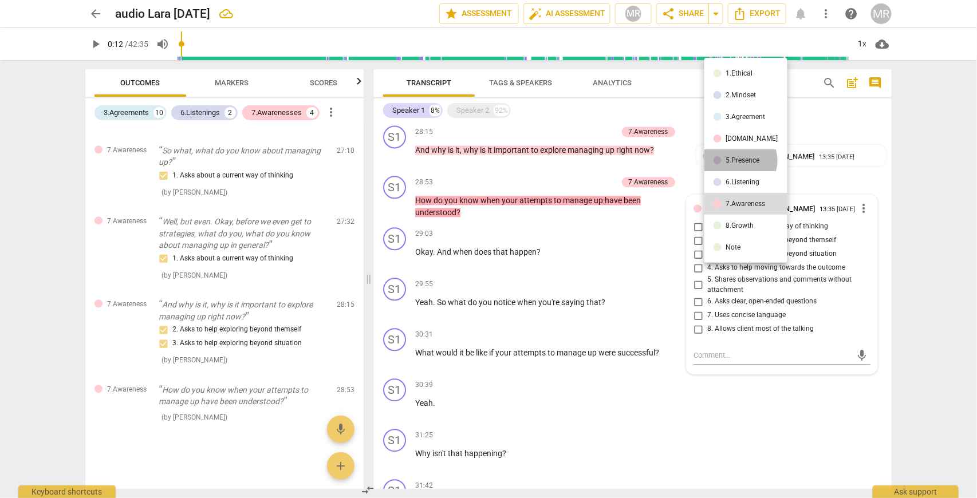
click at [740, 160] on div "5.Presence" at bounding box center [743, 160] width 34 height 7
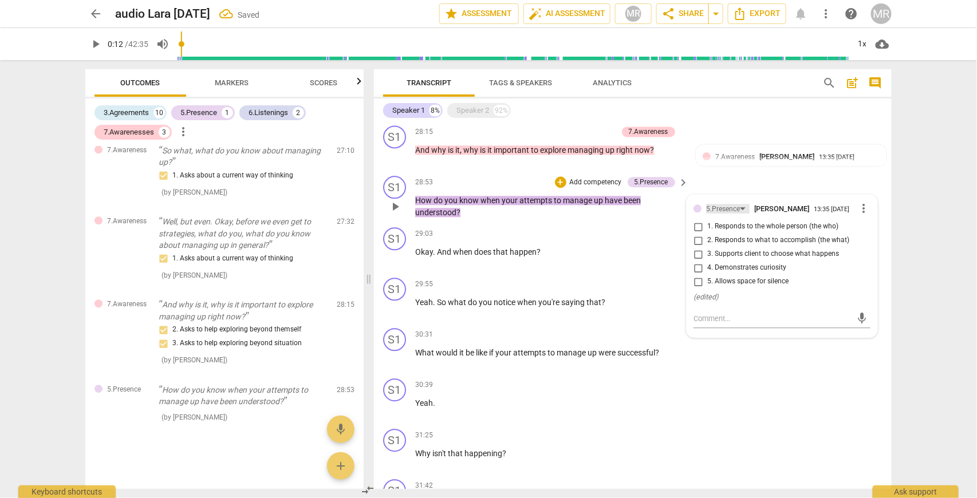
click at [736, 205] on div "5.Presence" at bounding box center [723, 209] width 34 height 11
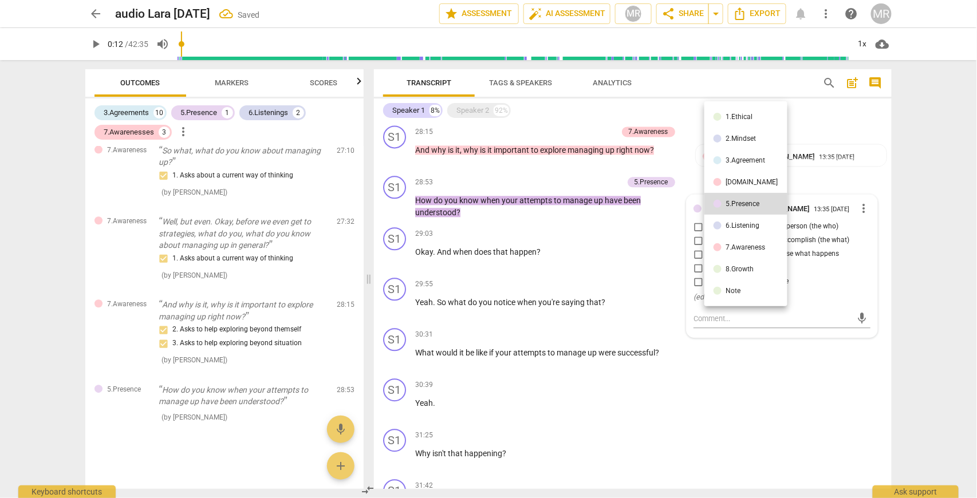
click at [741, 184] on div "[DOMAIN_NAME]" at bounding box center [752, 182] width 52 height 7
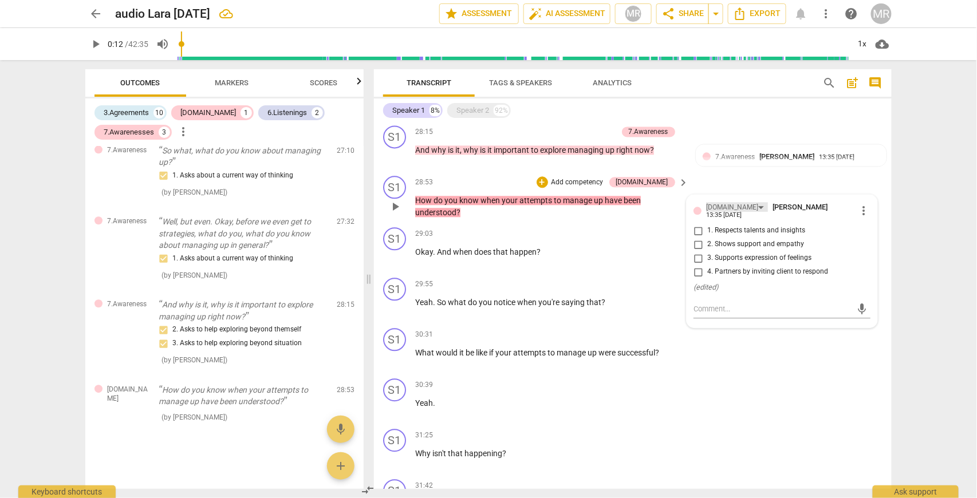
click at [727, 207] on div "[DOMAIN_NAME]" at bounding box center [737, 207] width 62 height 10
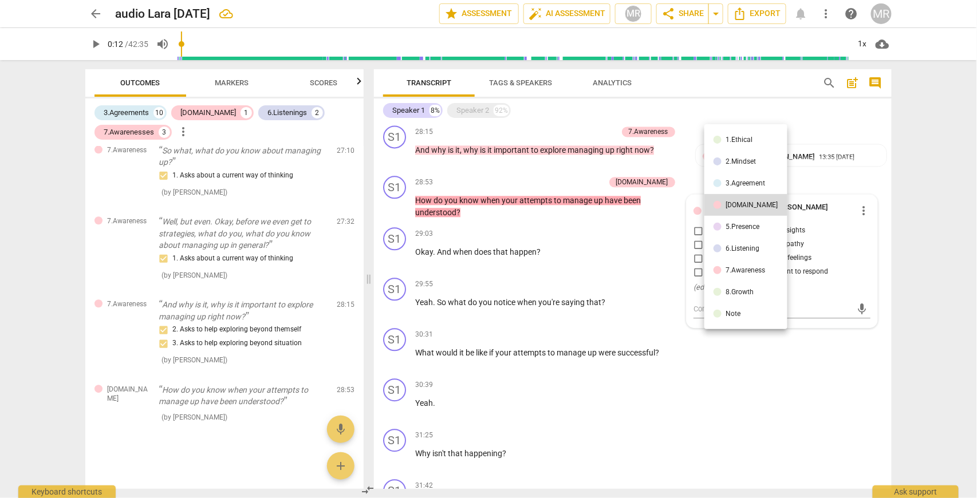
click at [745, 270] on div "7.Awareness" at bounding box center [746, 270] width 40 height 7
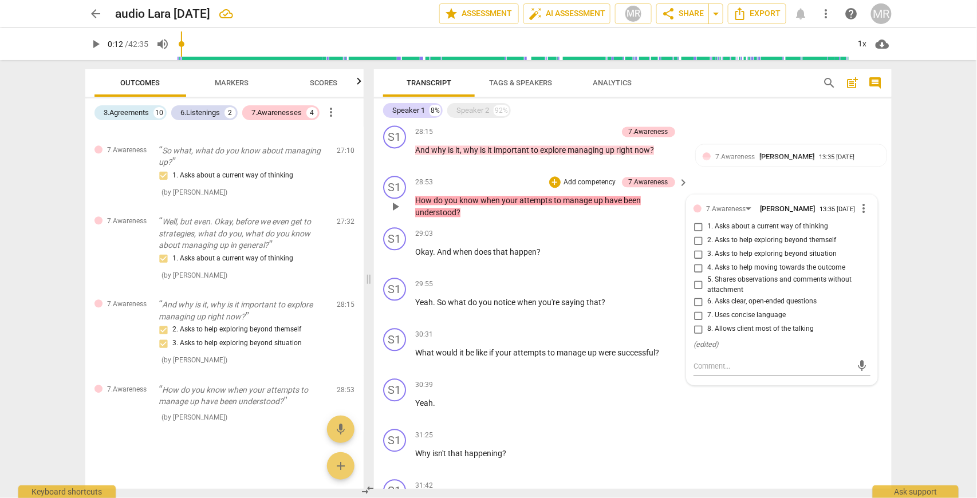
click at [819, 210] on div "13:35 [DATE]" at bounding box center [836, 209] width 35 height 7
click at [649, 208] on p "How do you know when your attempts to manage up have been understood ?" at bounding box center [549, 206] width 268 height 23
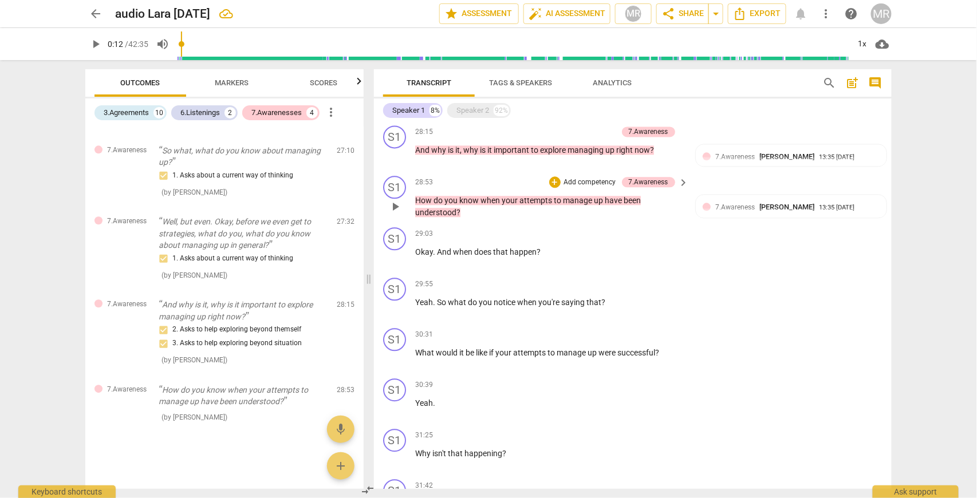
click at [679, 180] on span "keyboard_arrow_right" at bounding box center [684, 183] width 14 height 14
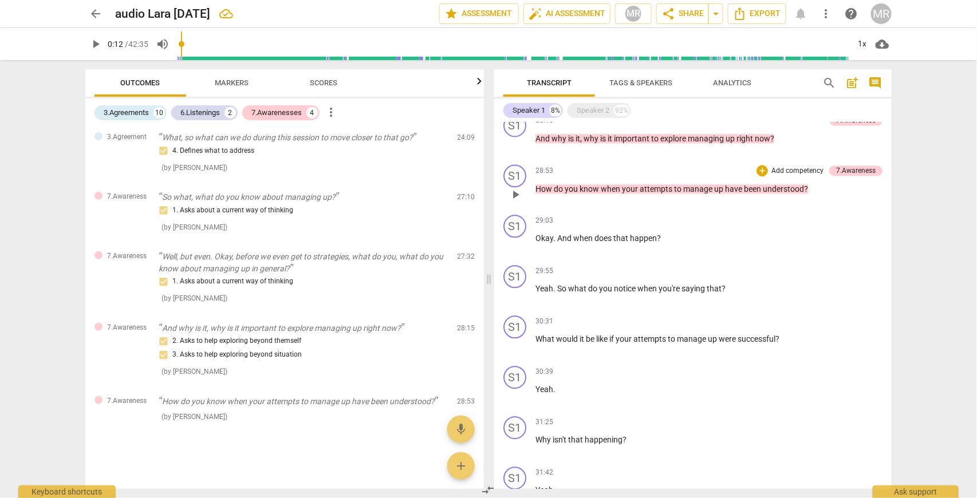
scroll to position [1621, 0]
click at [851, 176] on div "7.Awareness" at bounding box center [856, 170] width 40 height 10
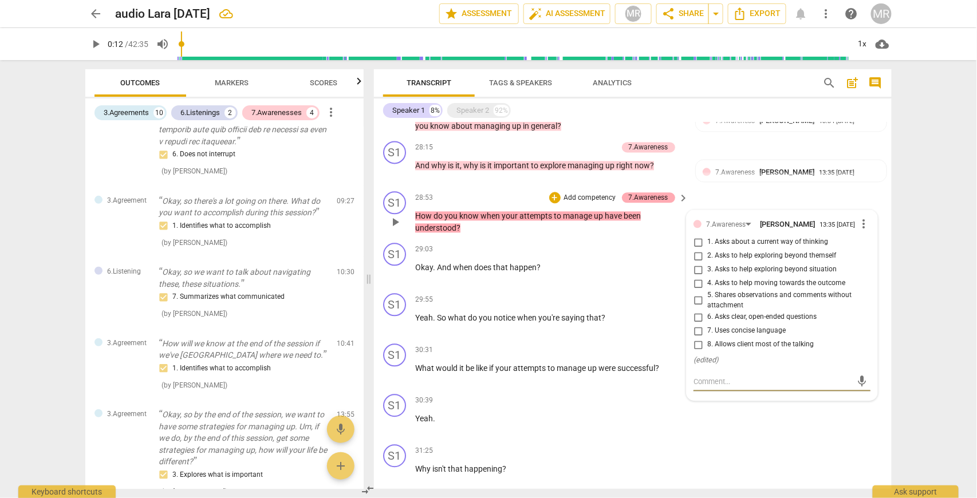
scroll to position [2501, 0]
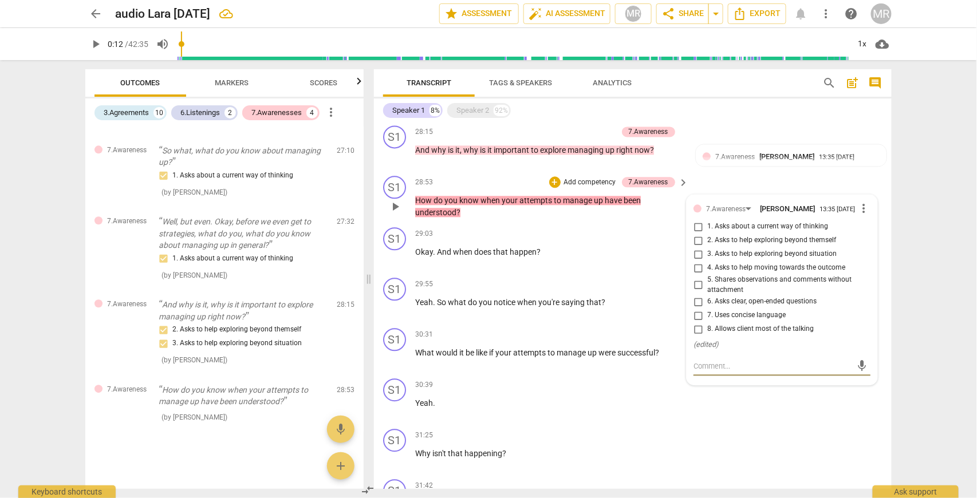
click at [859, 205] on span "more_vert" at bounding box center [863, 209] width 14 height 14
click at [868, 225] on li "Delete" at bounding box center [873, 229] width 40 height 22
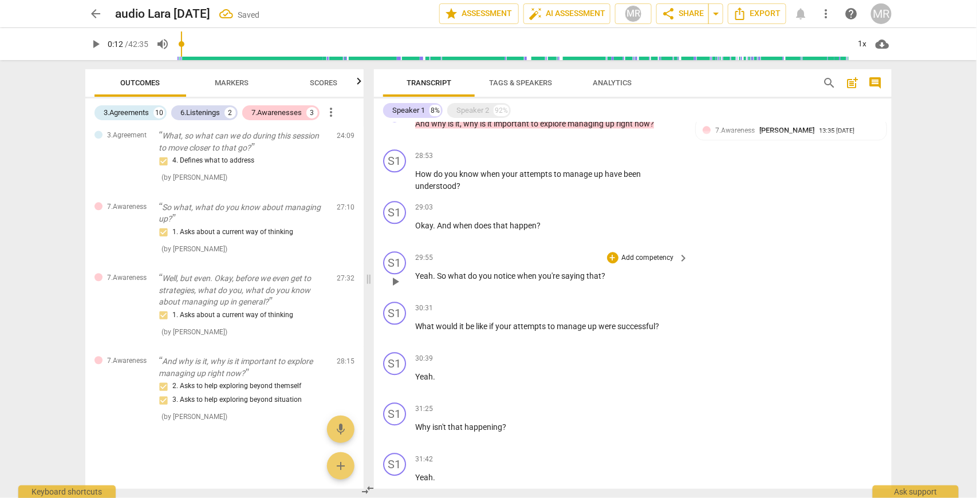
scroll to position [927, 0]
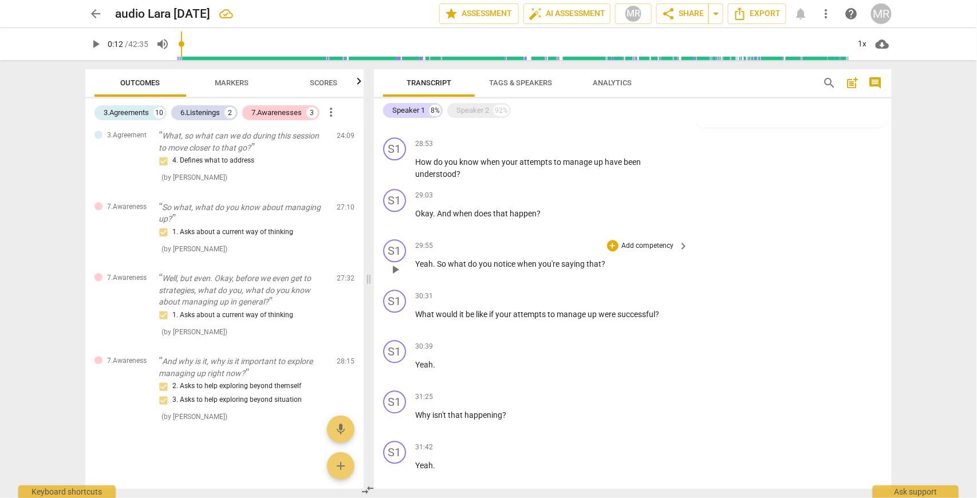
click at [681, 243] on span "keyboard_arrow_right" at bounding box center [684, 246] width 14 height 14
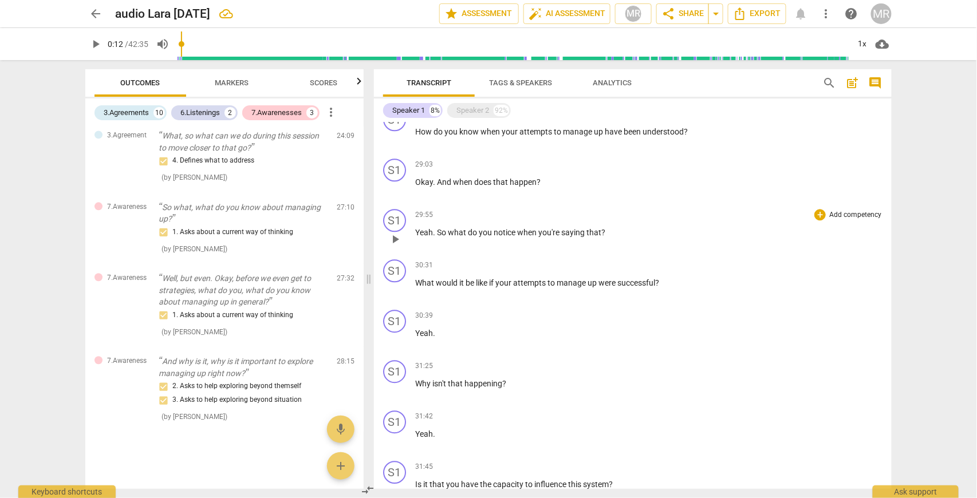
scroll to position [1576, 0]
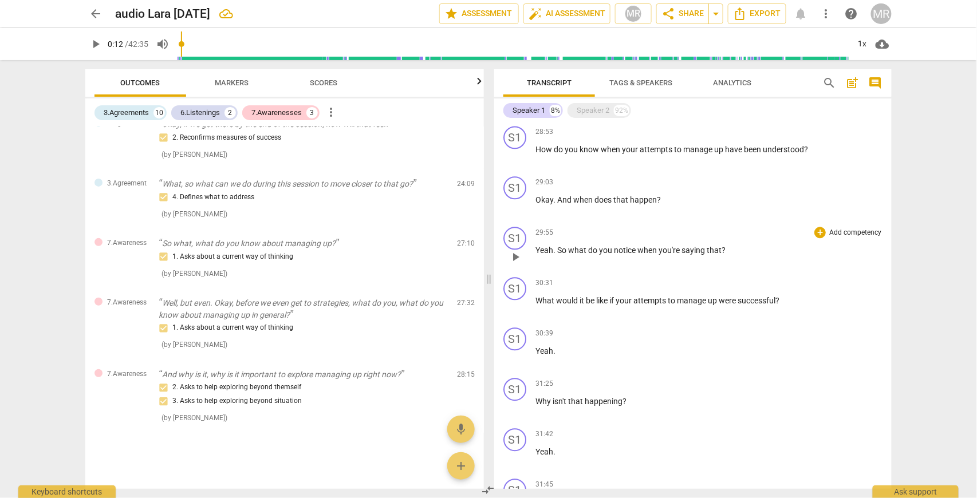
click at [835, 238] on p "Add competency" at bounding box center [855, 233] width 54 height 10
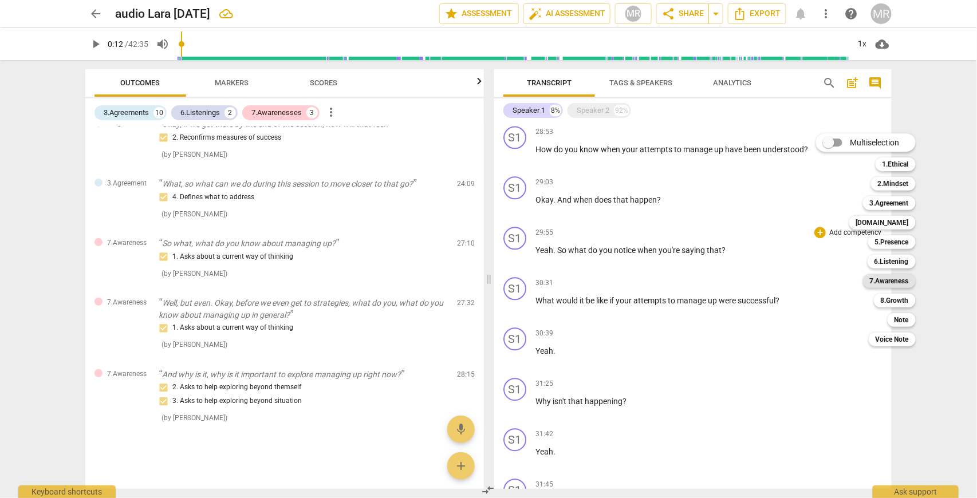
click at [899, 282] on b "7.Awareness" at bounding box center [889, 281] width 39 height 14
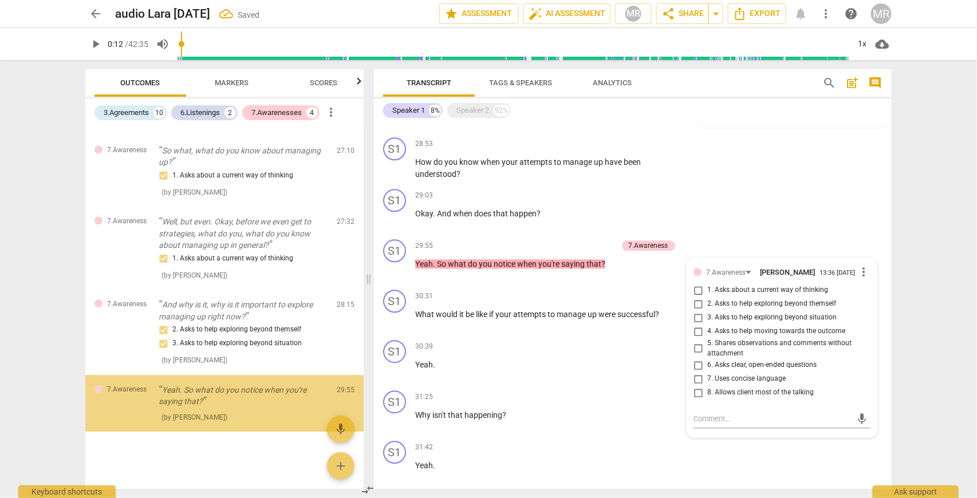
scroll to position [2501, 0]
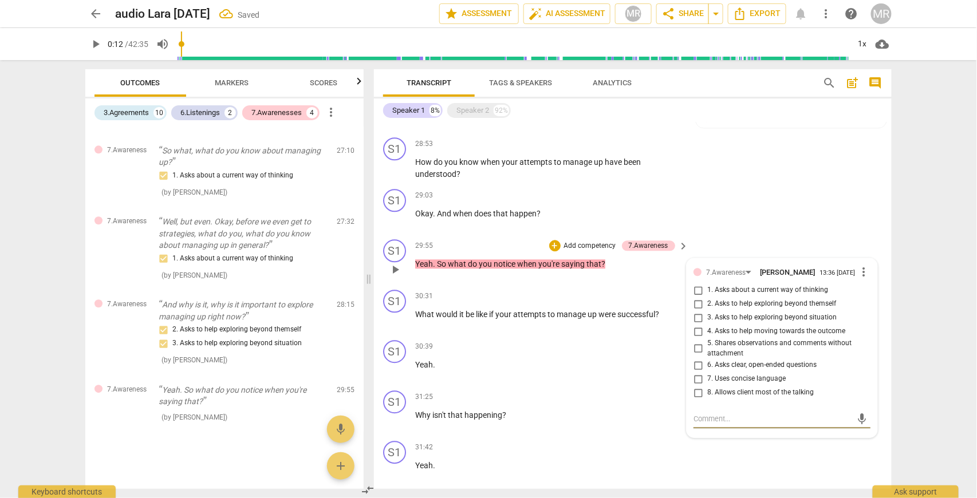
click at [695, 305] on input "2. Asks to help exploring beyond themself" at bounding box center [698, 304] width 18 height 14
checkbox input "true"
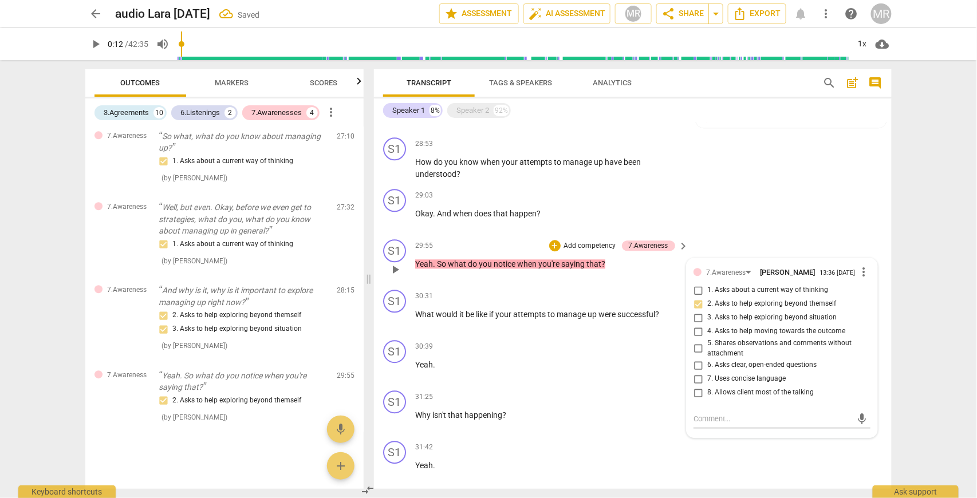
click at [696, 333] on input "4. Asks to help moving towards the outcome" at bounding box center [698, 332] width 18 height 14
checkbox input "true"
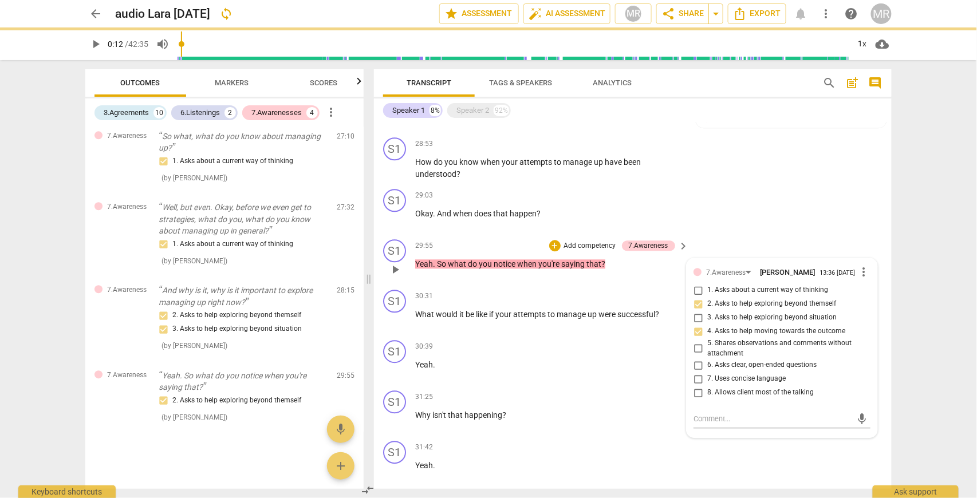
click at [648, 270] on div "29:55 + Add competency 7.Awareness keyboard_arrow_right Yeah . So what do you n…" at bounding box center [552, 259] width 275 height 41
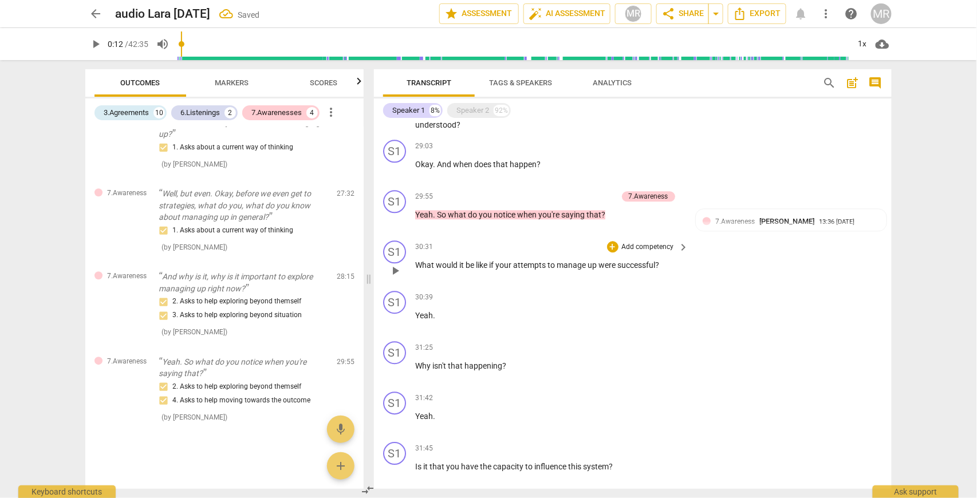
scroll to position [1003, 0]
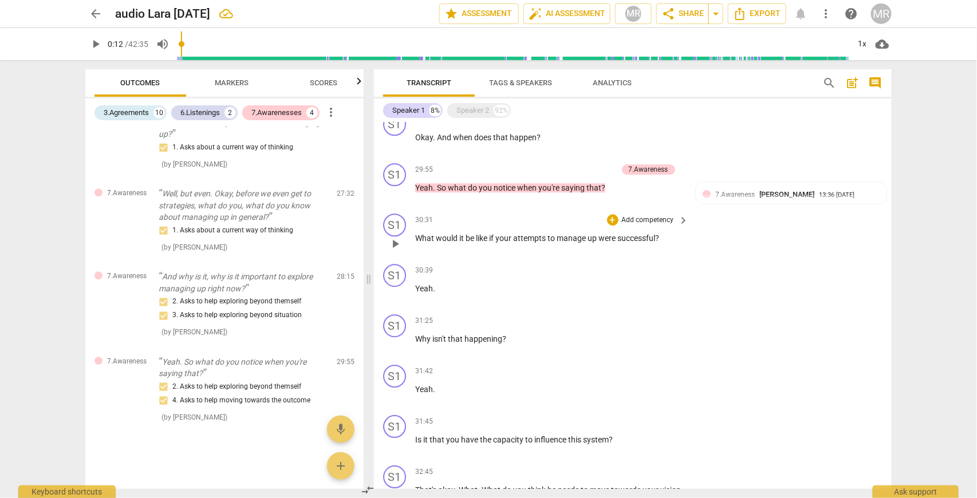
click at [670, 218] on p "Add competency" at bounding box center [648, 220] width 54 height 10
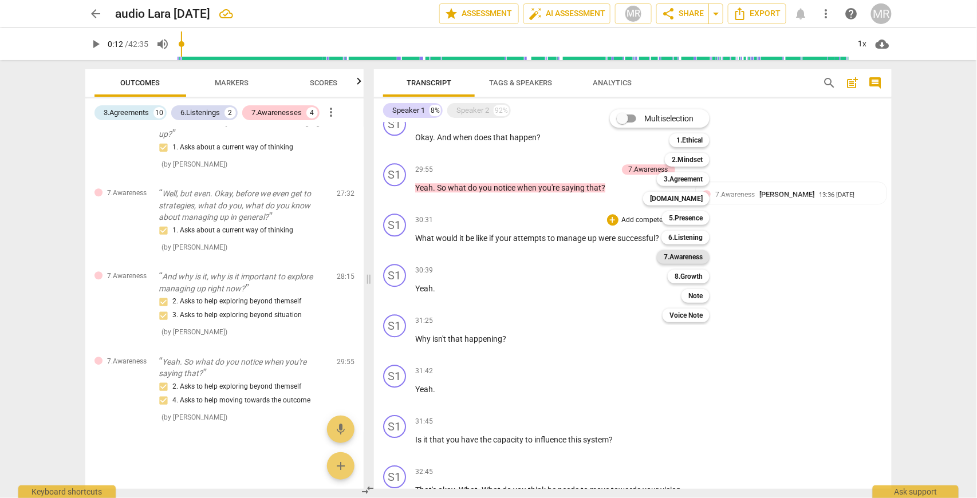
click at [693, 259] on b "7.Awareness" at bounding box center [683, 257] width 39 height 14
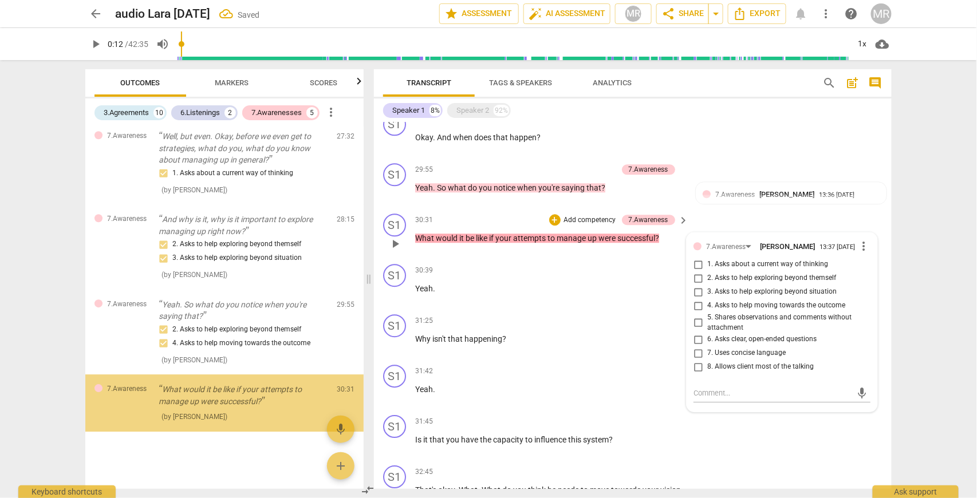
scroll to position [2587, 0]
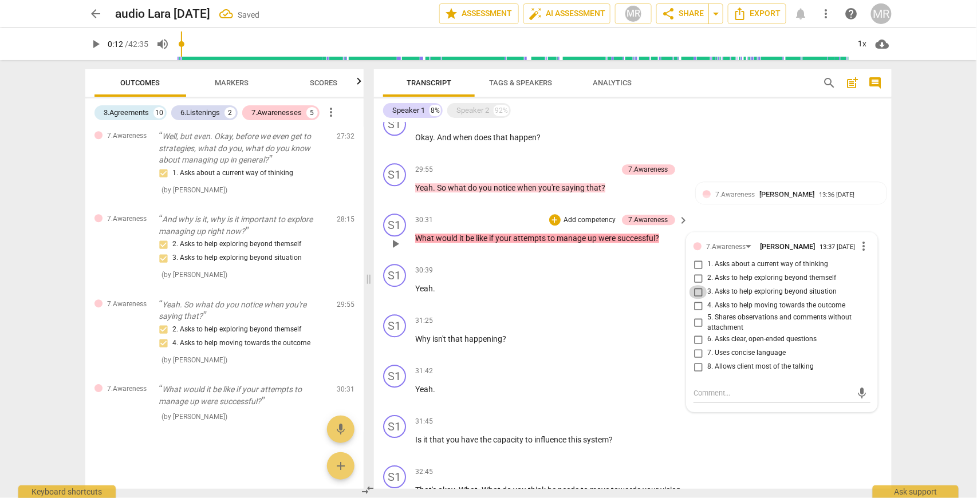
click at [696, 293] on input "3. Asks to help exploring beyond situation" at bounding box center [698, 292] width 18 height 14
checkbox input "true"
click at [669, 294] on div "30:39 + Add competency keyboard_arrow_right Yeah ." at bounding box center [552, 284] width 275 height 41
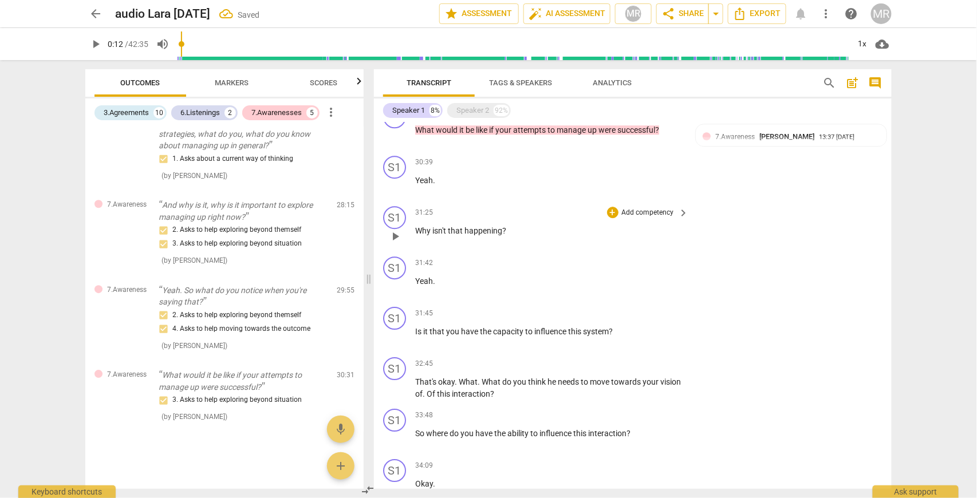
scroll to position [1156, 0]
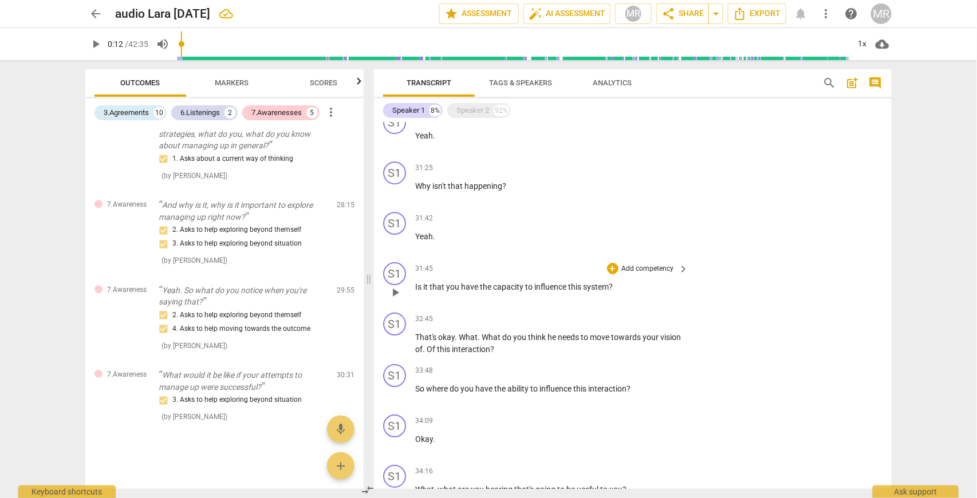
click at [417, 282] on span "Is" at bounding box center [419, 286] width 8 height 9
click at [665, 264] on p "Add competency" at bounding box center [648, 269] width 54 height 10
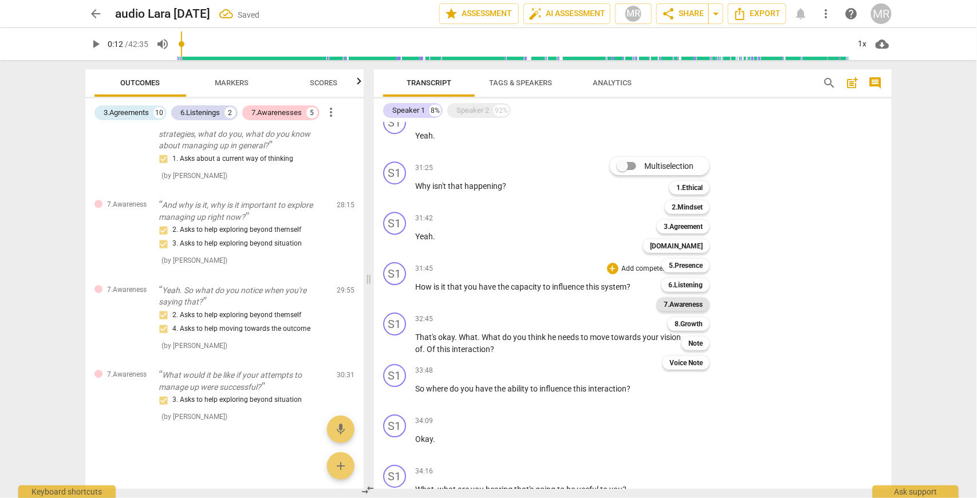
drag, startPoint x: 688, startPoint y: 303, endPoint x: 709, endPoint y: 304, distance: 21.8
click at [689, 303] on b "7.Awareness" at bounding box center [683, 305] width 39 height 14
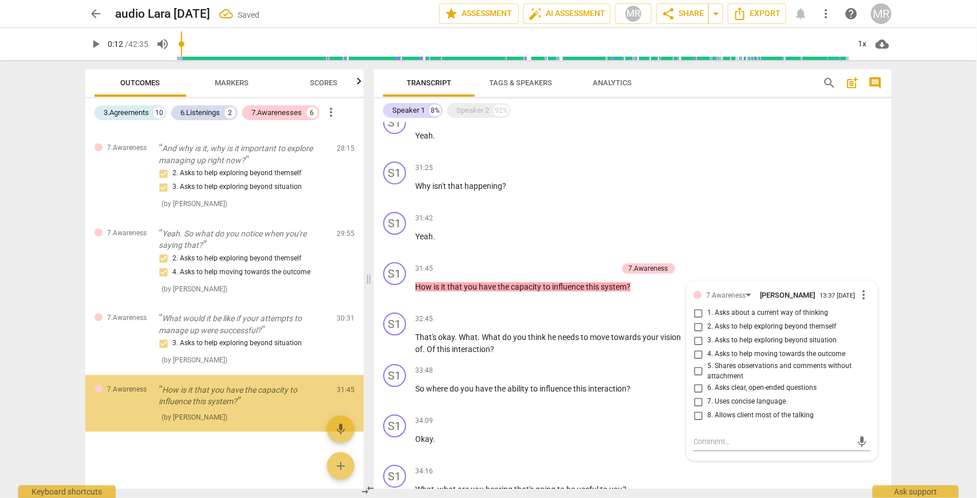
scroll to position [2658, 0]
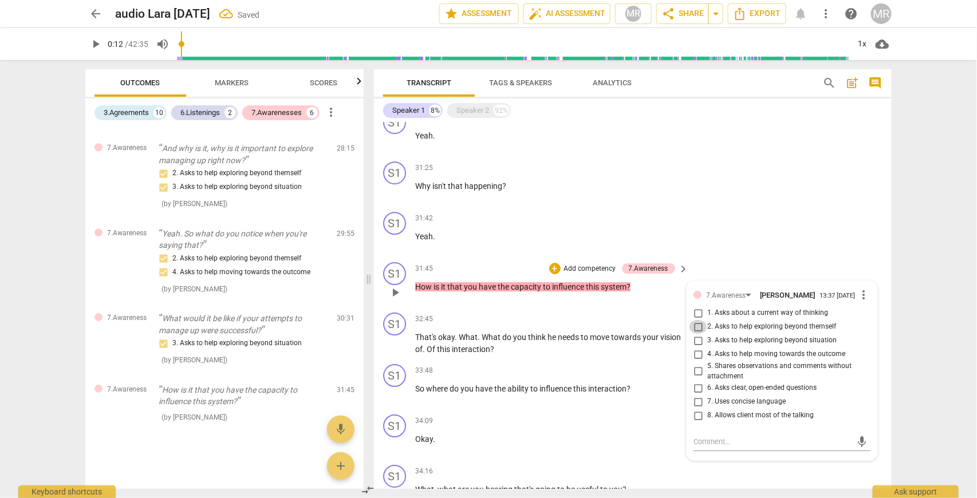
click at [698, 326] on input "2. Asks to help exploring beyond themself" at bounding box center [698, 327] width 18 height 14
checkbox input "true"
click at [698, 338] on input "3. Asks to help exploring beyond situation" at bounding box center [698, 341] width 18 height 14
checkbox input "true"
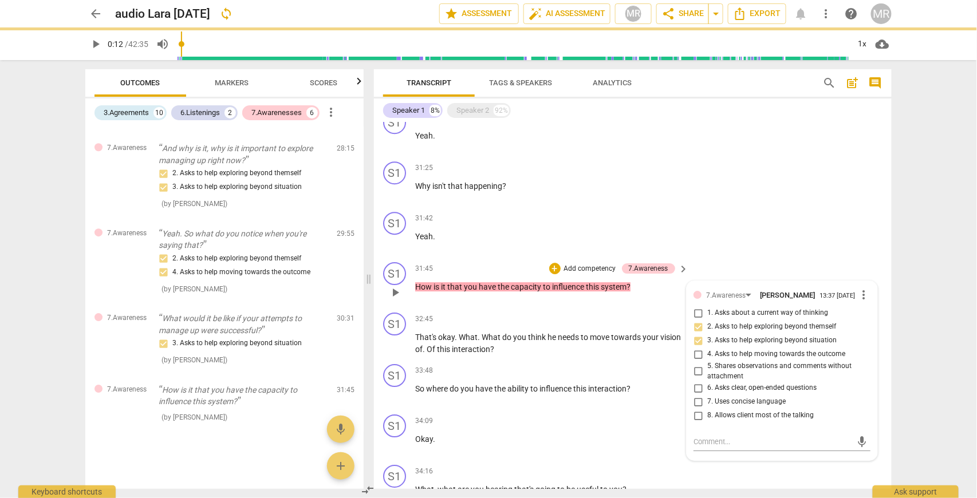
click at [696, 353] on input "4. Asks to help moving towards the outcome" at bounding box center [698, 355] width 18 height 14
checkbox input "true"
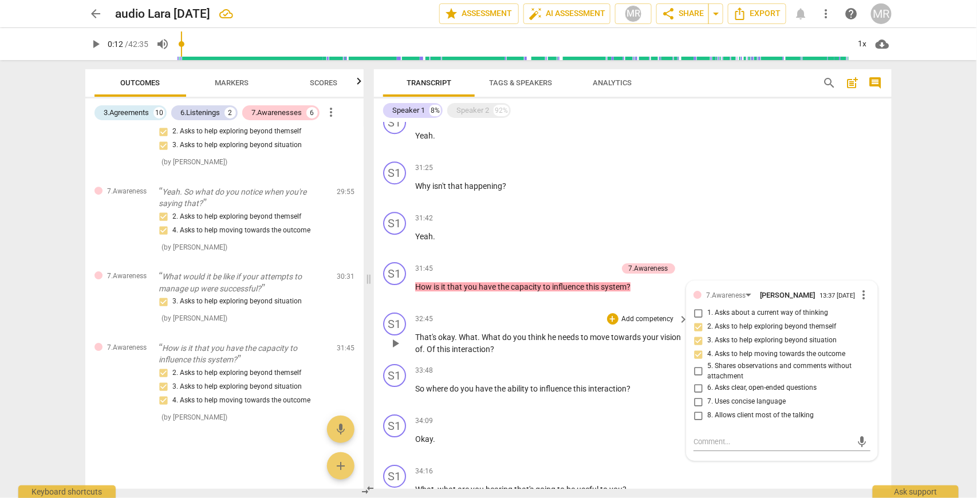
click at [638, 341] on p "That's okay . What . What do you think he needs to move towards your vision of …" at bounding box center [549, 342] width 268 height 23
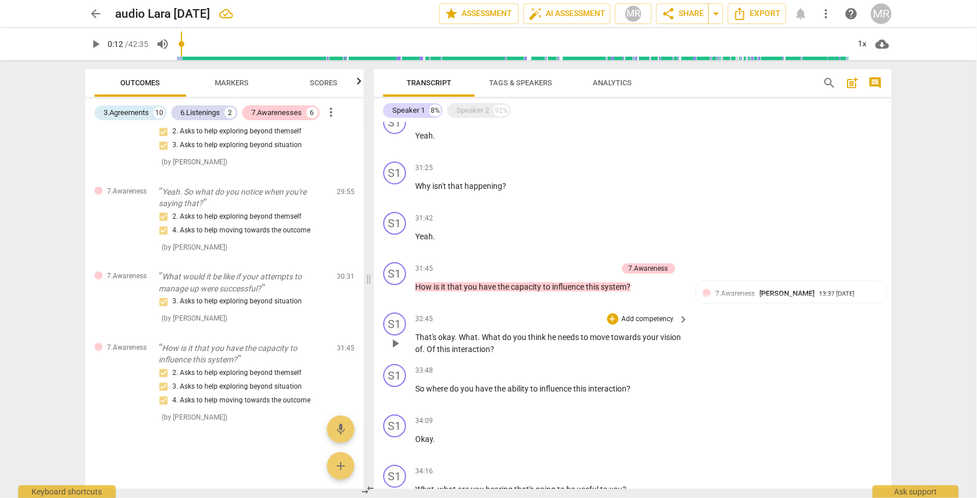
click at [679, 315] on span "keyboard_arrow_right" at bounding box center [684, 320] width 14 height 14
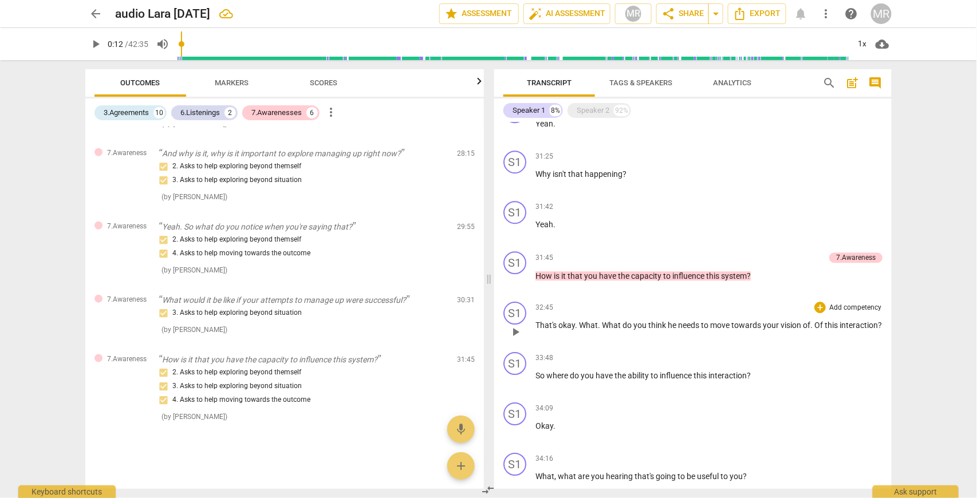
scroll to position [1795, 0]
click at [844, 312] on p "Add competency" at bounding box center [855, 308] width 54 height 10
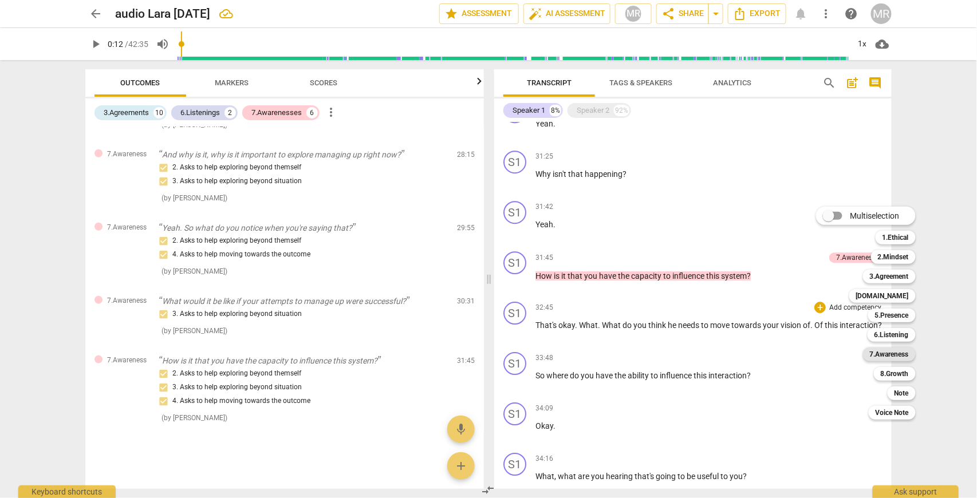
click at [895, 353] on b "7.Awareness" at bounding box center [889, 355] width 39 height 14
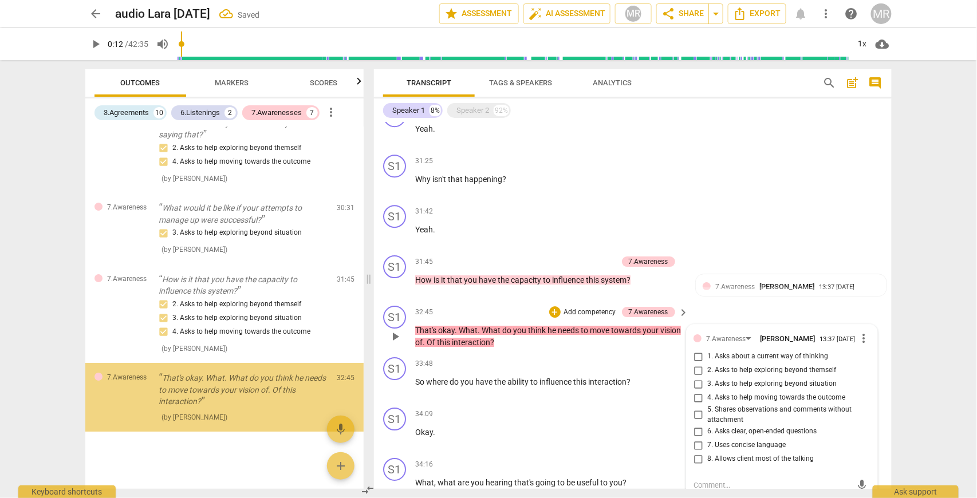
scroll to position [2768, 0]
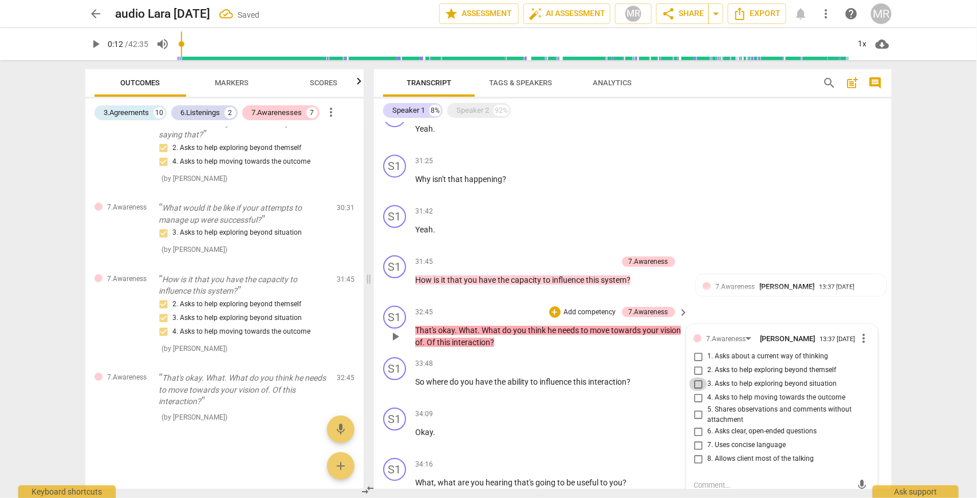
click at [696, 382] on input "3. Asks to help exploring beyond situation" at bounding box center [698, 384] width 18 height 14
checkbox input "true"
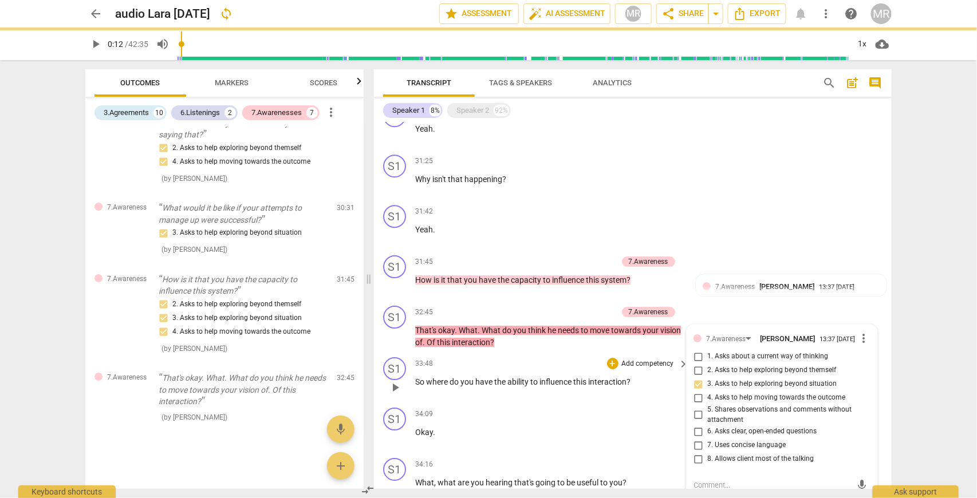
click at [647, 382] on p "So where do you have the ability to influence this interaction ?" at bounding box center [549, 382] width 268 height 12
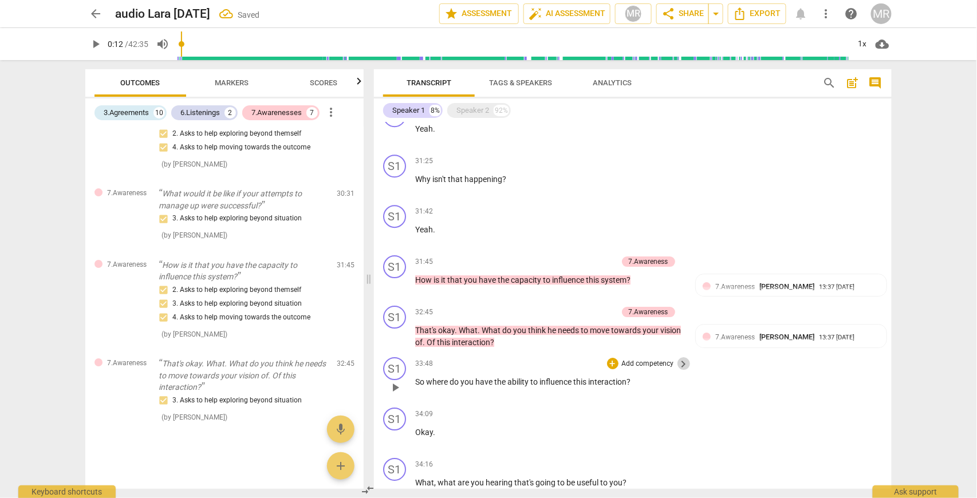
click at [682, 361] on span "keyboard_arrow_right" at bounding box center [684, 364] width 14 height 14
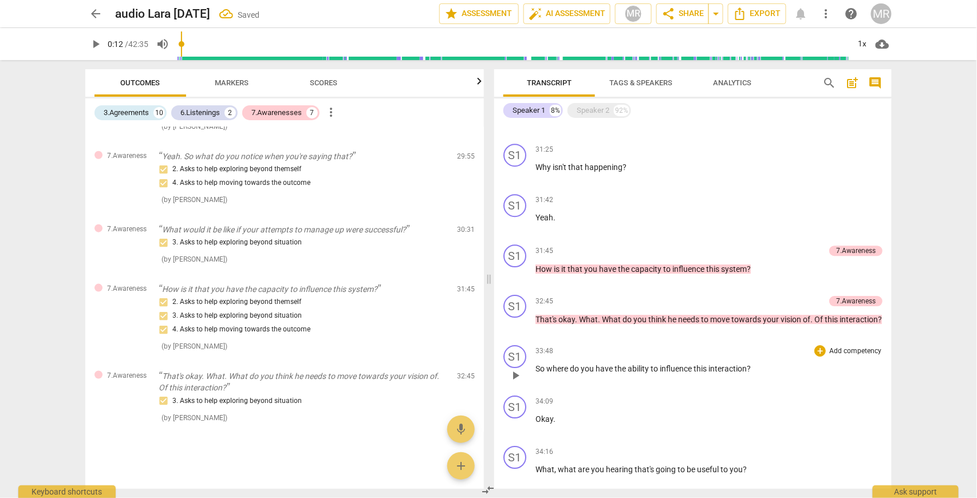
click at [843, 357] on p "Add competency" at bounding box center [855, 351] width 54 height 10
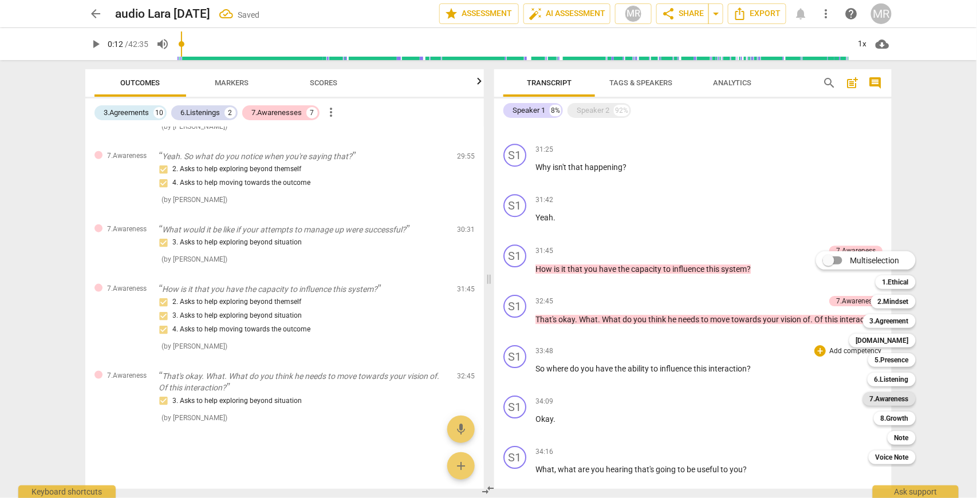
click at [886, 397] on b "7.Awareness" at bounding box center [889, 399] width 39 height 14
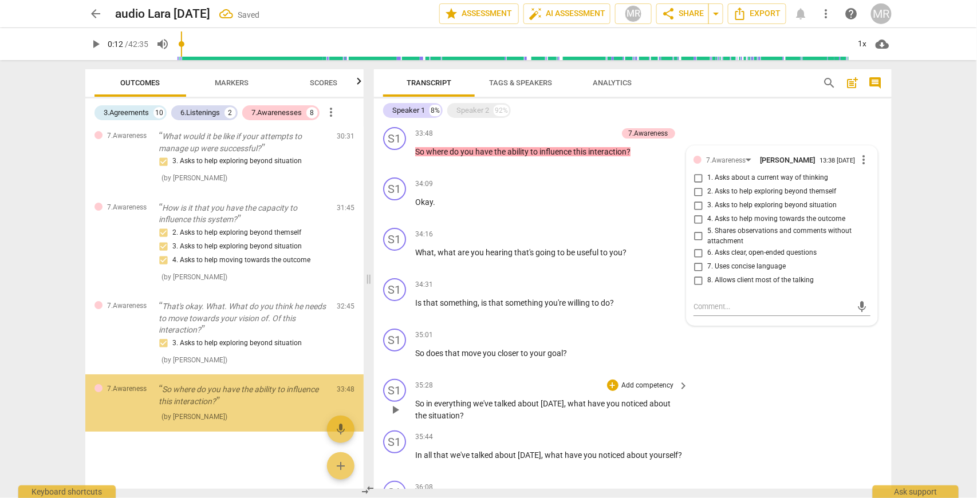
scroll to position [2840, 0]
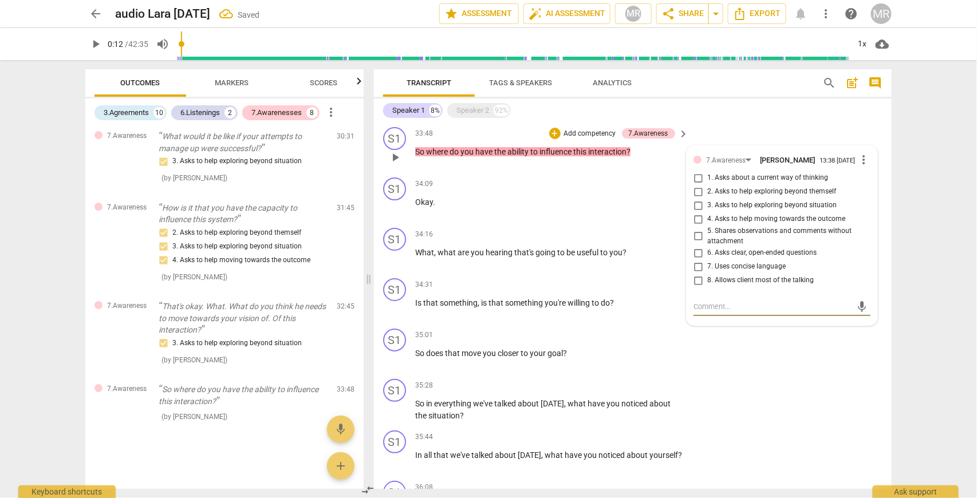
click at [696, 191] on input "2. Asks to help exploring beyond themself" at bounding box center [698, 192] width 18 height 14
checkbox input "true"
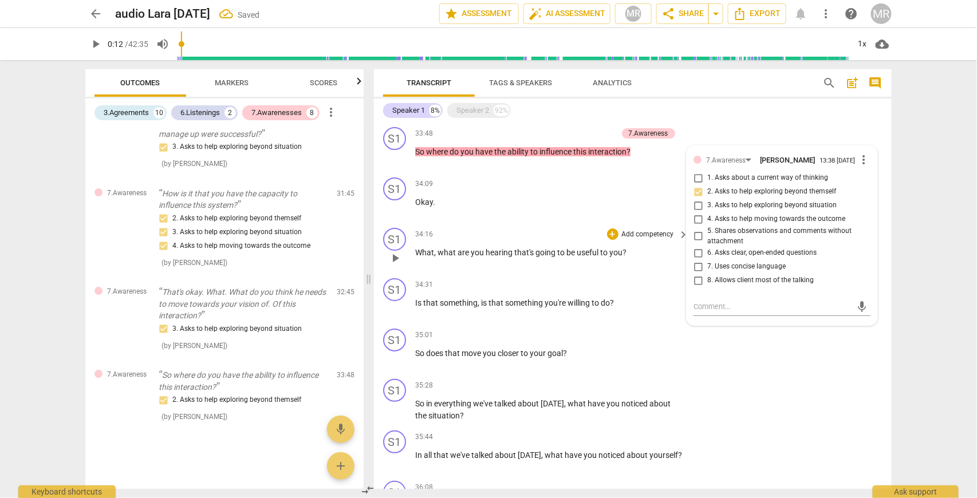
click at [615, 250] on span "you" at bounding box center [615, 252] width 13 height 9
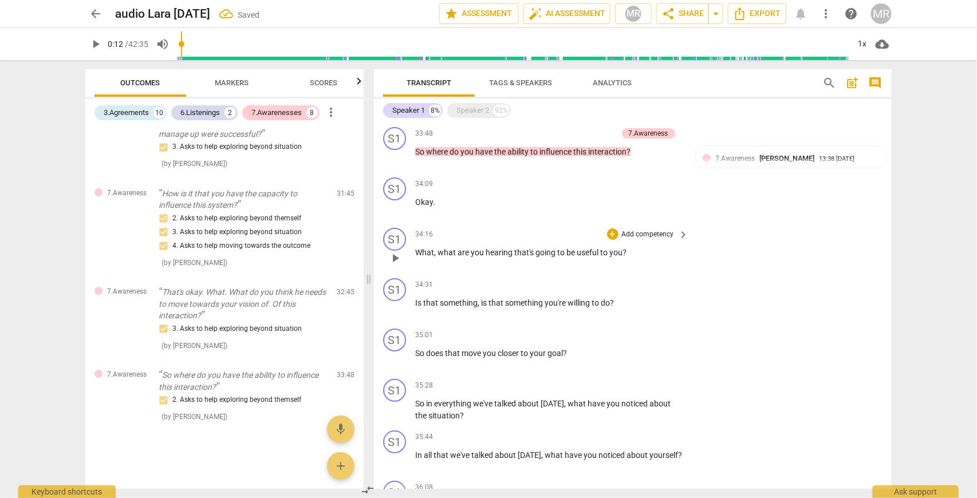
click at [659, 230] on p "Add competency" at bounding box center [648, 235] width 54 height 10
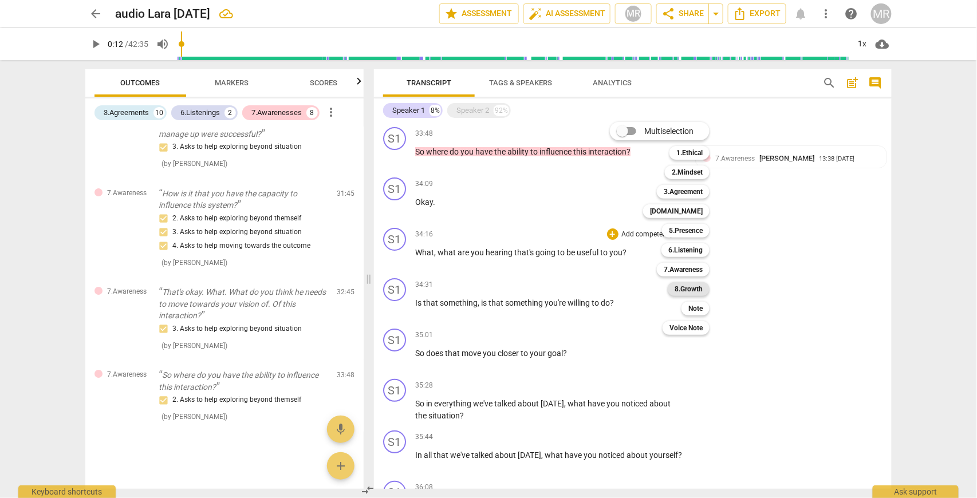
click at [692, 290] on b "8.Growth" at bounding box center [688, 289] width 28 height 14
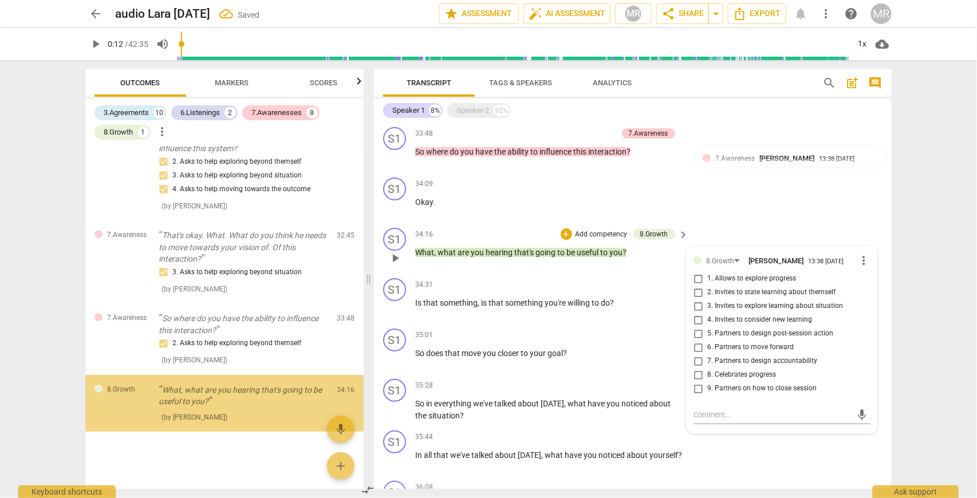
scroll to position [2930, 0]
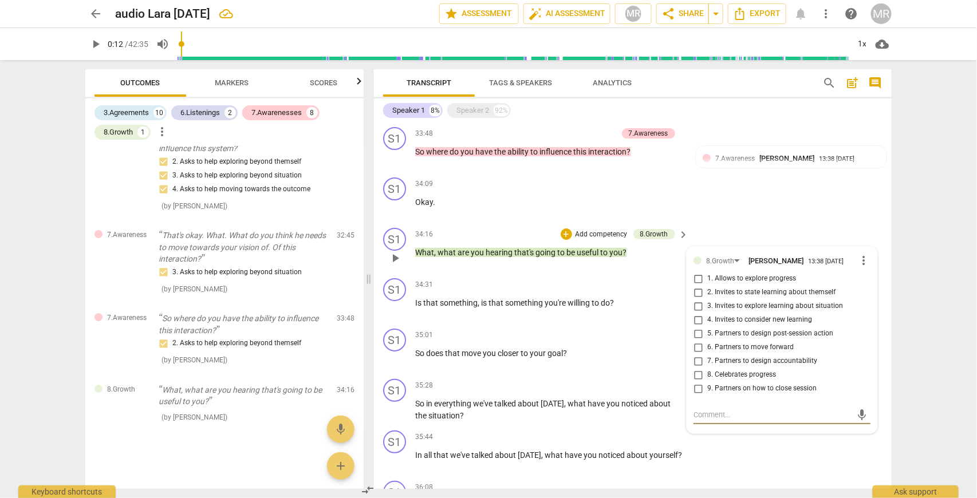
click at [696, 315] on input "4. Invites to consider new learning" at bounding box center [698, 320] width 18 height 14
checkbox input "true"
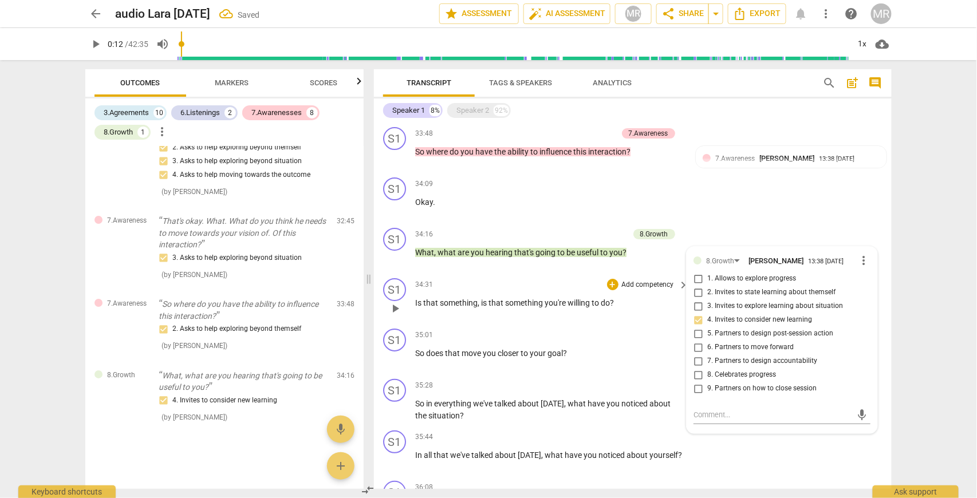
click at [661, 282] on p "Add competency" at bounding box center [648, 285] width 54 height 10
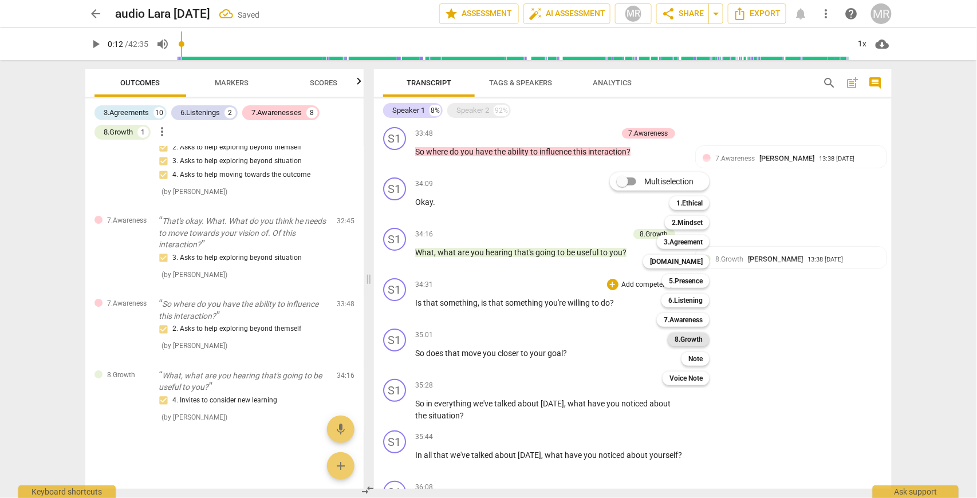
click at [688, 340] on b "8.Growth" at bounding box center [688, 340] width 28 height 14
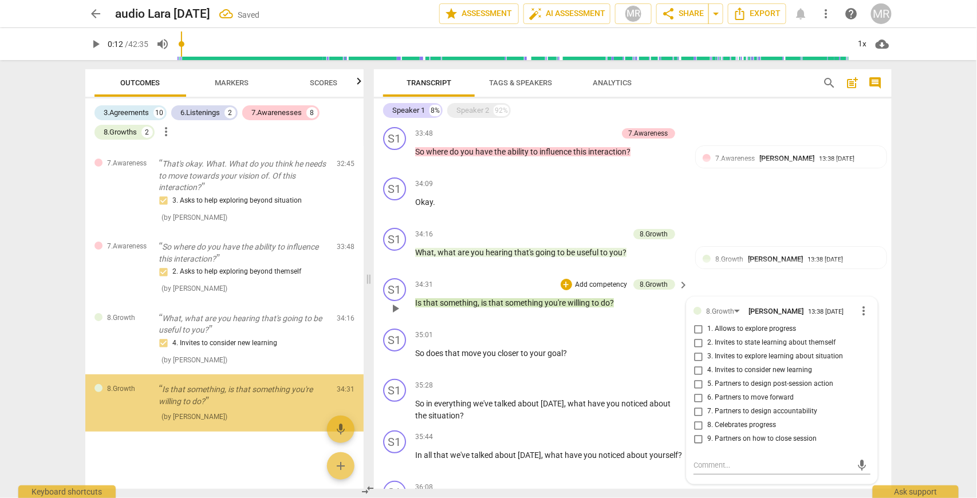
scroll to position [3002, 0]
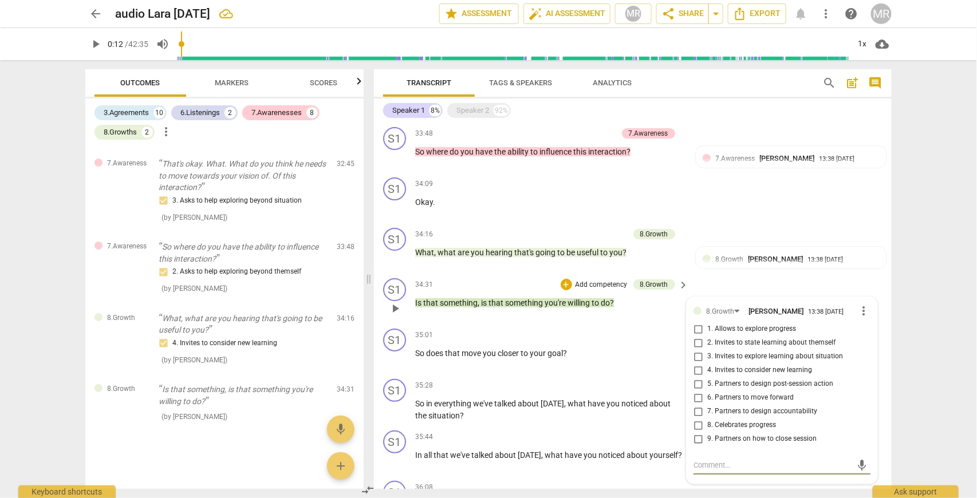
click at [696, 392] on input "6. Partners to move forward" at bounding box center [698, 398] width 18 height 14
checkbox input "true"
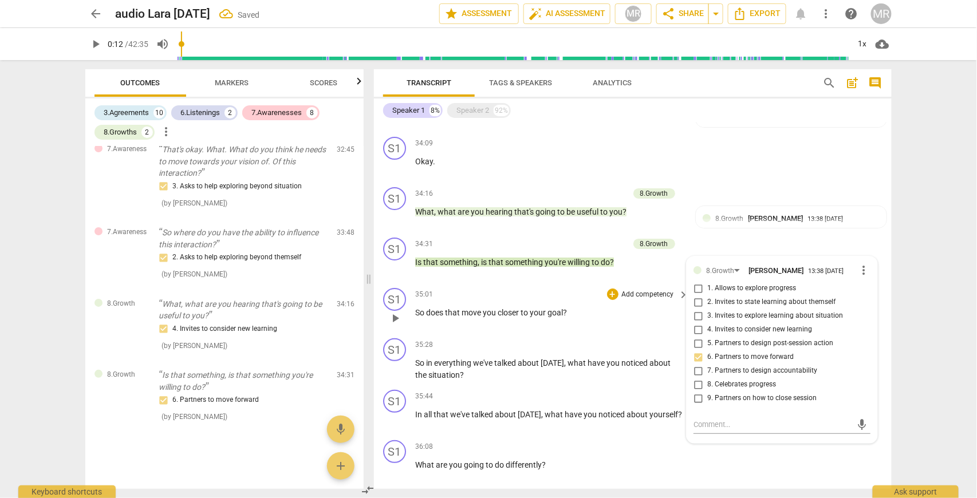
scroll to position [1507, 0]
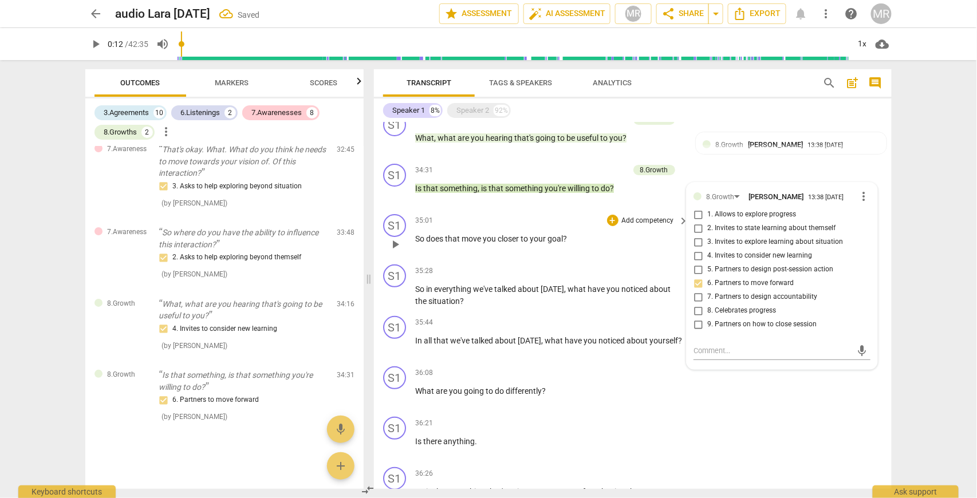
click at [669, 216] on p "Add competency" at bounding box center [648, 221] width 54 height 10
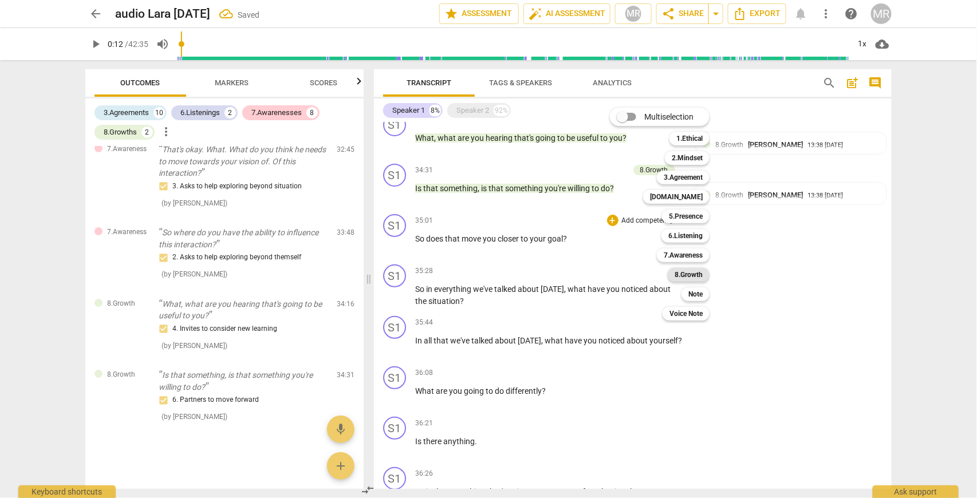
drag, startPoint x: 698, startPoint y: 275, endPoint x: 705, endPoint y: 275, distance: 7.4
click at [698, 275] on b "8.Growth" at bounding box center [688, 275] width 28 height 14
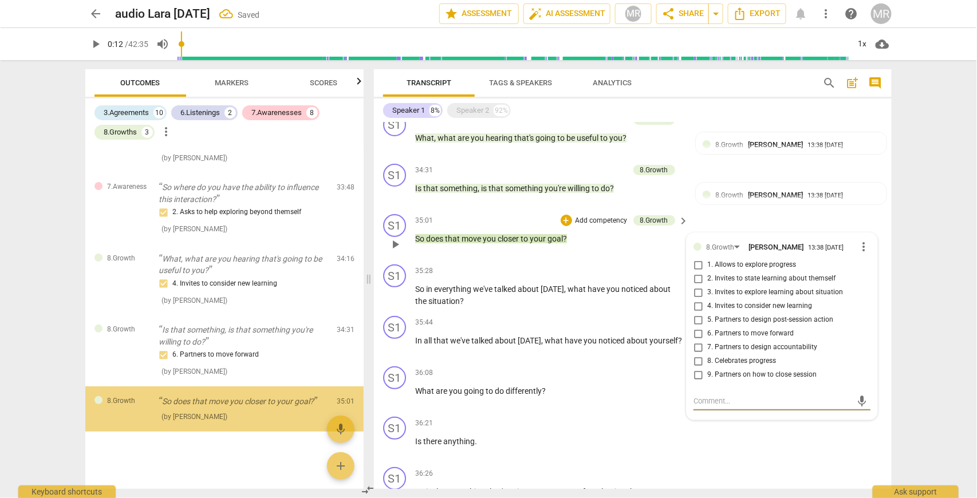
scroll to position [3061, 0]
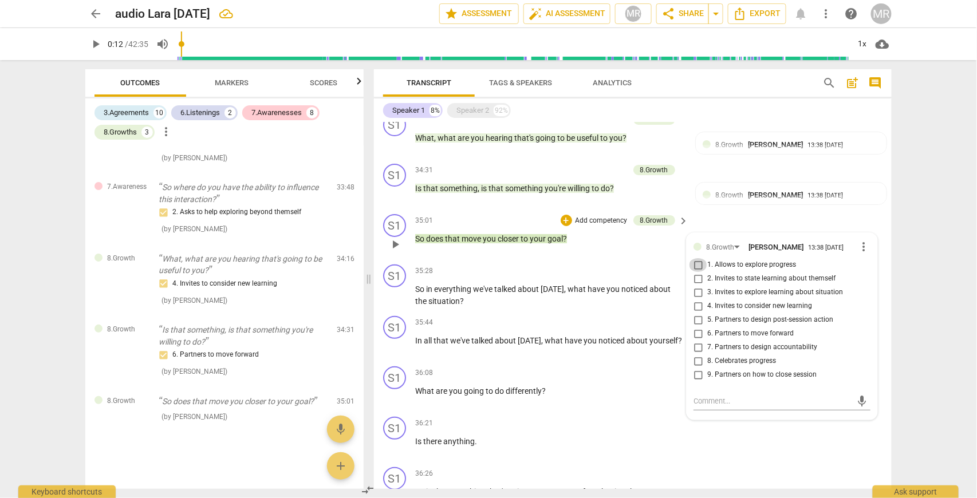
click at [698, 259] on input "1. Allows to explore progress" at bounding box center [698, 265] width 18 height 14
checkbox input "true"
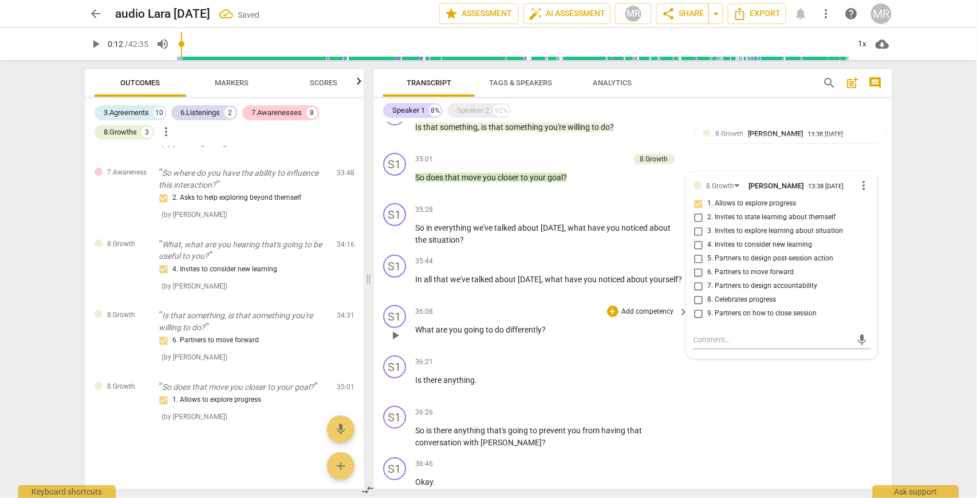
scroll to position [1584, 0]
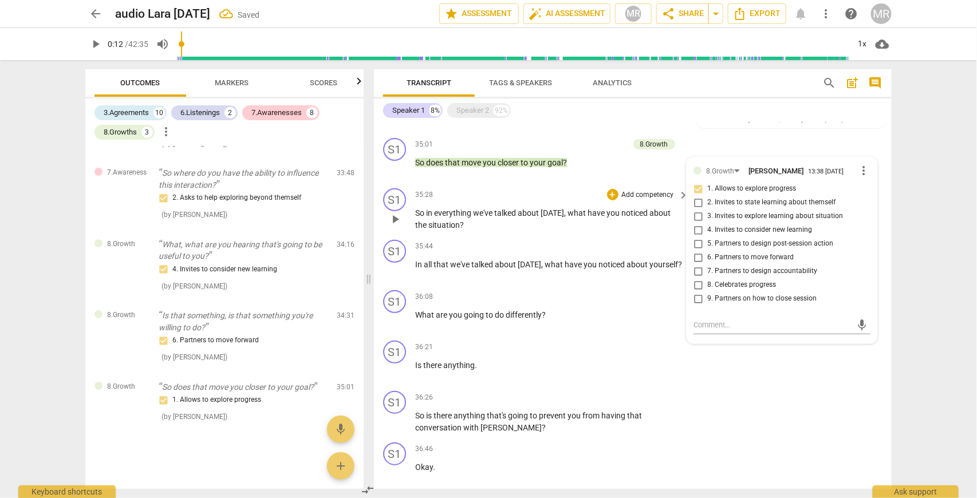
click at [649, 190] on p "Add competency" at bounding box center [648, 195] width 54 height 10
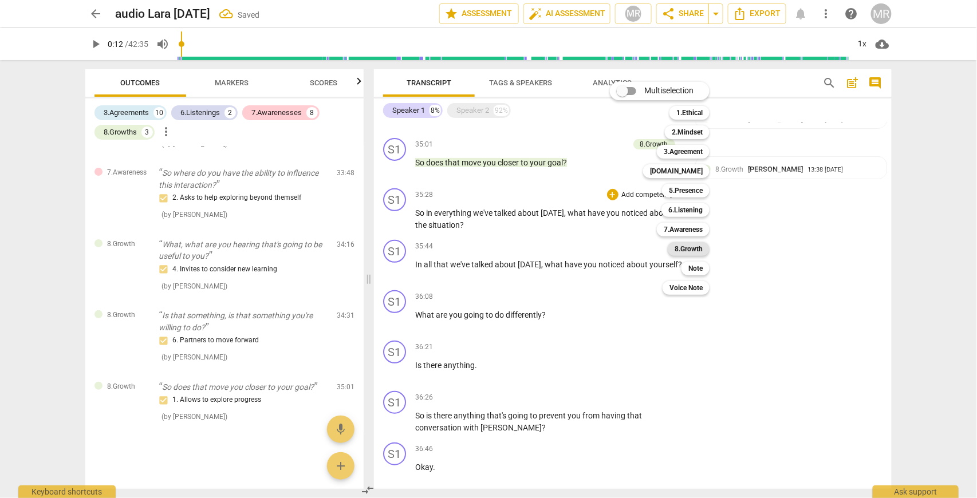
drag, startPoint x: 695, startPoint y: 246, endPoint x: 708, endPoint y: 247, distance: 12.6
click at [697, 247] on b "8.Growth" at bounding box center [688, 249] width 28 height 14
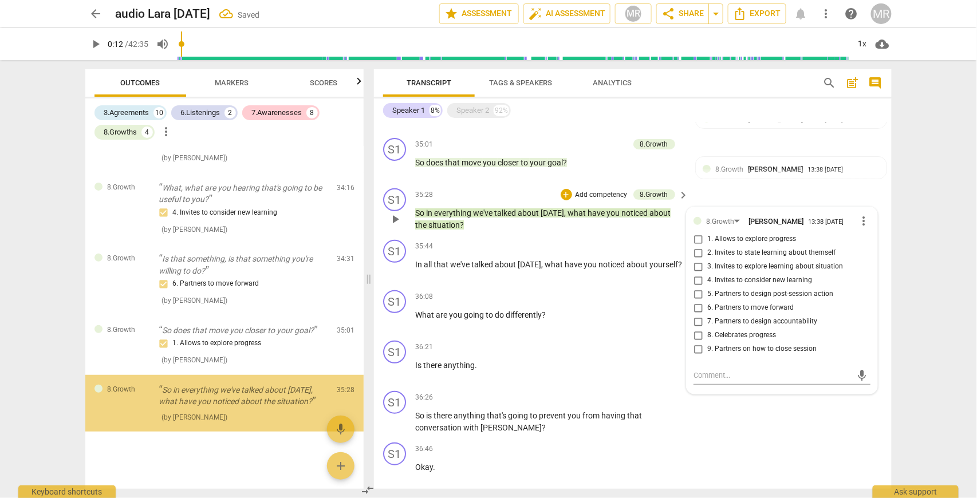
scroll to position [3133, 0]
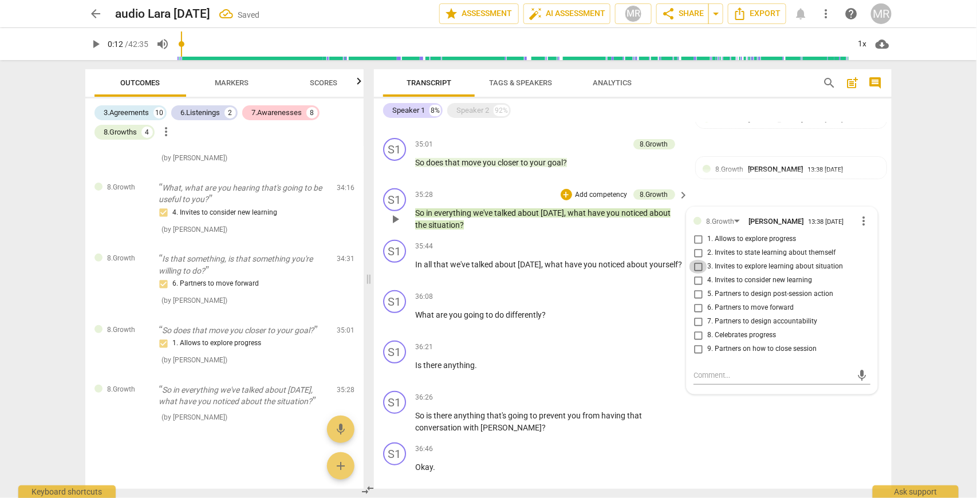
click at [697, 260] on input "3. Invites to explore learning about situation" at bounding box center [698, 267] width 18 height 14
checkbox input "true"
click at [671, 242] on p "Add competency" at bounding box center [648, 247] width 54 height 10
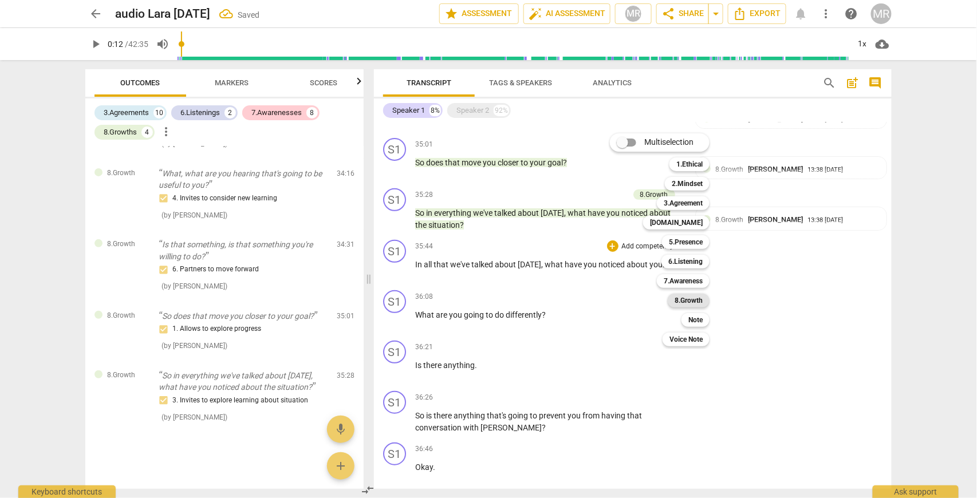
click at [696, 299] on b "8.Growth" at bounding box center [688, 301] width 28 height 14
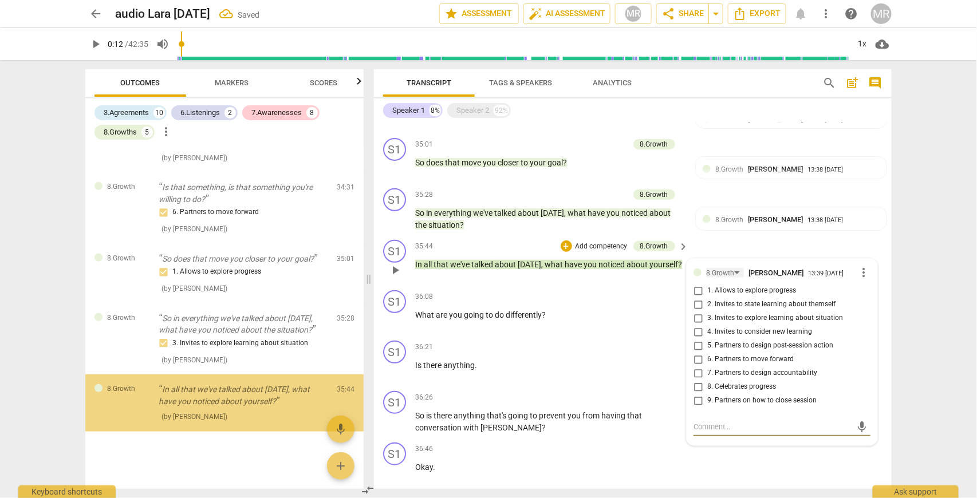
scroll to position [3204, 0]
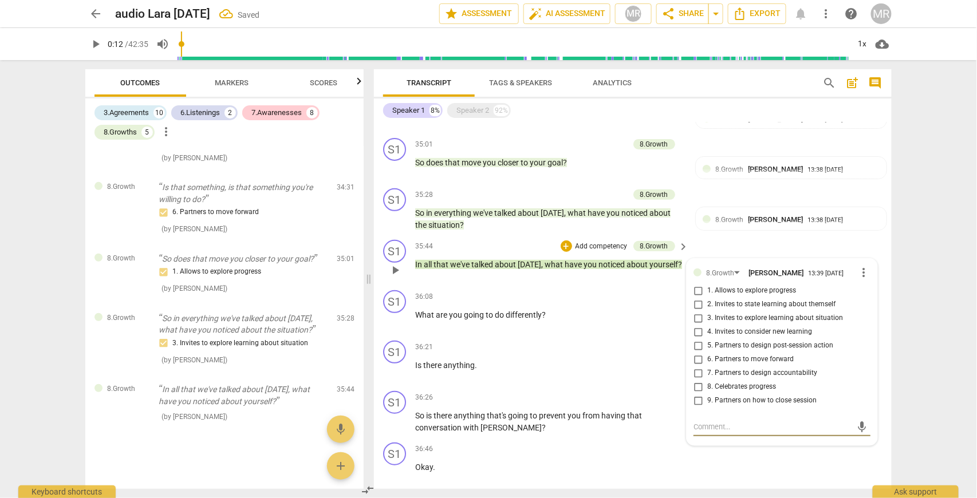
click at [699, 299] on input "2. Invites to state learning about themself" at bounding box center [698, 305] width 18 height 14
checkbox input "true"
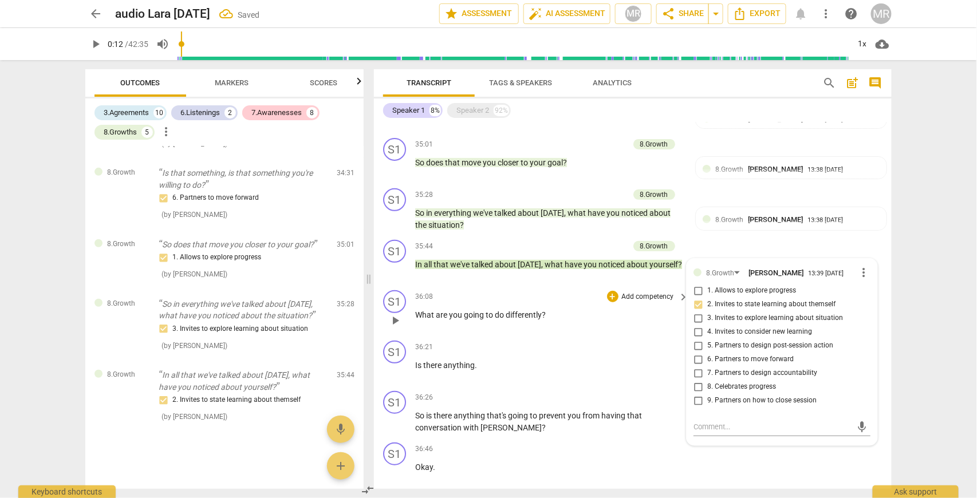
click at [658, 292] on p "Add competency" at bounding box center [648, 297] width 54 height 10
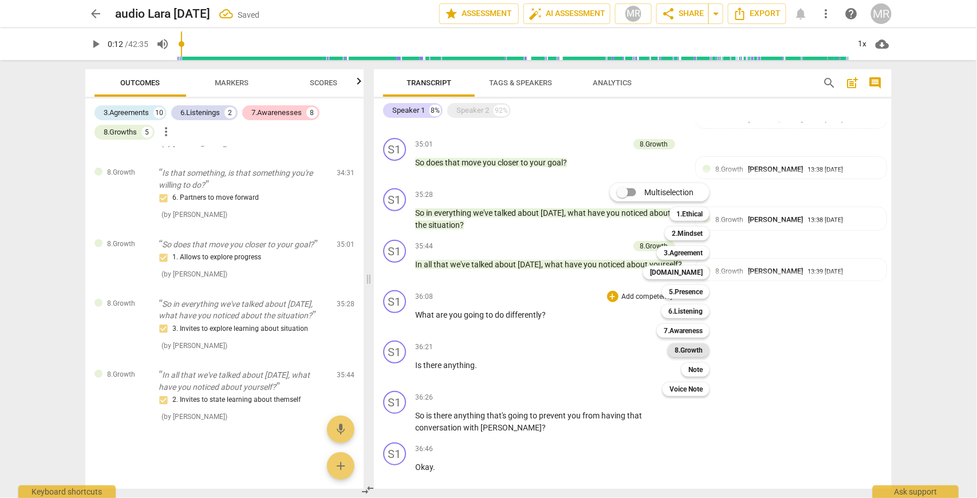
drag, startPoint x: 695, startPoint y: 349, endPoint x: 710, endPoint y: 349, distance: 14.9
click at [696, 349] on b "8.Growth" at bounding box center [688, 351] width 28 height 14
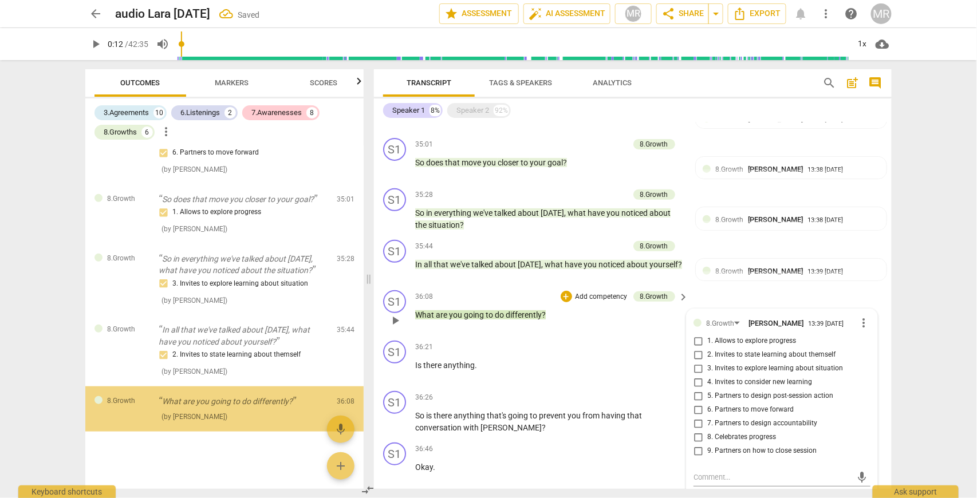
scroll to position [3263, 0]
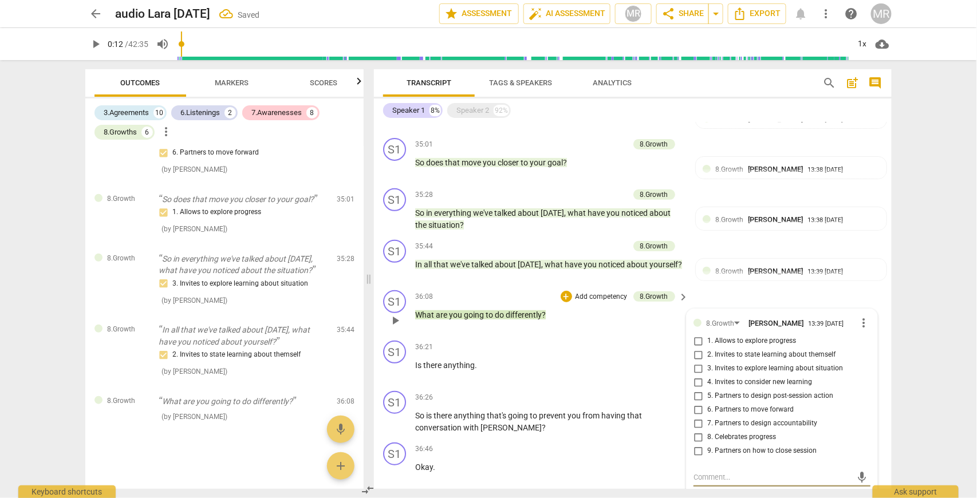
click at [699, 390] on input "5. Partners to design post-session action" at bounding box center [698, 396] width 18 height 14
checkbox input "true"
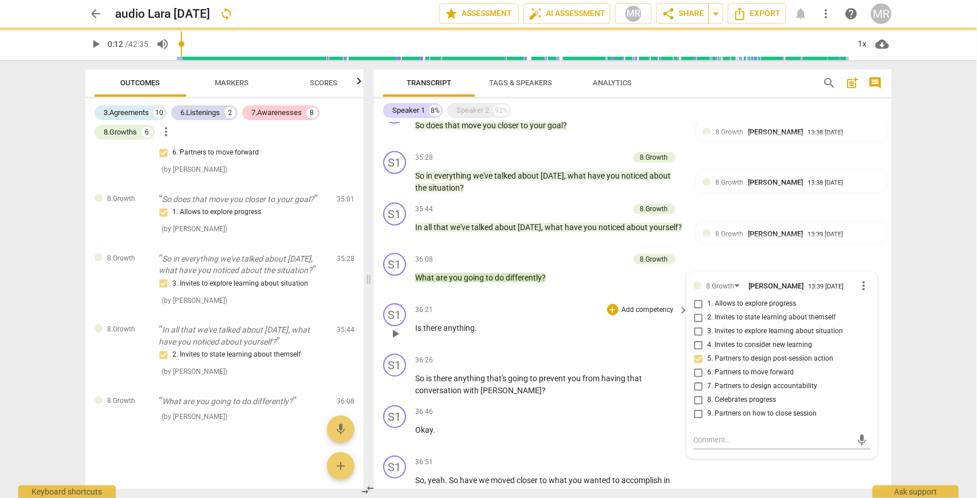
scroll to position [1660, 0]
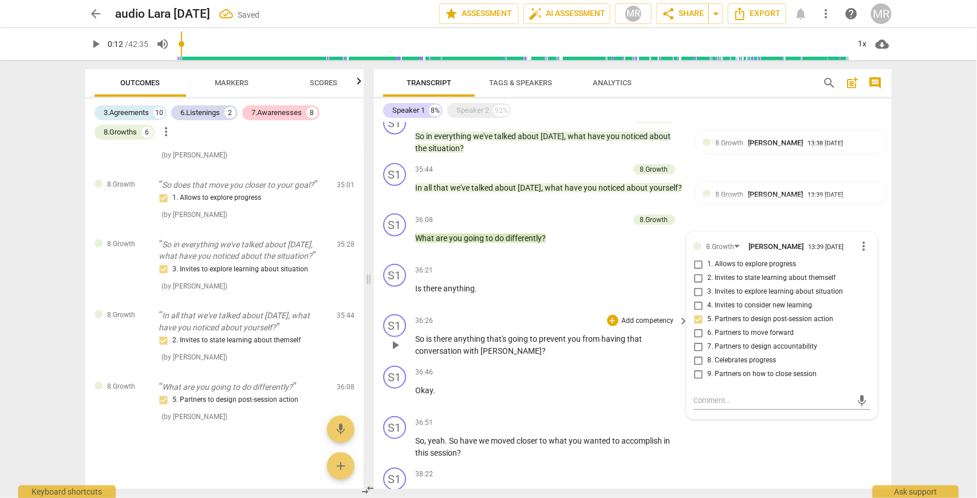
click at [656, 316] on p "Add competency" at bounding box center [648, 321] width 54 height 10
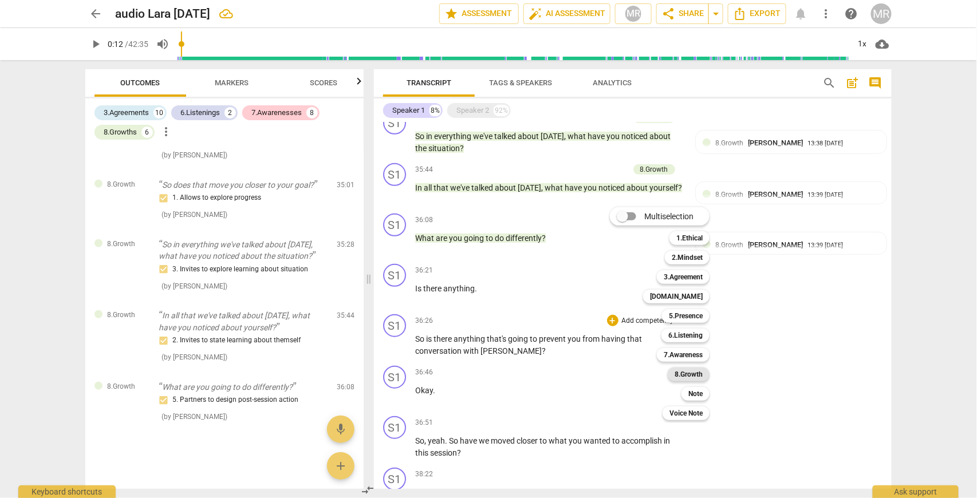
click at [695, 378] on b "8.Growth" at bounding box center [688, 375] width 28 height 14
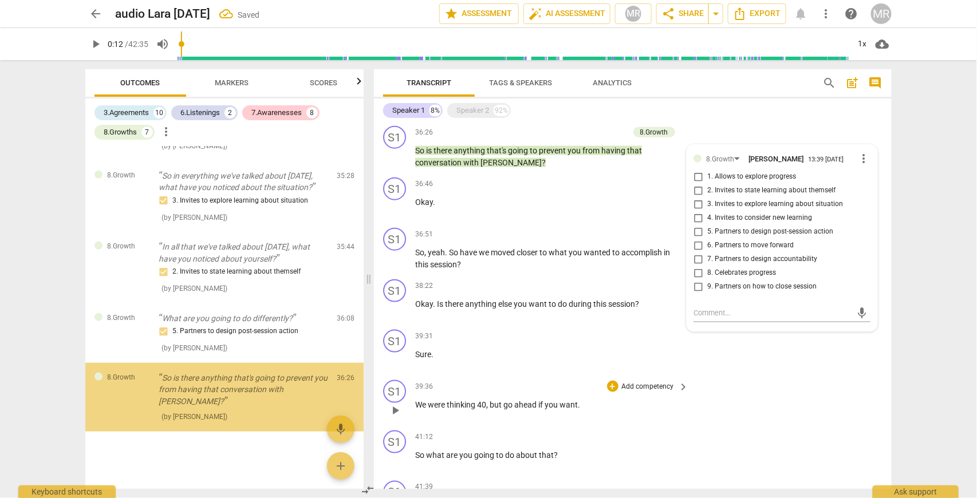
scroll to position [3346, 0]
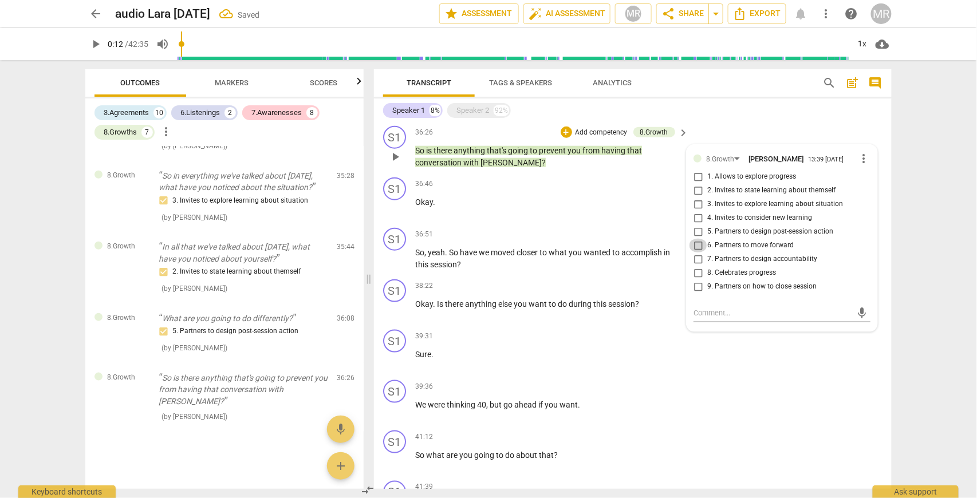
drag, startPoint x: 697, startPoint y: 239, endPoint x: 697, endPoint y: 247, distance: 8.0
click at [697, 239] on input "6. Partners to move forward" at bounding box center [698, 246] width 18 height 14
checkbox input "true"
click at [698, 252] on input "7. Partners to design accountability" at bounding box center [698, 259] width 18 height 14
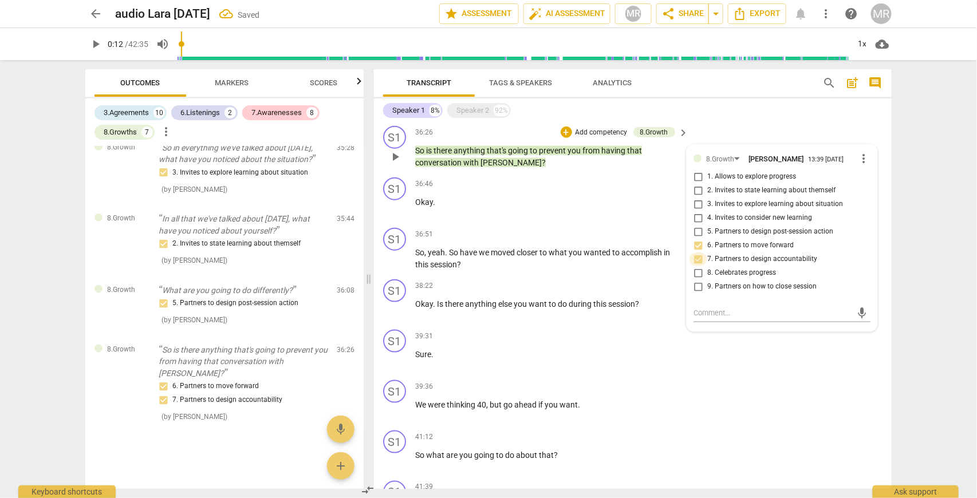
click at [694, 252] on input "7. Partners to design accountability" at bounding box center [698, 259] width 18 height 14
click at [698, 252] on input "7. Partners to design accountability" at bounding box center [698, 259] width 18 height 14
checkbox input "false"
click at [697, 225] on input "5. Partners to design post-session action" at bounding box center [698, 232] width 18 height 14
checkbox input "true"
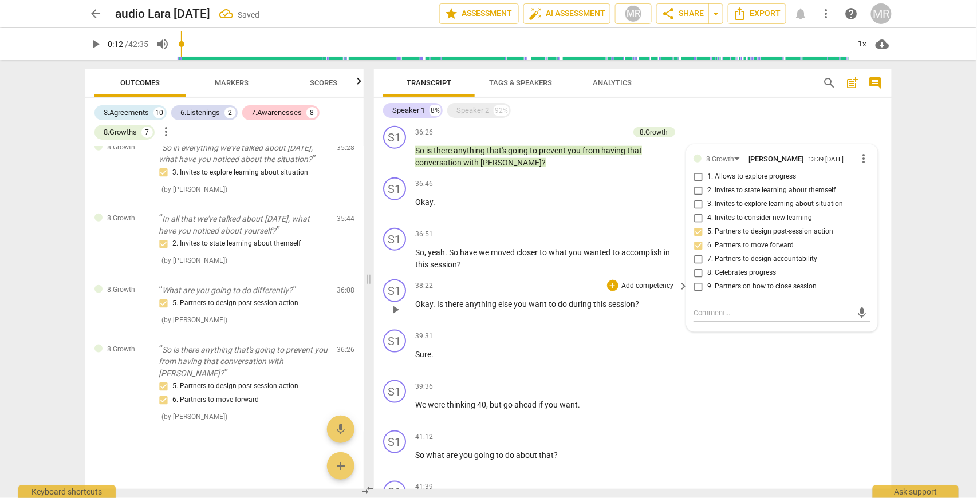
click at [659, 281] on p "Add competency" at bounding box center [648, 286] width 54 height 10
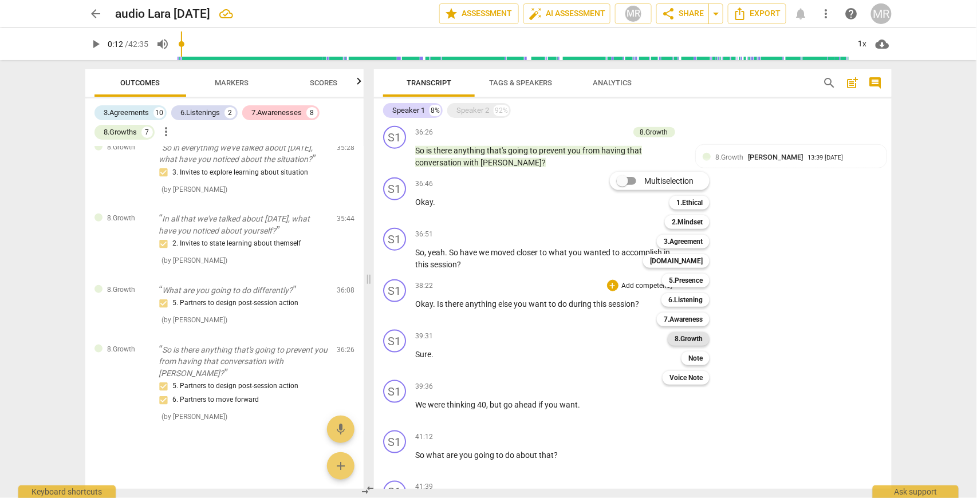
drag, startPoint x: 692, startPoint y: 337, endPoint x: 708, endPoint y: 336, distance: 16.6
click at [694, 337] on b "8.Growth" at bounding box center [688, 339] width 28 height 14
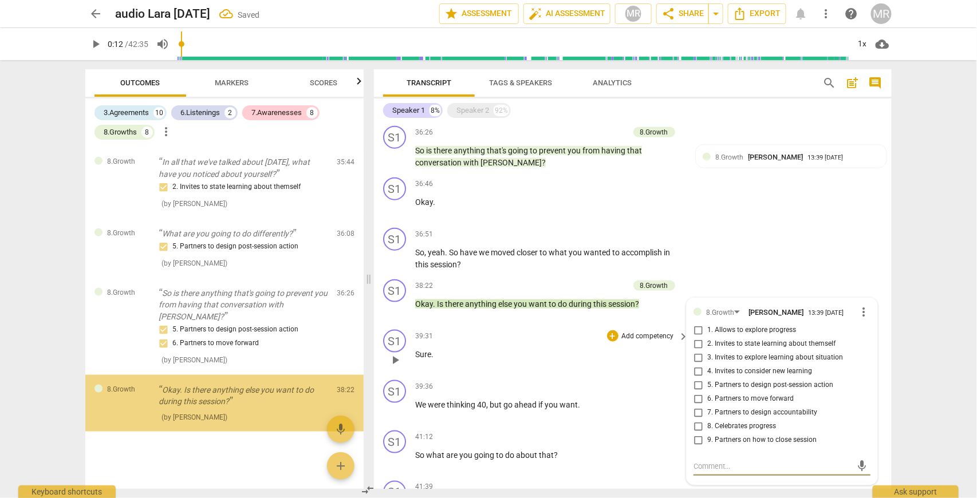
scroll to position [3431, 0]
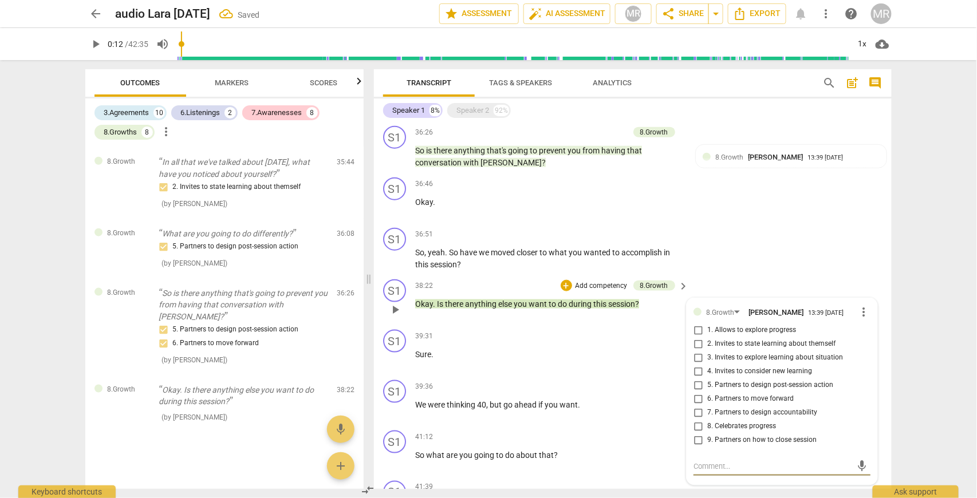
click at [697, 434] on input "9. Partners on how to close session" at bounding box center [698, 440] width 18 height 14
checkbox input "true"
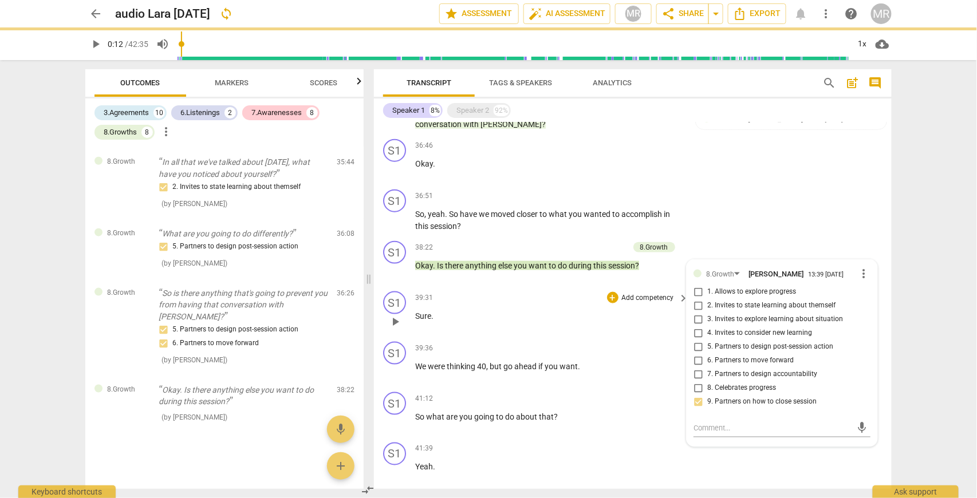
scroll to position [1963, 0]
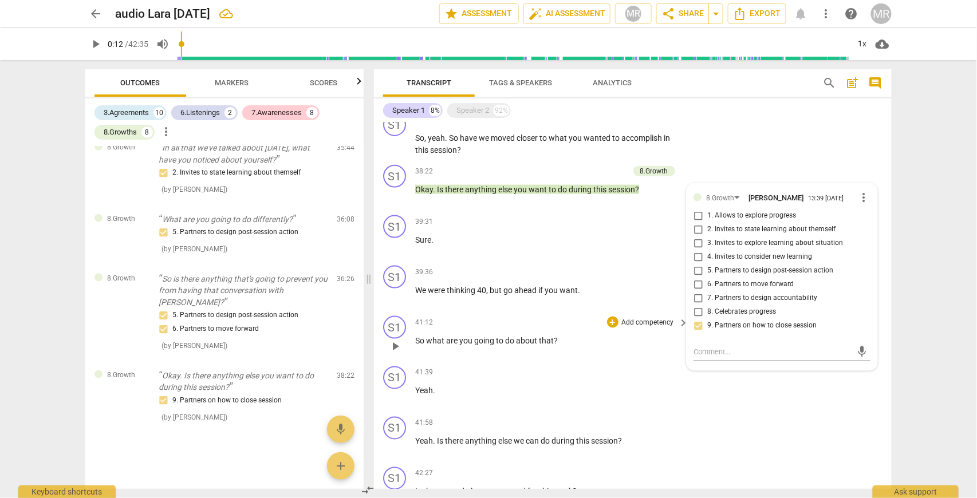
click at [631, 318] on p "Add competency" at bounding box center [648, 323] width 54 height 10
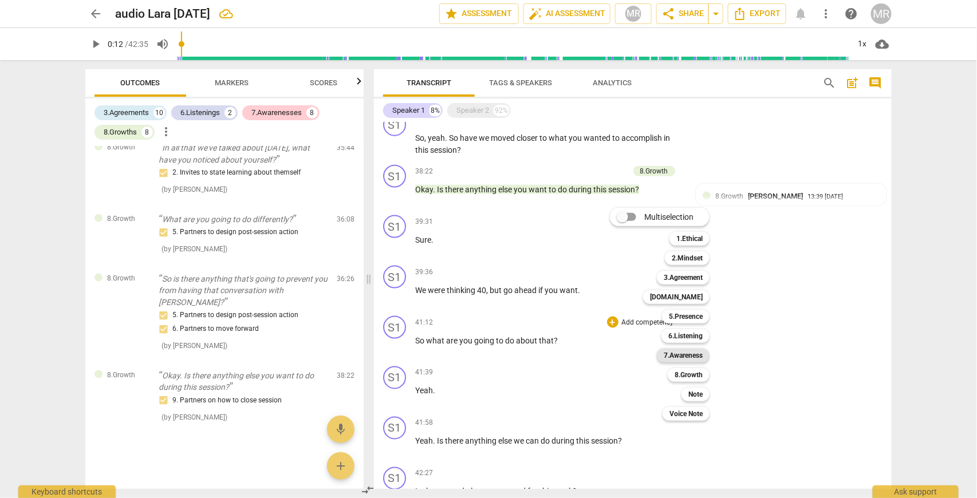
click at [696, 355] on b "7.Awareness" at bounding box center [683, 356] width 39 height 14
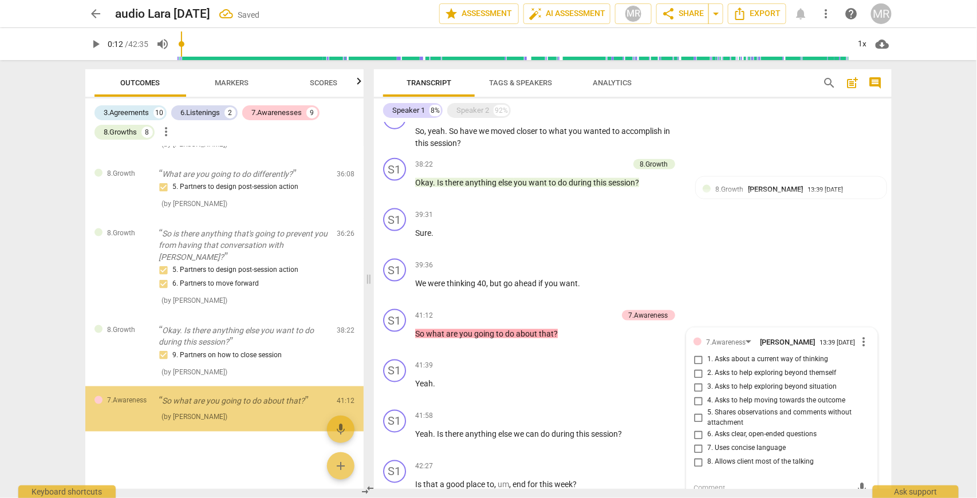
scroll to position [3491, 0]
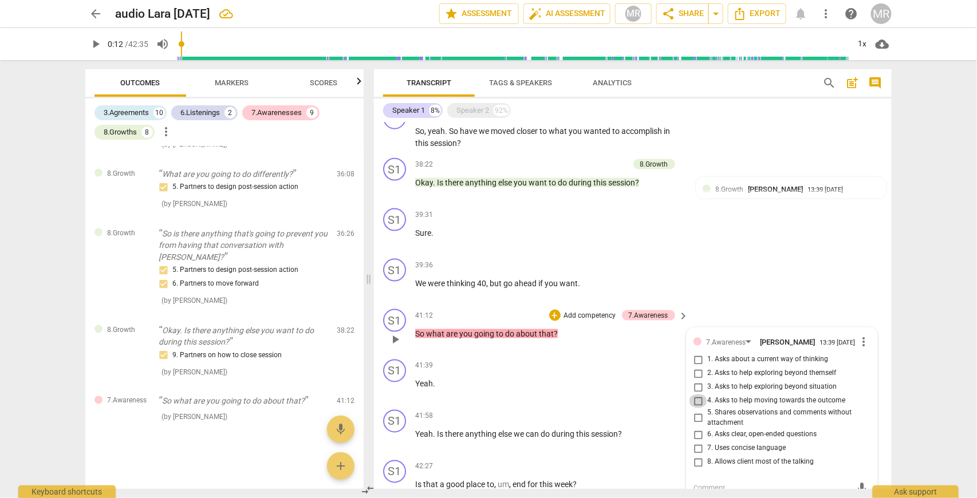
click at [698, 398] on input "4. Asks to help moving towards the outcome" at bounding box center [698, 401] width 18 height 14
checkbox input "true"
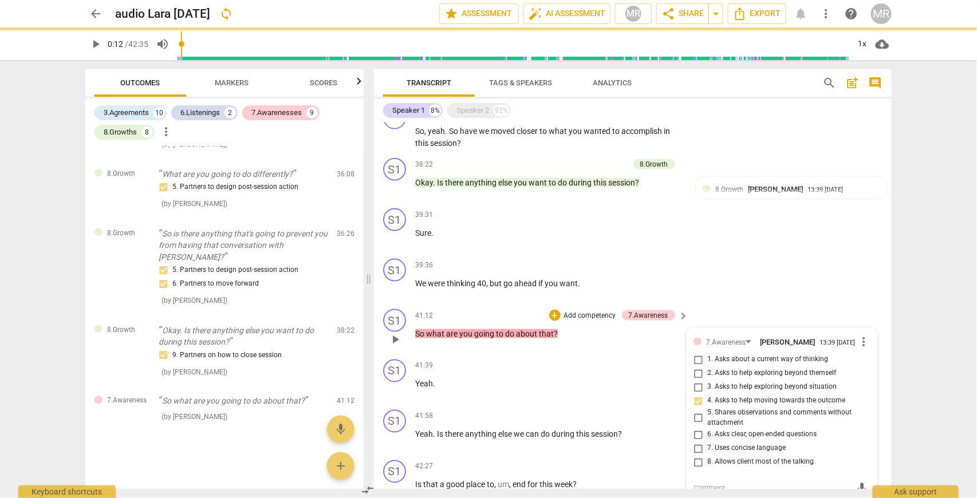
click at [697, 383] on input "3. Asks to help exploring beyond situation" at bounding box center [698, 388] width 18 height 14
checkbox input "true"
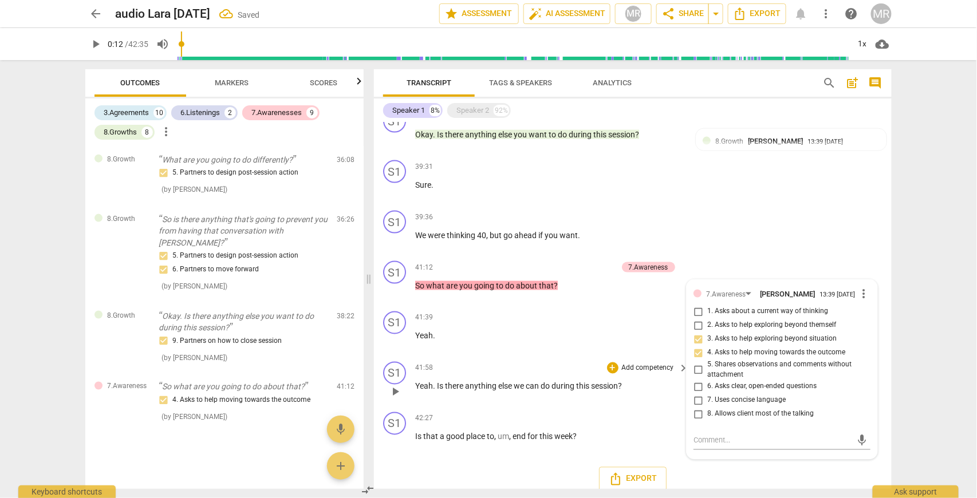
scroll to position [2020, 0]
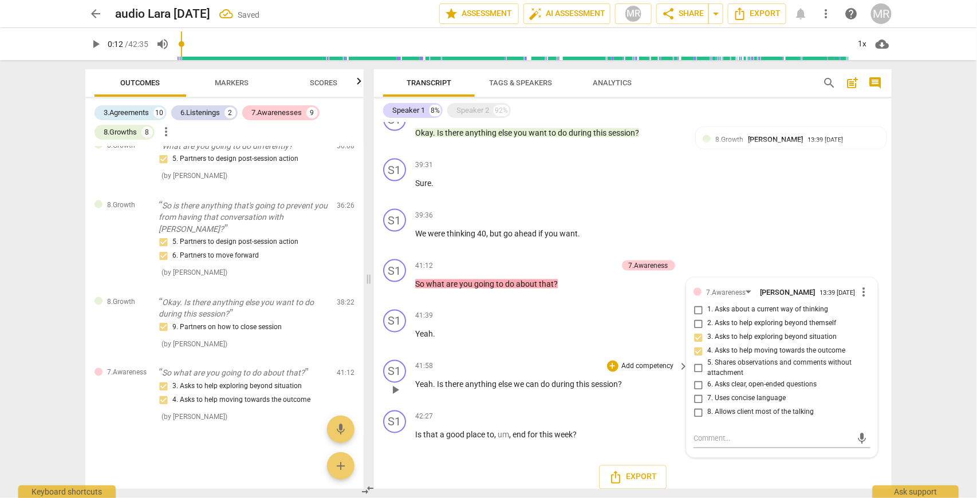
click at [661, 362] on p "Add competency" at bounding box center [648, 367] width 54 height 10
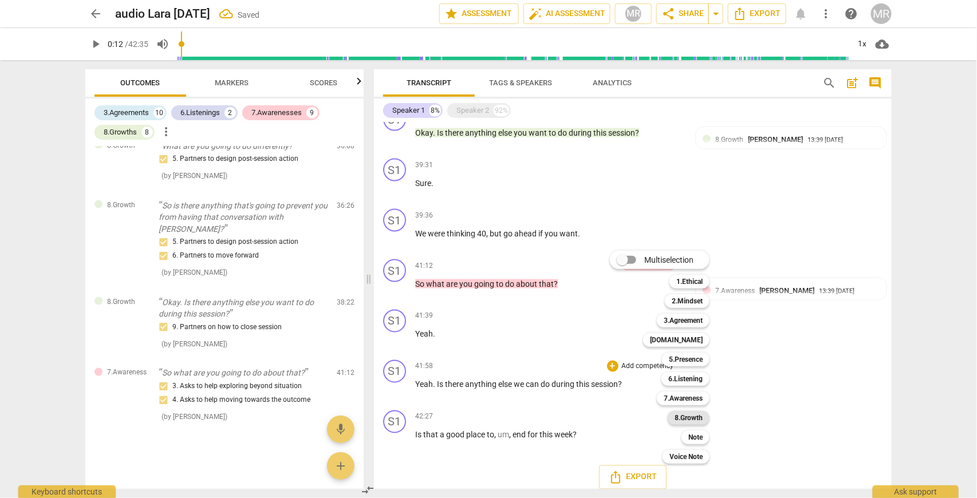
click at [693, 415] on b "8.Growth" at bounding box center [688, 418] width 28 height 14
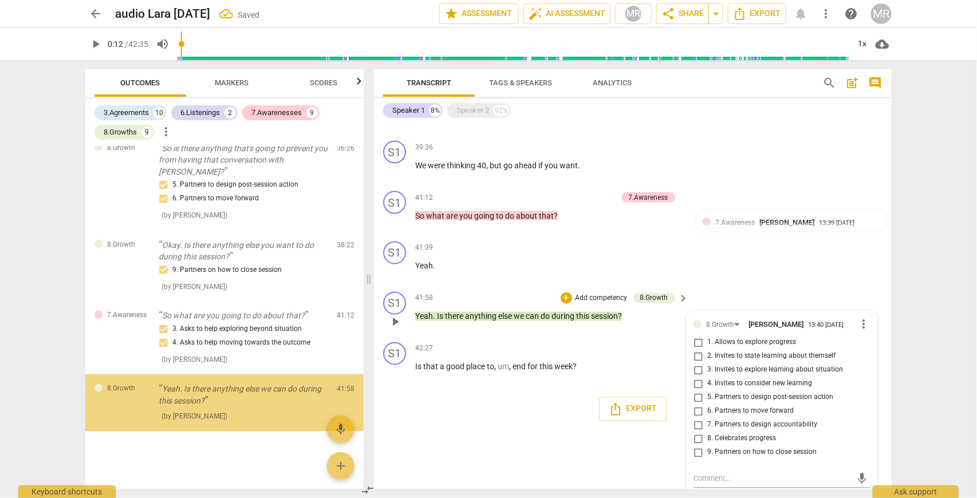
scroll to position [3576, 0]
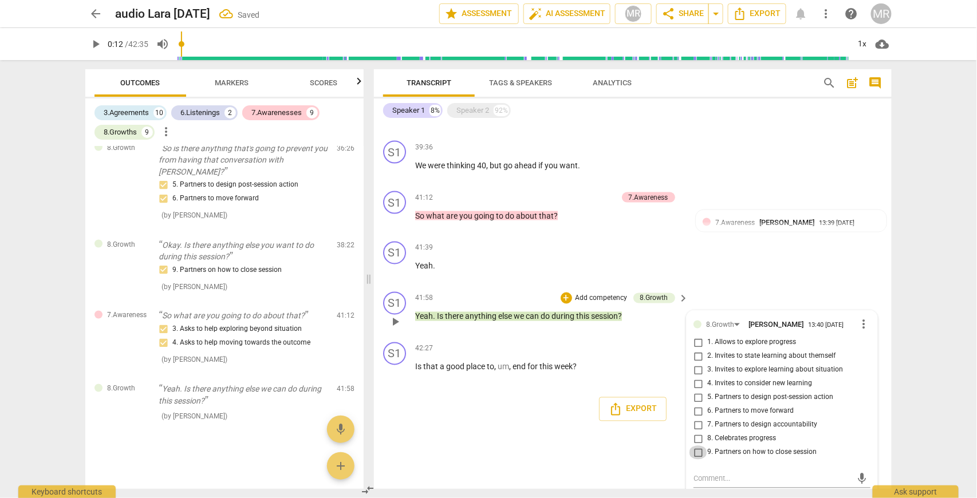
drag, startPoint x: 697, startPoint y: 444, endPoint x: 705, endPoint y: 444, distance: 8.6
click at [697, 446] on input "9. Partners on how to close session" at bounding box center [698, 453] width 18 height 14
checkbox input "true"
click at [646, 344] on p "Add competency" at bounding box center [648, 349] width 54 height 10
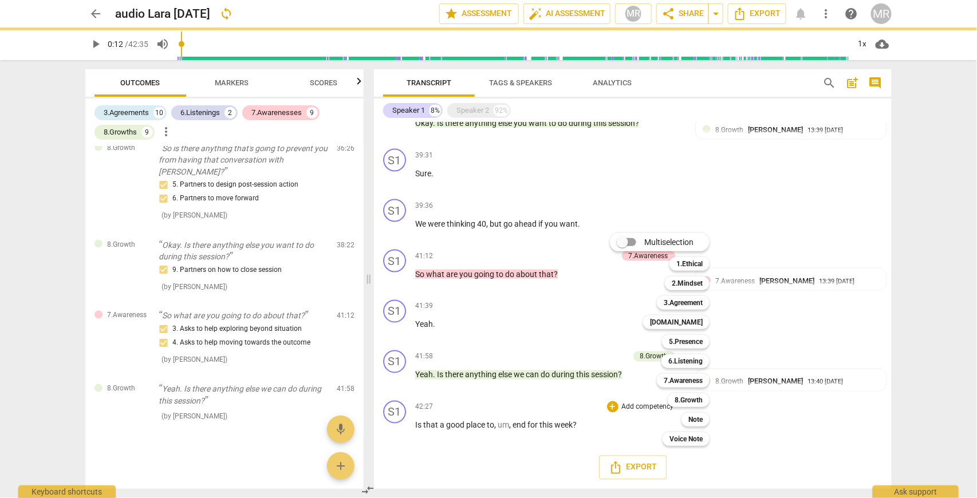
scroll to position [2020, 0]
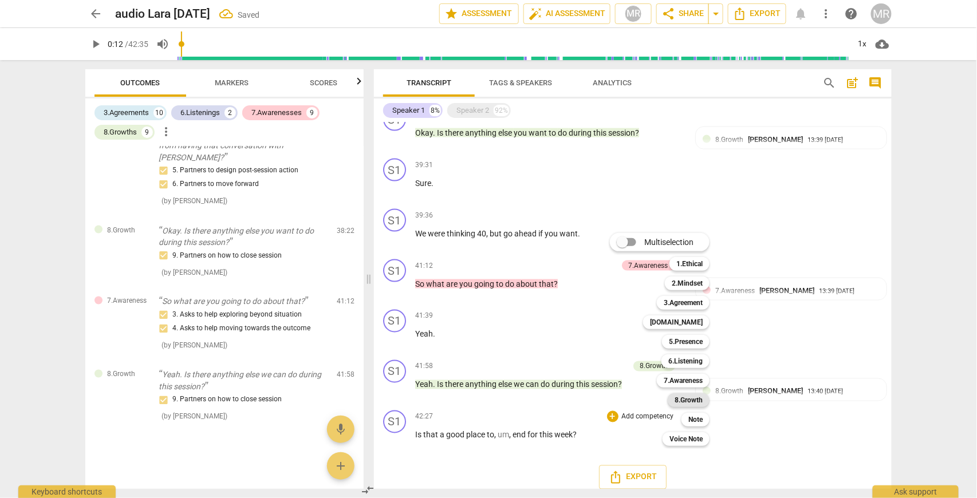
click at [697, 400] on b "8.Growth" at bounding box center [688, 400] width 28 height 14
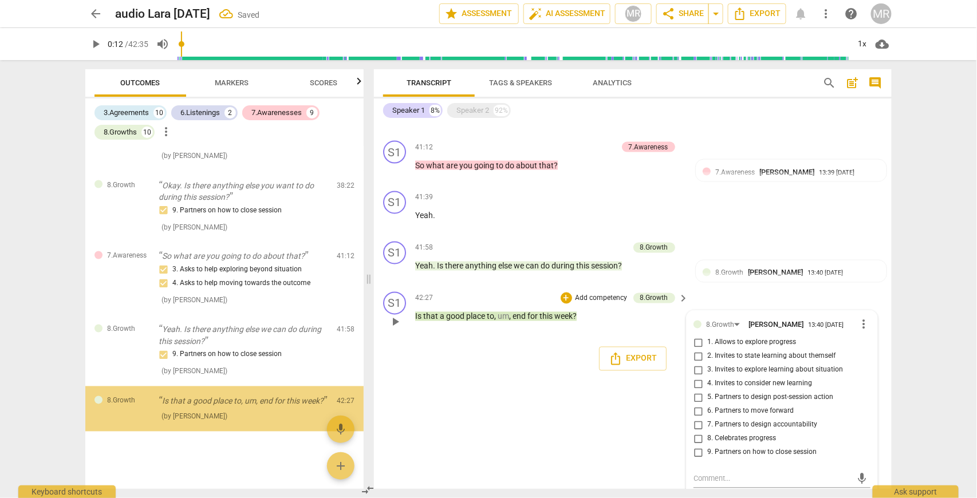
scroll to position [3647, 0]
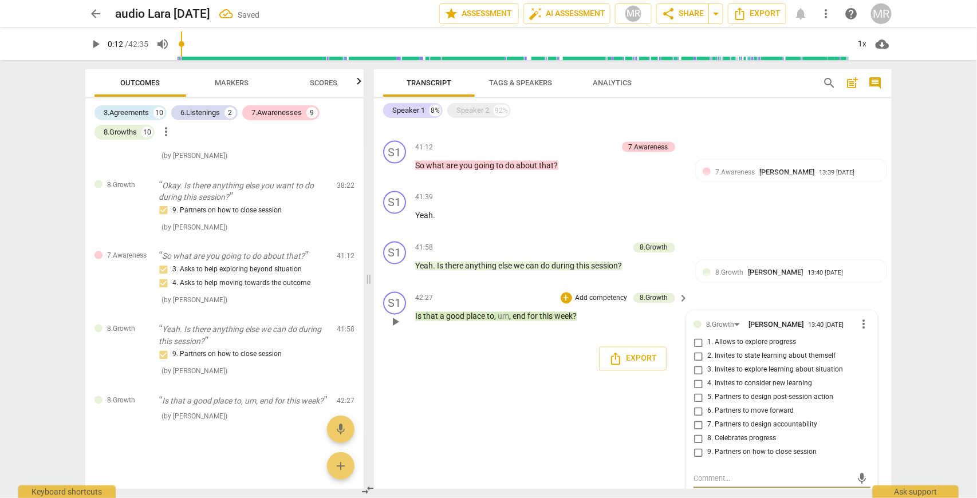
click at [695, 446] on input "9. Partners on how to close session" at bounding box center [698, 453] width 18 height 14
checkbox input "true"
click at [637, 406] on div "S1 play_arrow pause 00:00 + Add competency keyboard_arrow_right Okay . How are …" at bounding box center [633, 306] width 518 height 366
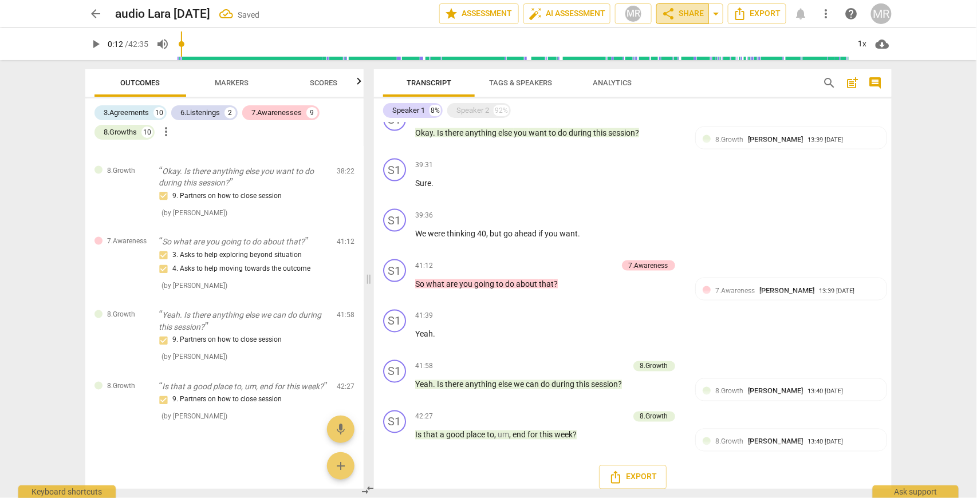
click at [697, 14] on span "share Share" at bounding box center [682, 14] width 42 height 14
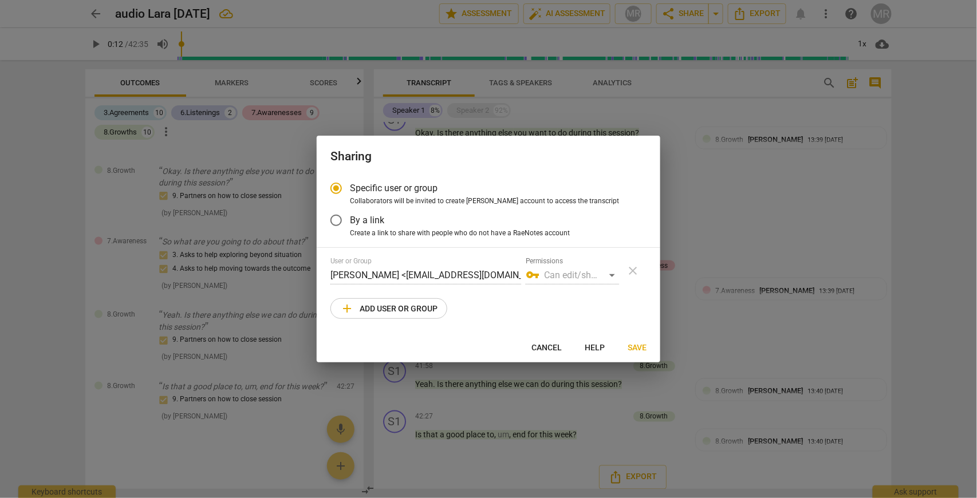
click at [395, 310] on span "add Add user or group" at bounding box center [388, 309] width 97 height 14
radio input "false"
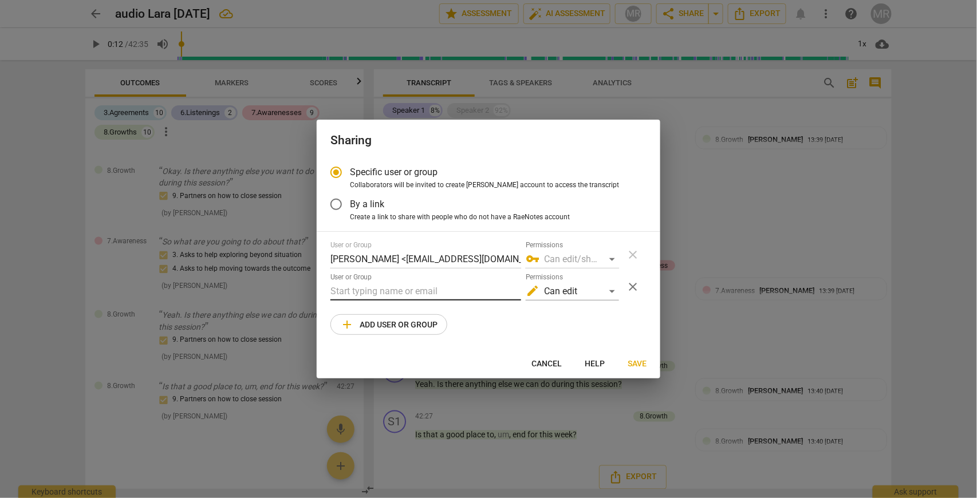
click at [346, 288] on input "text" at bounding box center [425, 291] width 191 height 18
paste input "[EMAIL_ADDRESS][DOMAIN_NAME]"
type input "[EMAIL_ADDRESS][DOMAIN_NAME]"
click at [638, 363] on span "Save" at bounding box center [636, 363] width 19 height 11
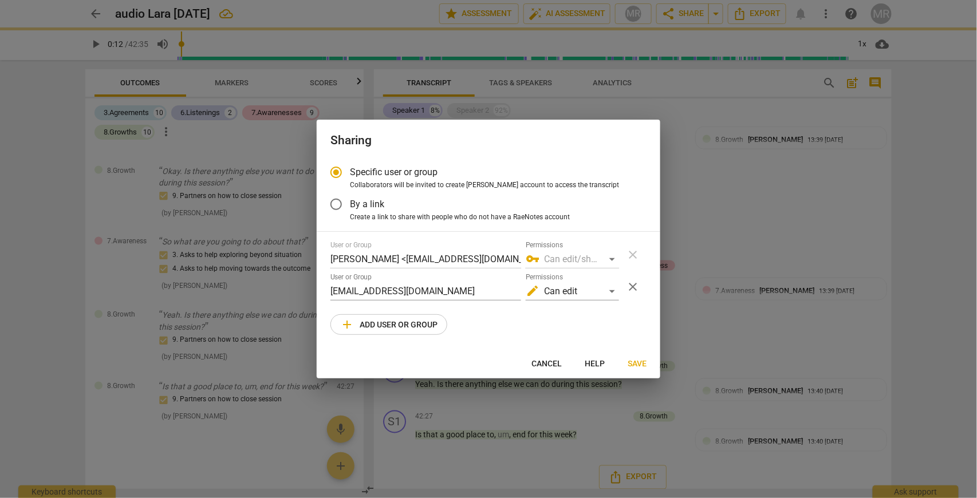
radio input "false"
type input "[PERSON_NAME] <[EMAIL_ADDRESS][DOMAIN_NAME]>"
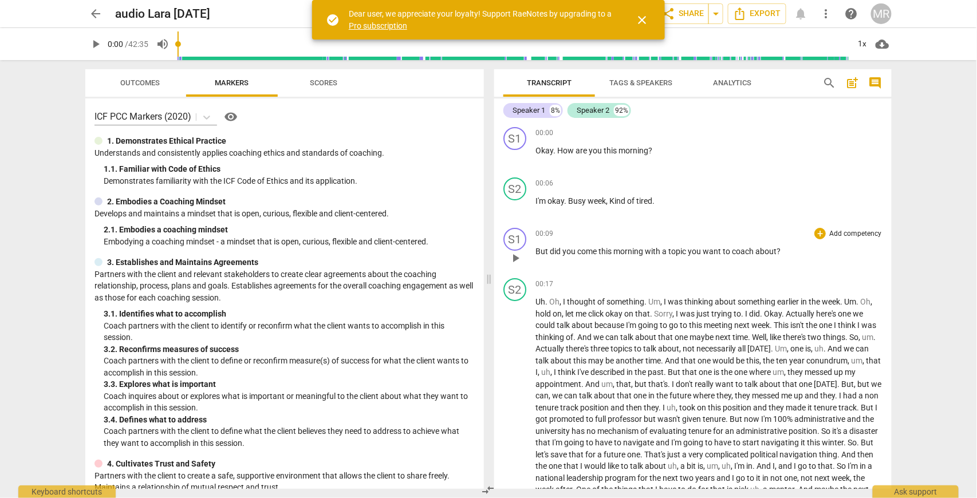
click at [543, 251] on span "But" at bounding box center [542, 251] width 14 height 9
click at [97, 43] on span "pause" at bounding box center [96, 44] width 14 height 14
click at [518, 259] on span "play_arrow" at bounding box center [515, 258] width 14 height 14
click at [518, 259] on span "pause" at bounding box center [515, 258] width 14 height 14
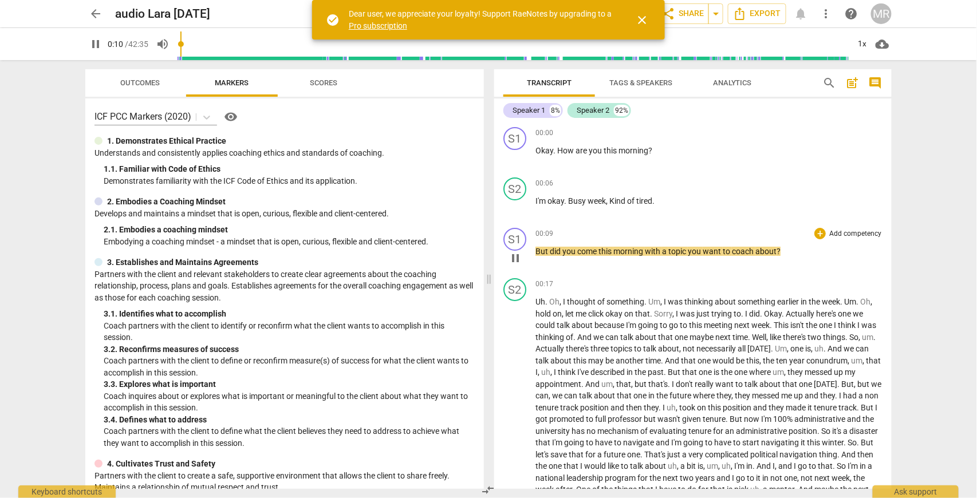
type input "11"
